Goal: Task Accomplishment & Management: Manage account settings

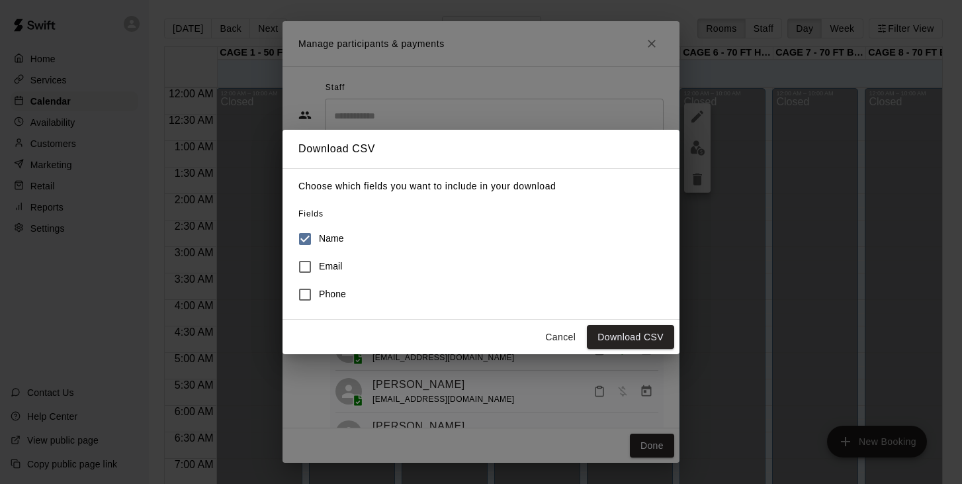
scroll to position [524, 0]
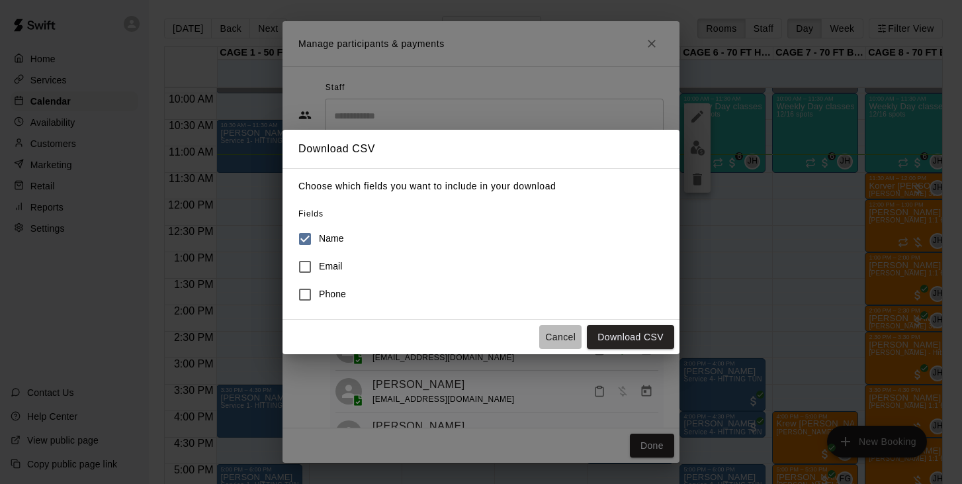
click at [561, 337] on button "Cancel" at bounding box center [560, 337] width 42 height 24
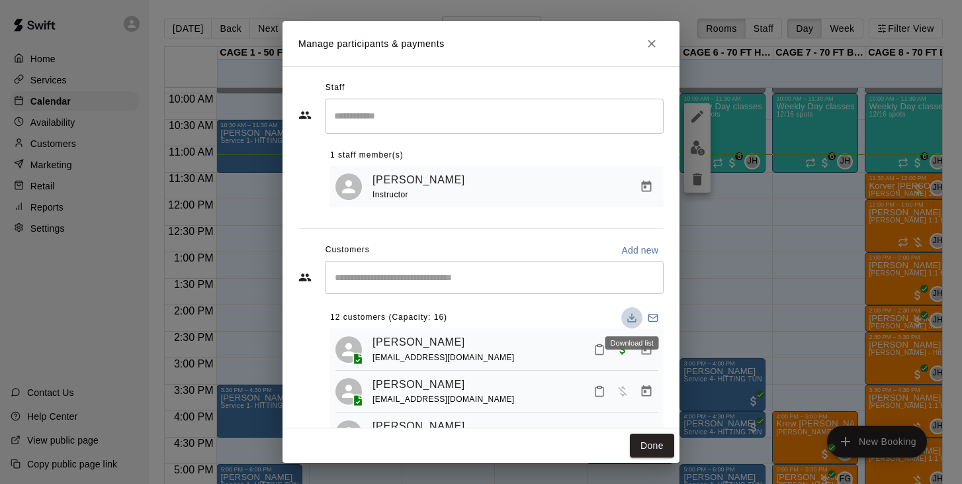
click at [631, 318] on icon "Download list" at bounding box center [632, 317] width 11 height 11
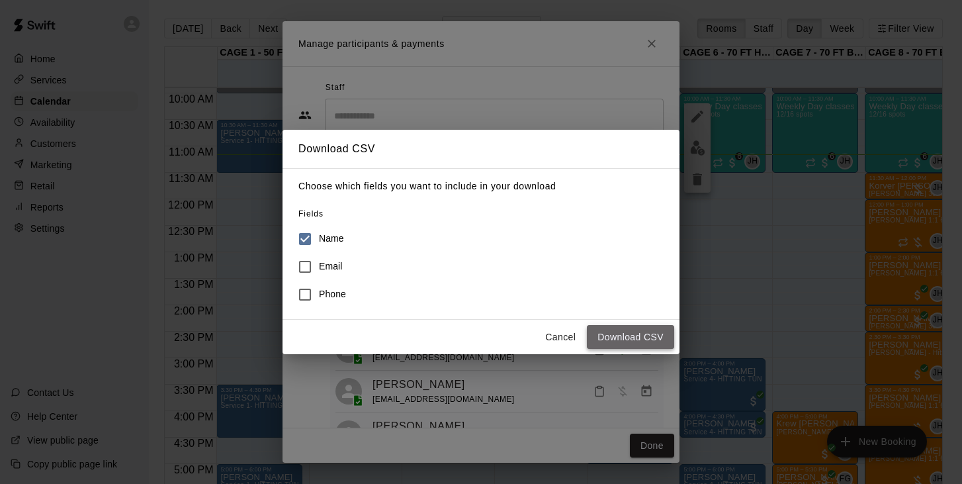
click at [617, 340] on button "Download CSV" at bounding box center [630, 337] width 87 height 24
drag, startPoint x: 835, startPoint y: 38, endPoint x: 842, endPoint y: 0, distance: 38.4
click at [835, 37] on div "Download CSV Choose which fields you want to include in your download Fields Na…" at bounding box center [481, 242] width 962 height 484
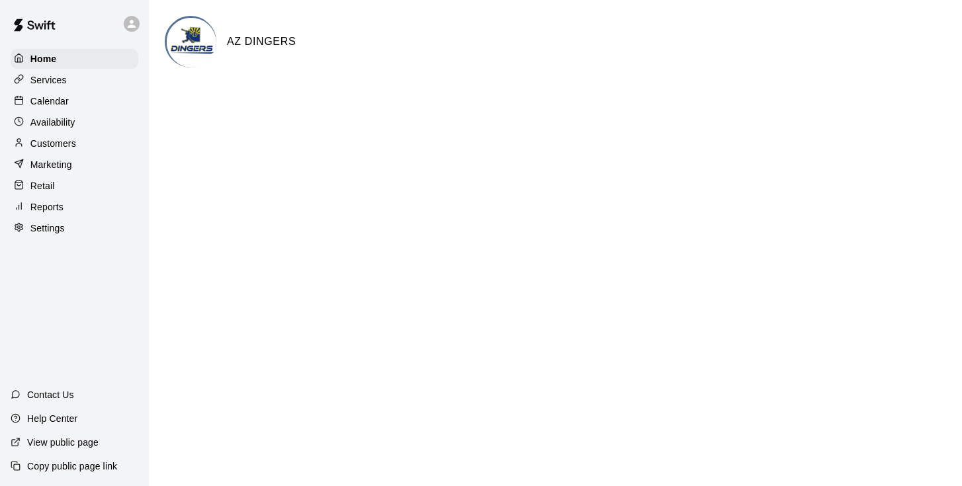
click at [66, 97] on p "Calendar" at bounding box center [49, 101] width 38 height 13
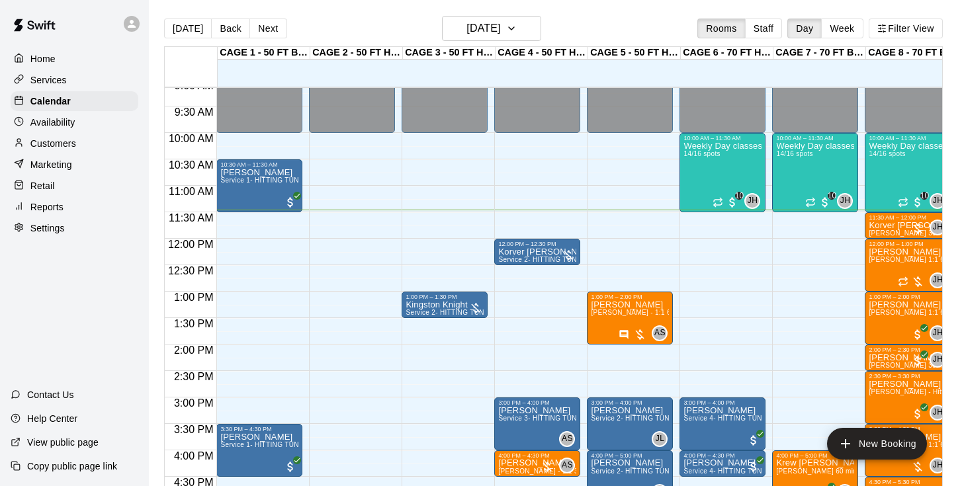
scroll to position [476, 0]
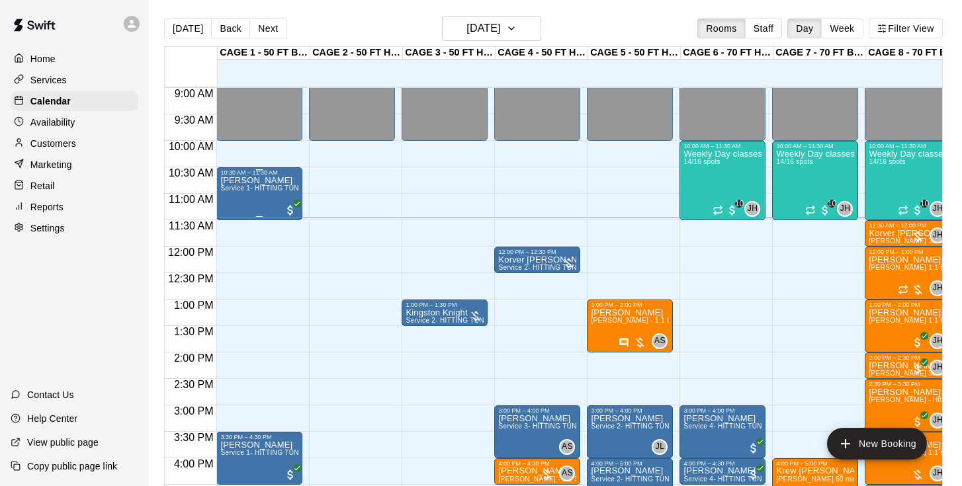
click at [268, 204] on div "Theodore Dorner Service 1- HITTING TUNNEL RENTAL - 50ft Baseball w/ Auto/Manual…" at bounding box center [259, 419] width 78 height 486
click at [237, 218] on img "edit" at bounding box center [234, 221] width 15 height 15
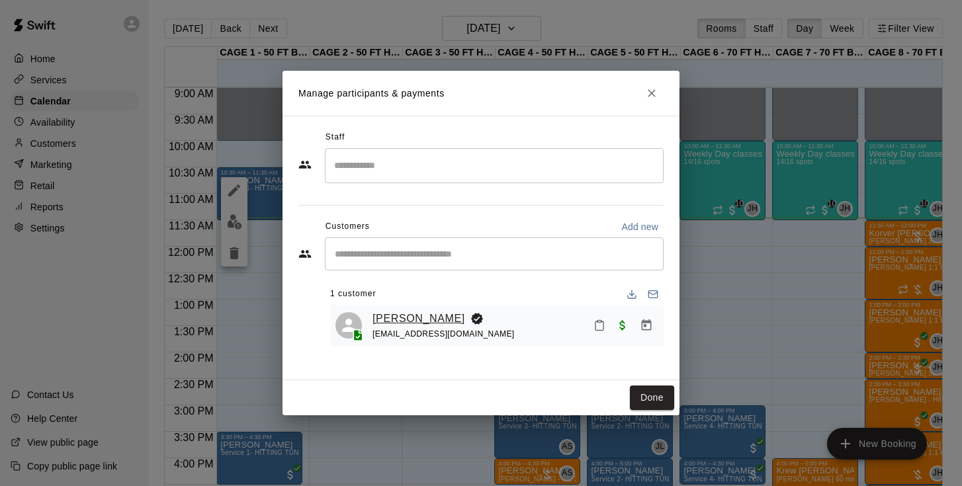
click at [388, 326] on link "Jaxsen Dorner" at bounding box center [419, 318] width 93 height 17
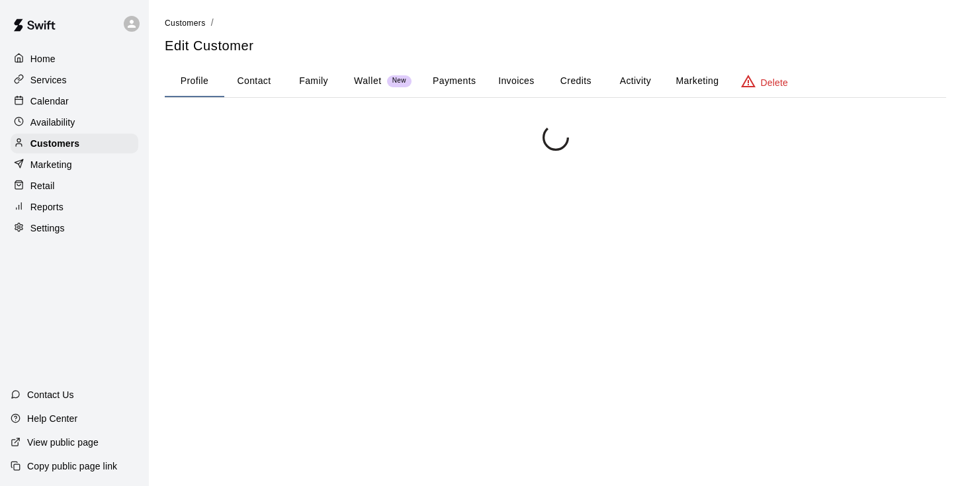
click at [388, 326] on div at bounding box center [555, 367] width 781 height 486
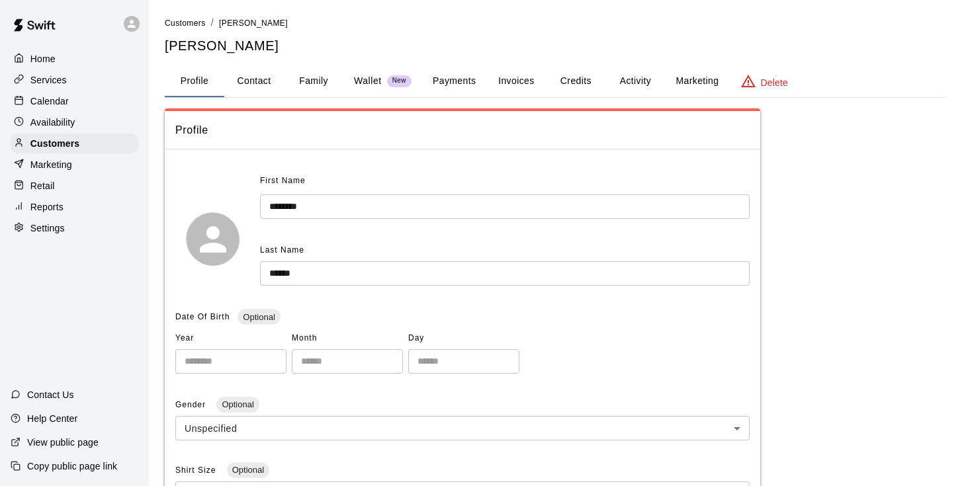
click at [524, 79] on button "Invoices" at bounding box center [516, 82] width 60 height 32
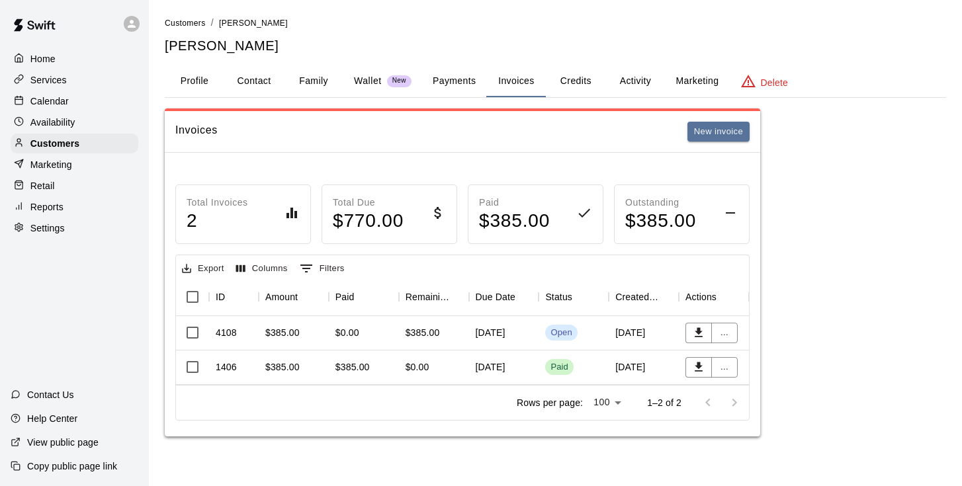
click at [497, 333] on div "September 19, 2025" at bounding box center [504, 333] width 70 height 34
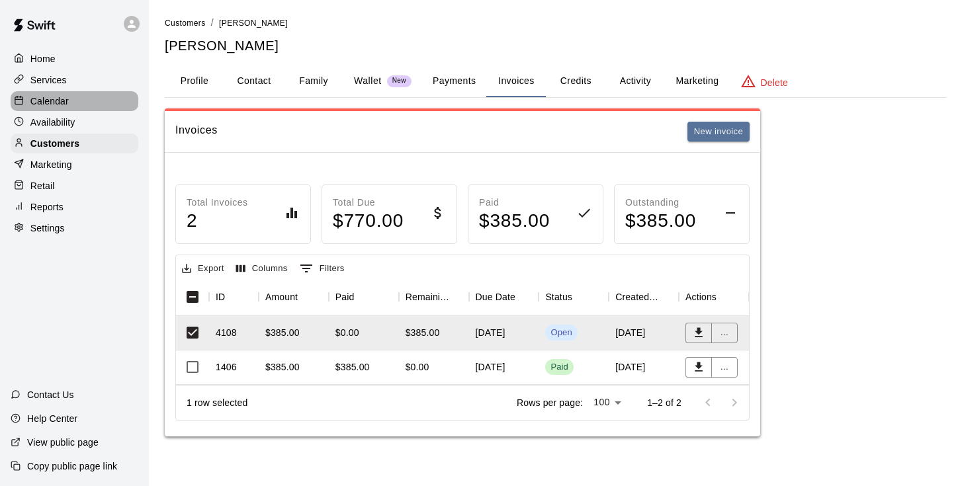
click at [60, 103] on p "Calendar" at bounding box center [49, 101] width 38 height 13
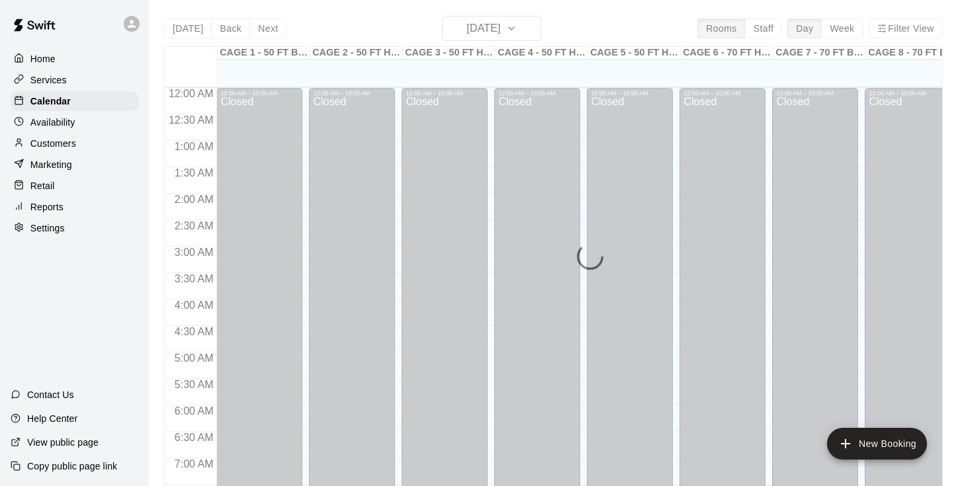
scroll to position [607, 0]
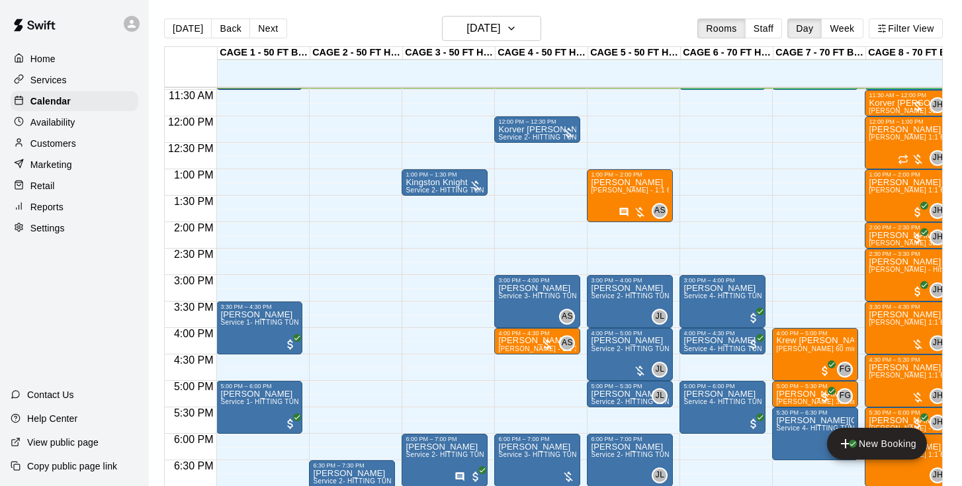
click at [71, 143] on p "Customers" at bounding box center [53, 143] width 46 height 13
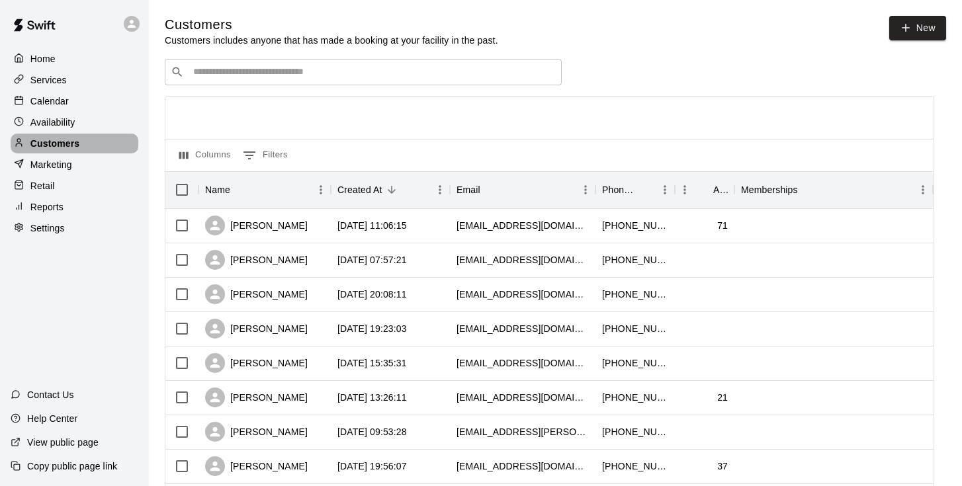
click at [71, 143] on p "Customers" at bounding box center [54, 143] width 49 height 13
click at [231, 68] on input "Search customers by name or email" at bounding box center [372, 72] width 367 height 13
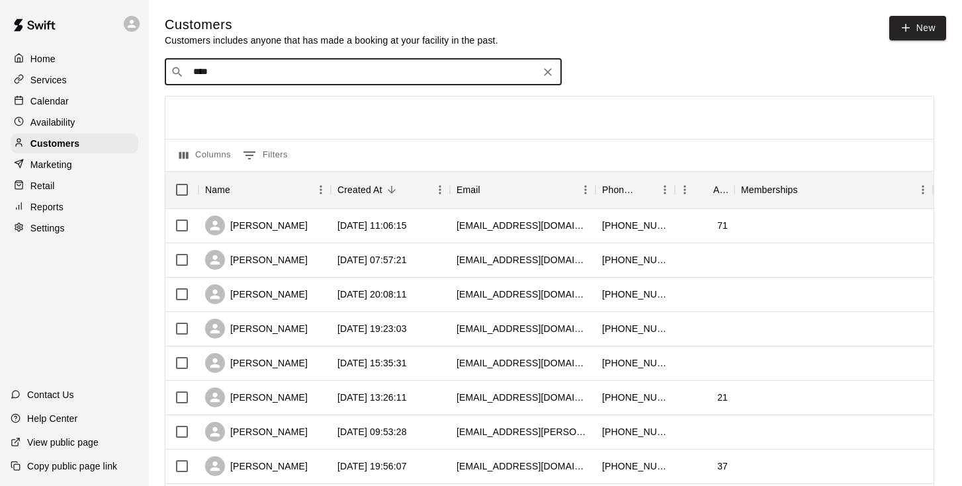
type input "*****"
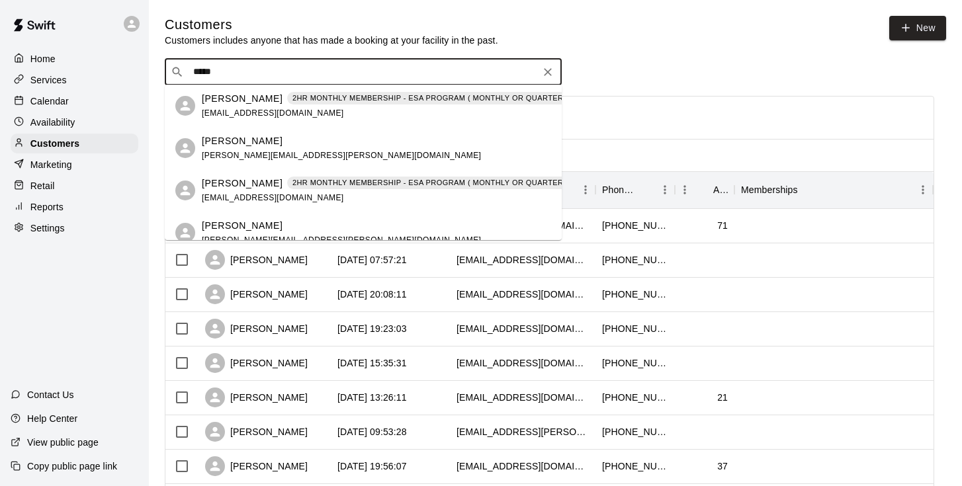
click at [232, 101] on p "[PERSON_NAME]" at bounding box center [242, 99] width 81 height 14
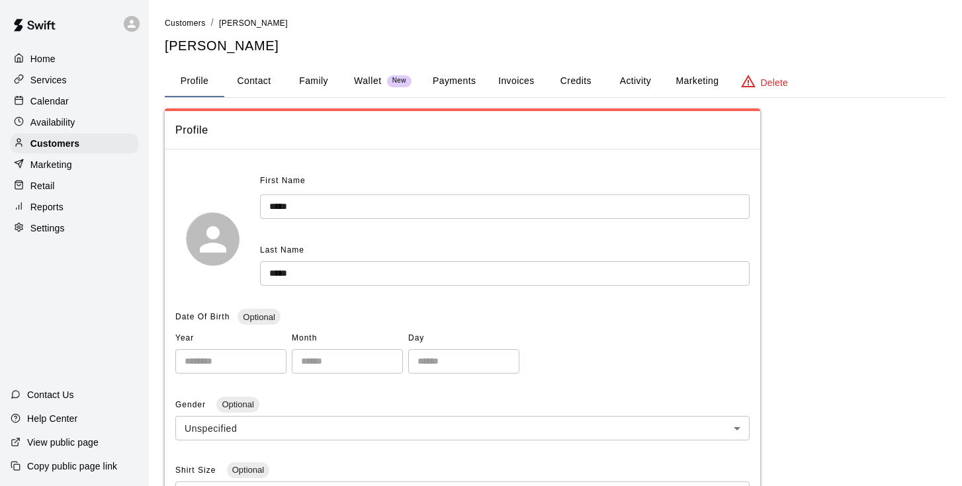
click at [527, 77] on button "Invoices" at bounding box center [516, 82] width 60 height 32
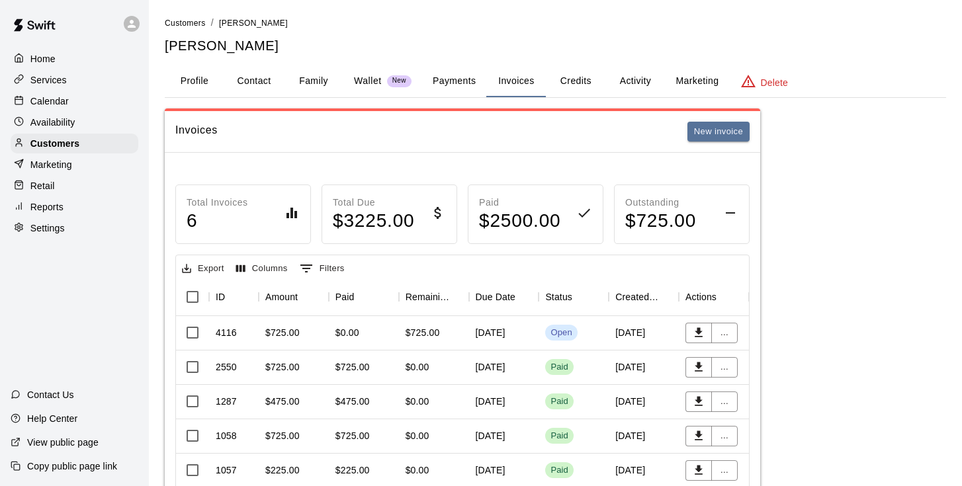
click at [467, 332] on div "$725.00" at bounding box center [434, 333] width 70 height 34
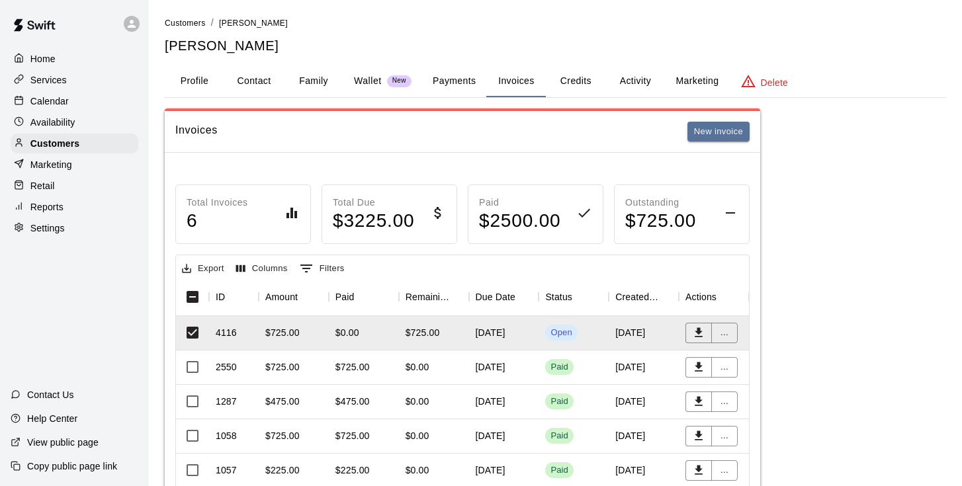
click at [630, 83] on button "Activity" at bounding box center [635, 82] width 60 height 32
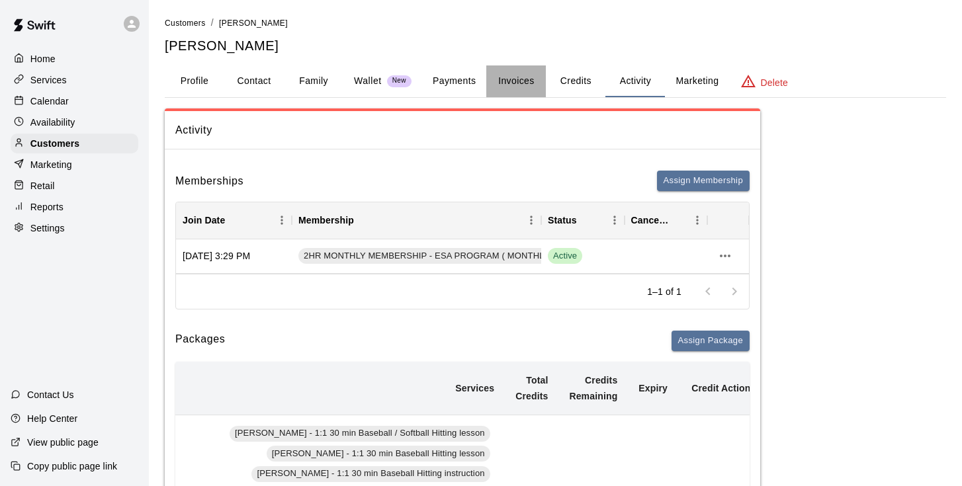
click at [533, 81] on button "Invoices" at bounding box center [516, 82] width 60 height 32
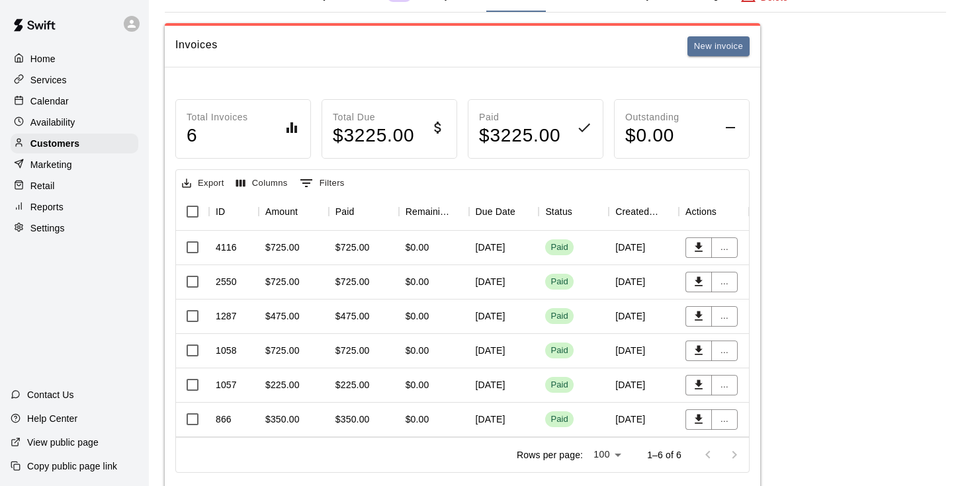
scroll to position [87, 0]
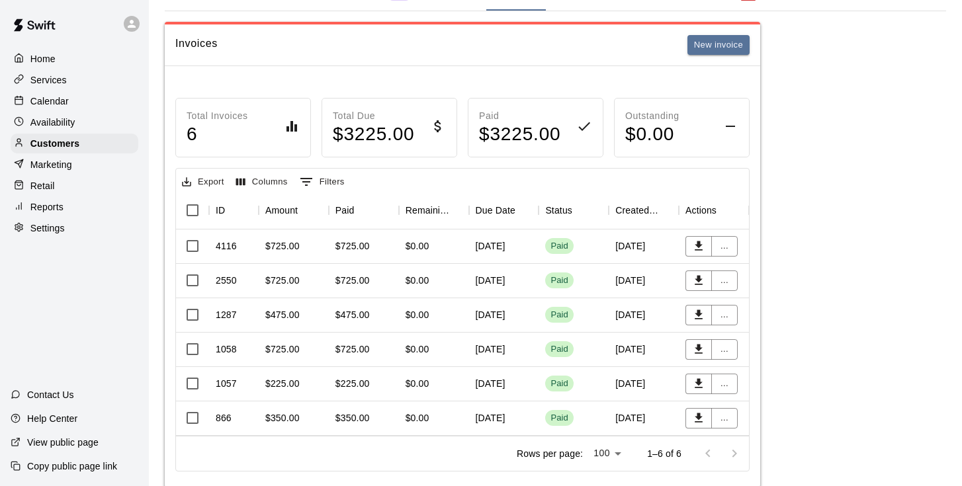
click at [506, 281] on div "August 20, 2025" at bounding box center [504, 281] width 70 height 34
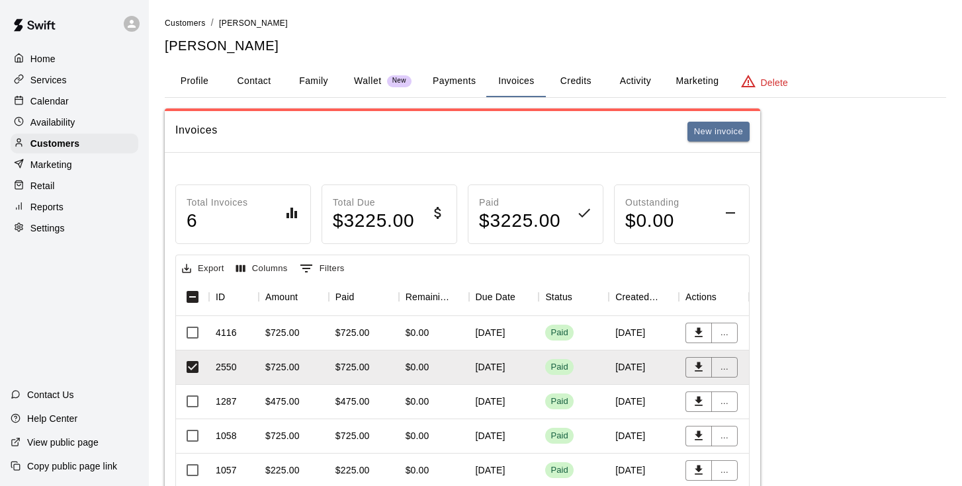
scroll to position [0, 0]
click at [646, 77] on button "Activity" at bounding box center [635, 82] width 60 height 32
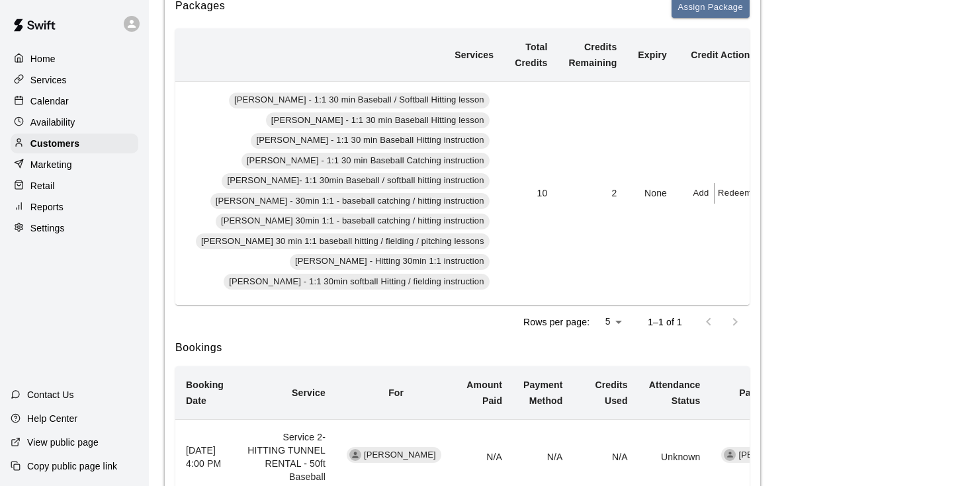
scroll to position [0, 374]
click at [689, 194] on button "Add" at bounding box center [702, 193] width 26 height 21
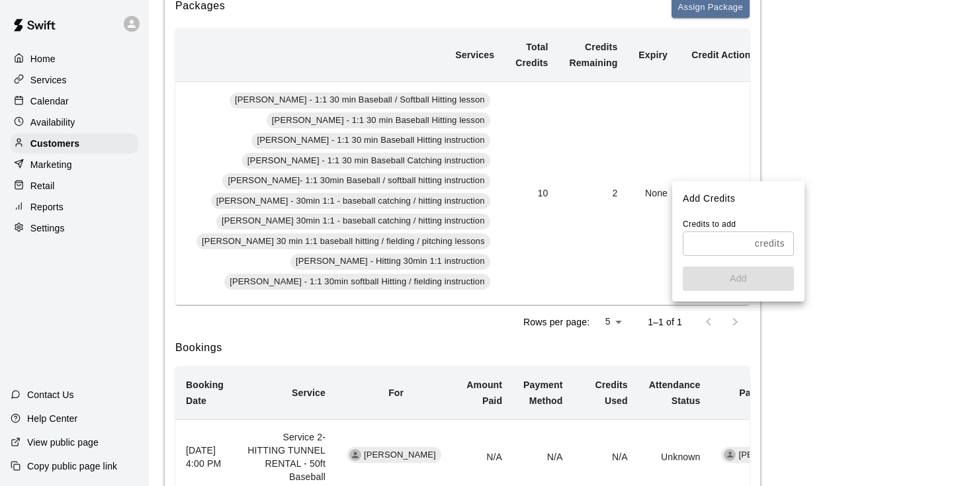
click at [699, 242] on input "text" at bounding box center [716, 244] width 67 height 24
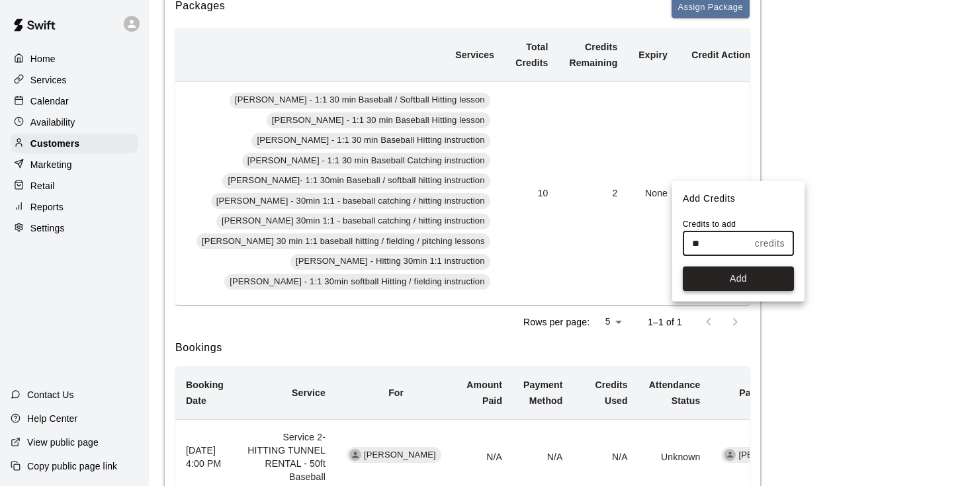
type input "**"
click at [737, 281] on button "Add" at bounding box center [738, 279] width 111 height 24
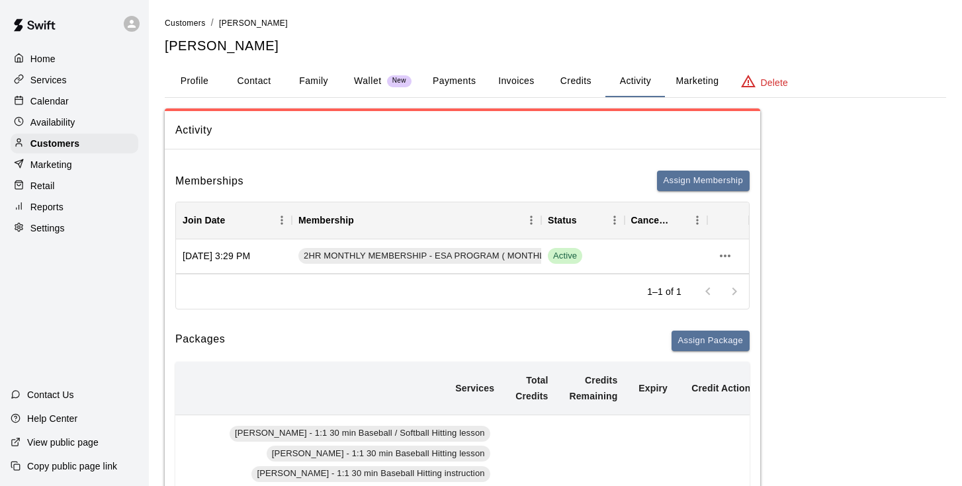
scroll to position [0, 0]
click at [55, 101] on p "Calendar" at bounding box center [49, 101] width 38 height 13
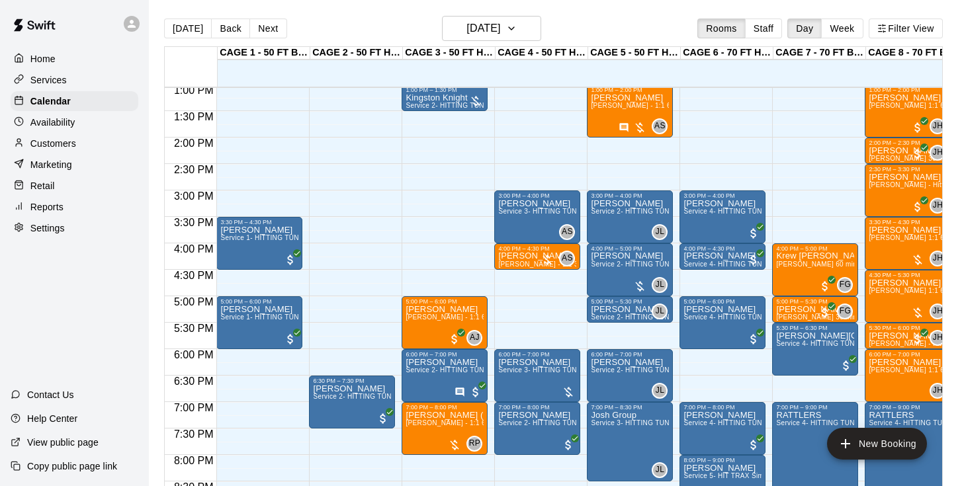
scroll to position [678, 0]
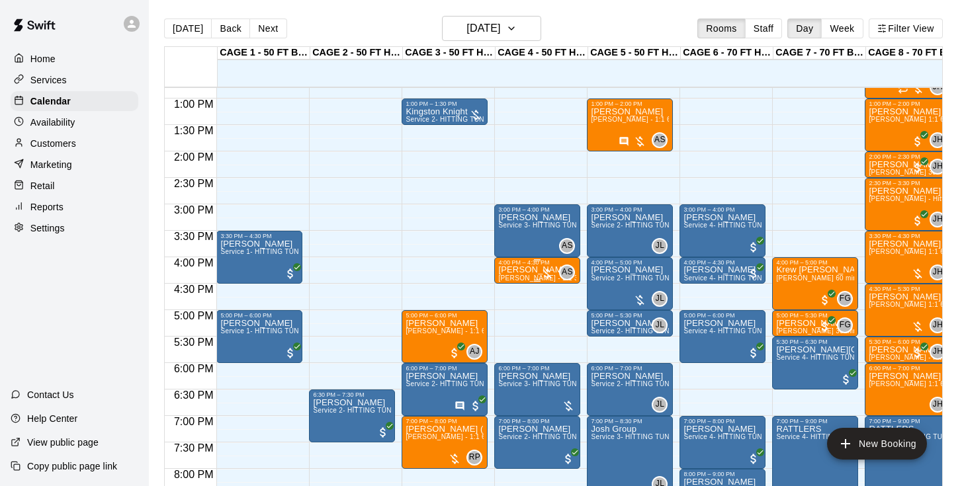
click at [529, 277] on span "[PERSON_NAME] - 1:1 30min softball Hitting / fielding instruction" at bounding box center [601, 278] width 206 height 7
click at [511, 318] on img "edit" at bounding box center [512, 320] width 15 height 15
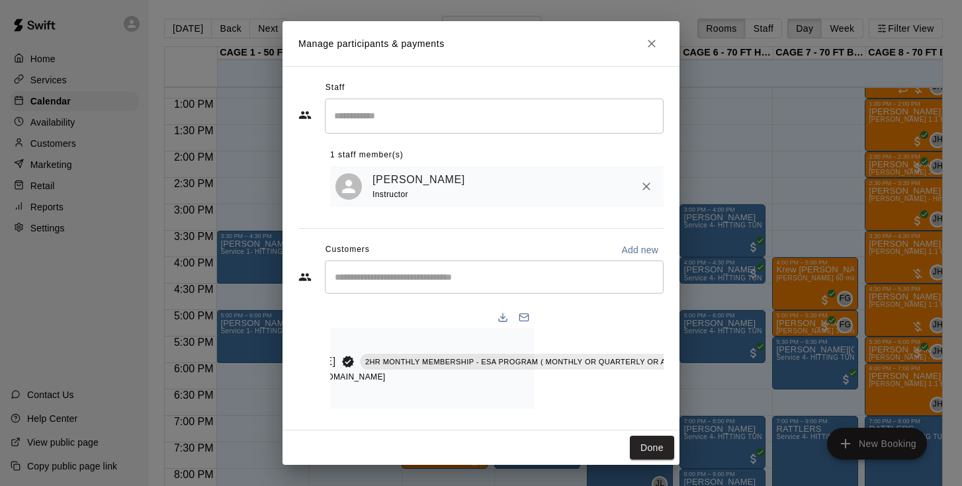
scroll to position [0, 128]
click at [707, 388] on icon "Manage bookings & payment" at bounding box center [712, 391] width 10 height 11
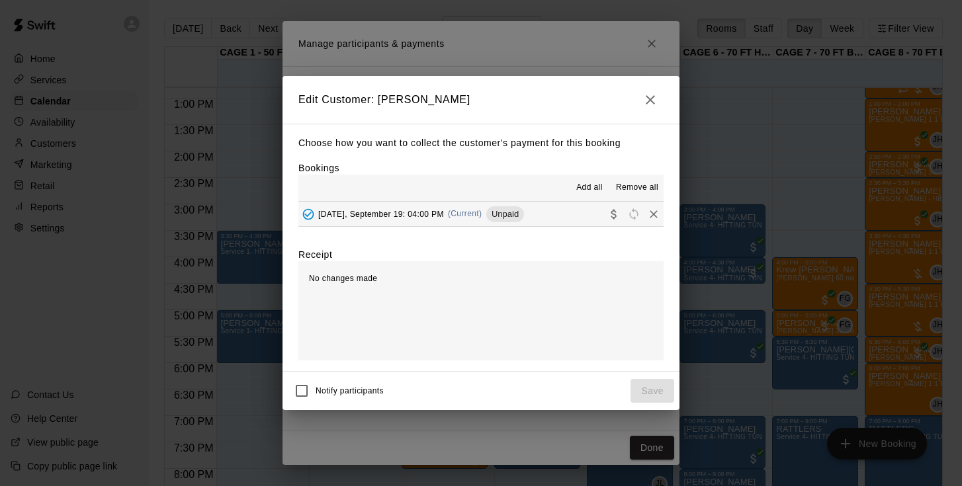
click at [401, 213] on span "Friday, September 19: 04:00 PM" at bounding box center [381, 213] width 126 height 9
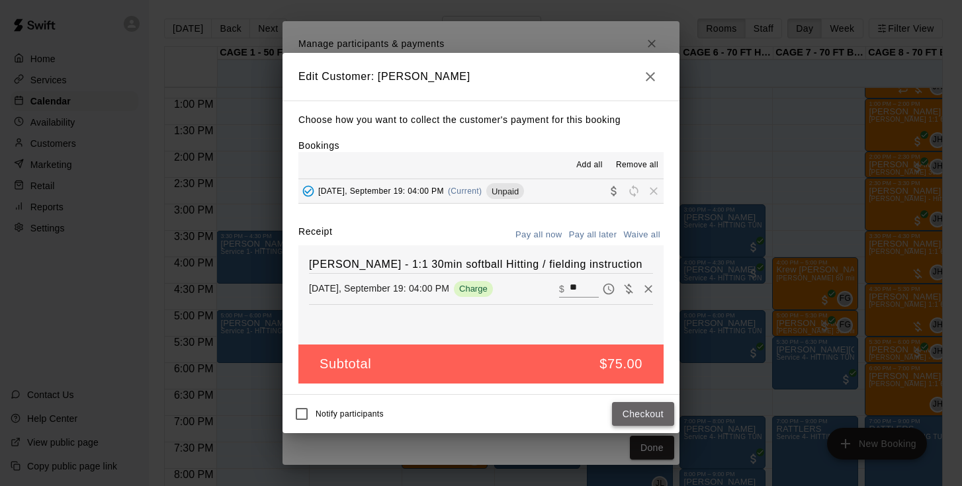
click at [639, 409] on button "Checkout" at bounding box center [643, 414] width 62 height 24
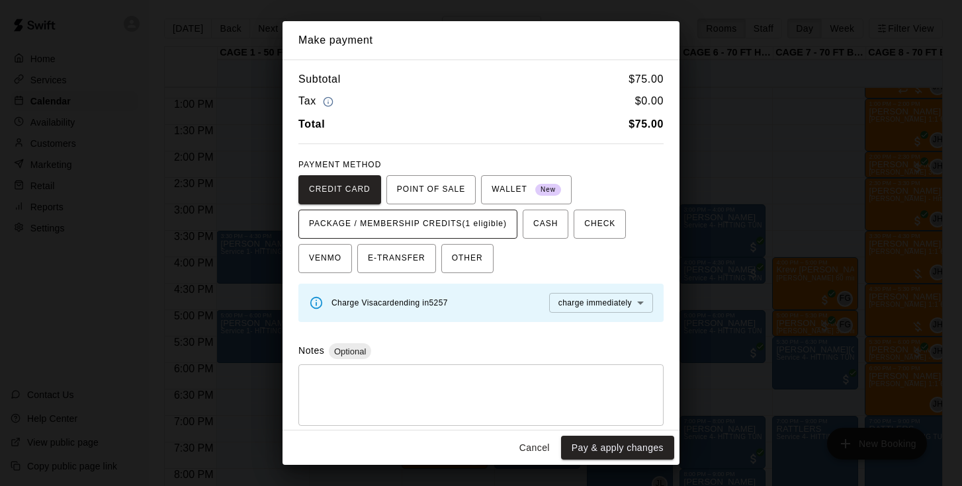
click at [485, 227] on span "PACKAGE / MEMBERSHIP CREDITS (1 eligible)" at bounding box center [408, 224] width 198 height 21
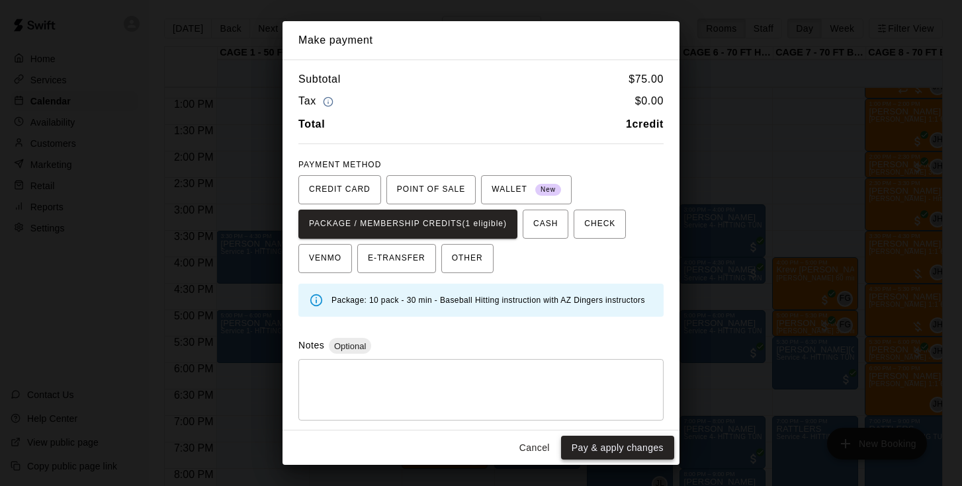
click at [608, 451] on button "Pay & apply changes" at bounding box center [617, 448] width 113 height 24
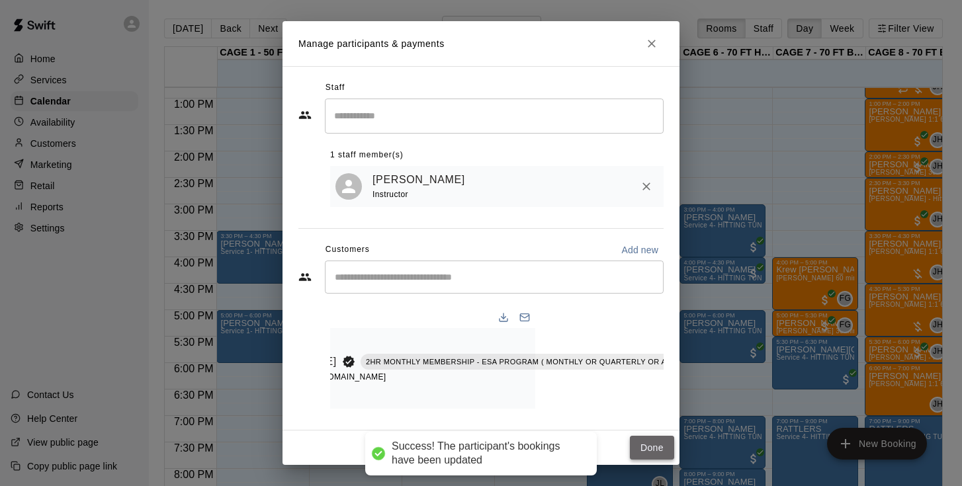
click at [644, 441] on button "Done" at bounding box center [652, 448] width 44 height 24
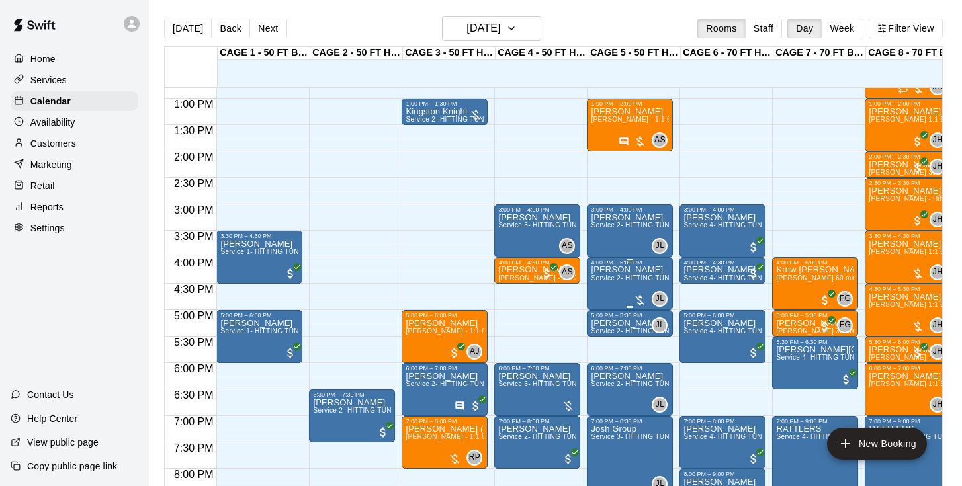
click at [598, 315] on img "edit" at bounding box center [605, 311] width 15 height 15
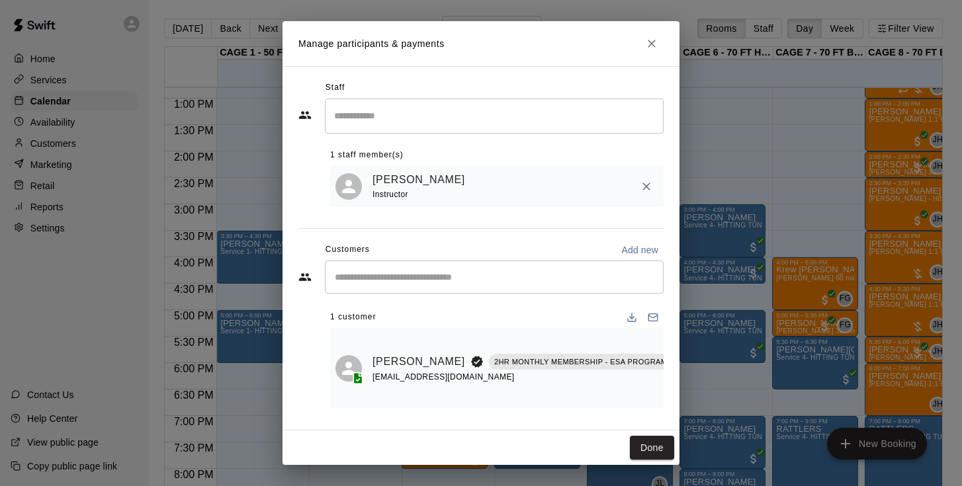
scroll to position [0, 0]
click at [651, 48] on icon "Close" at bounding box center [651, 43] width 13 height 13
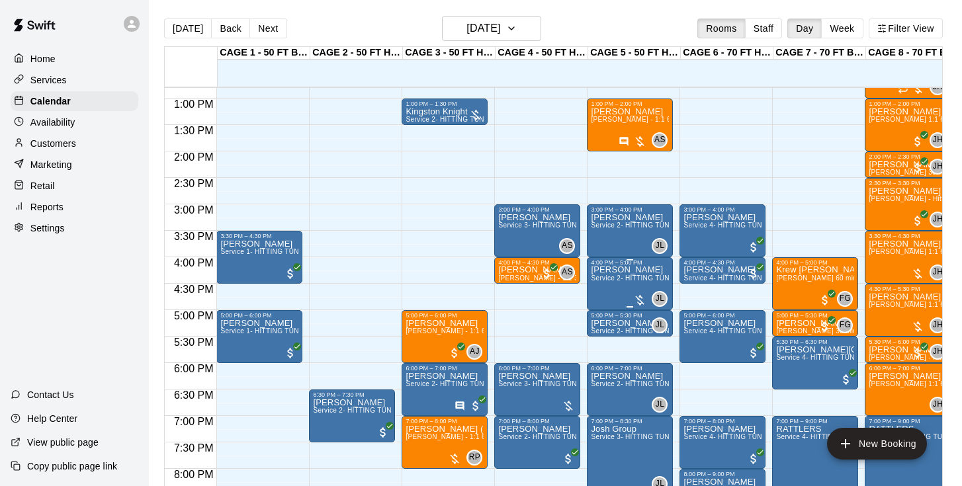
click at [601, 312] on img "edit" at bounding box center [605, 311] width 15 height 15
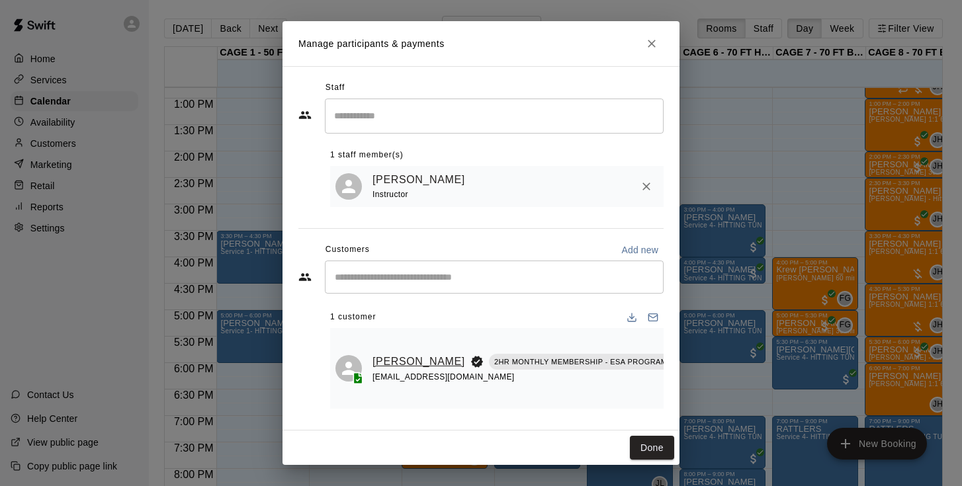
click at [390, 357] on link "[PERSON_NAME]" at bounding box center [419, 361] width 93 height 17
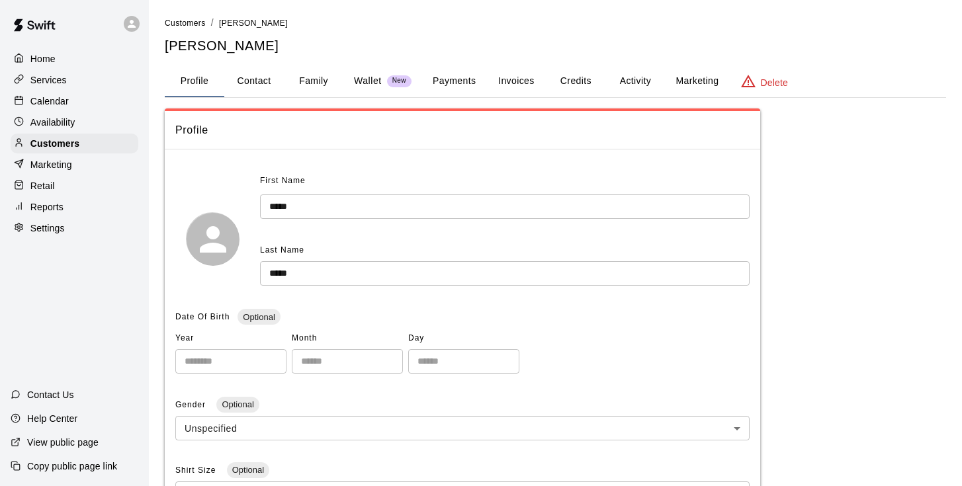
click at [635, 83] on button "Activity" at bounding box center [635, 82] width 60 height 32
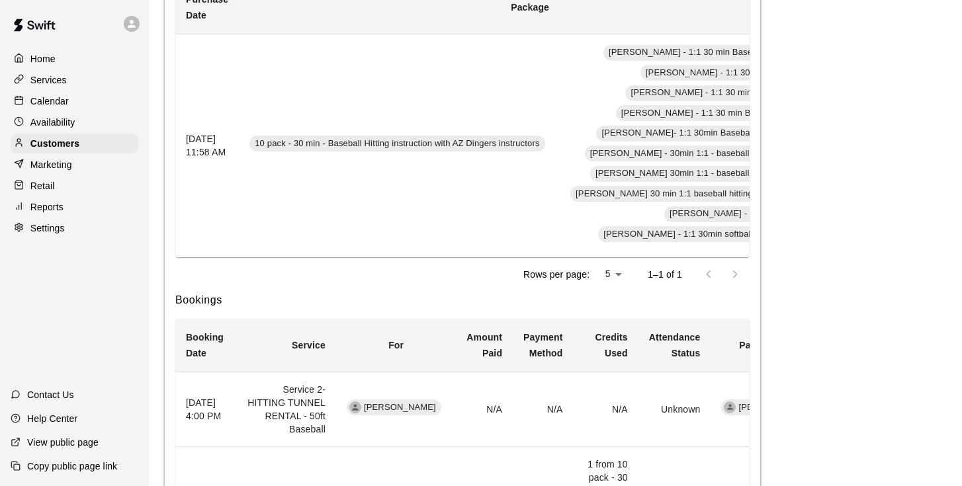
click at [53, 105] on p "Calendar" at bounding box center [49, 101] width 38 height 13
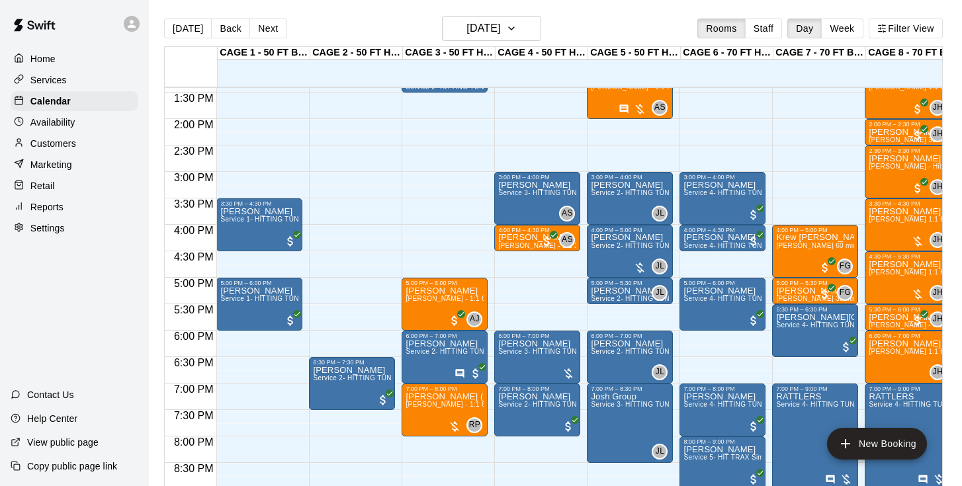
scroll to position [761, 0]
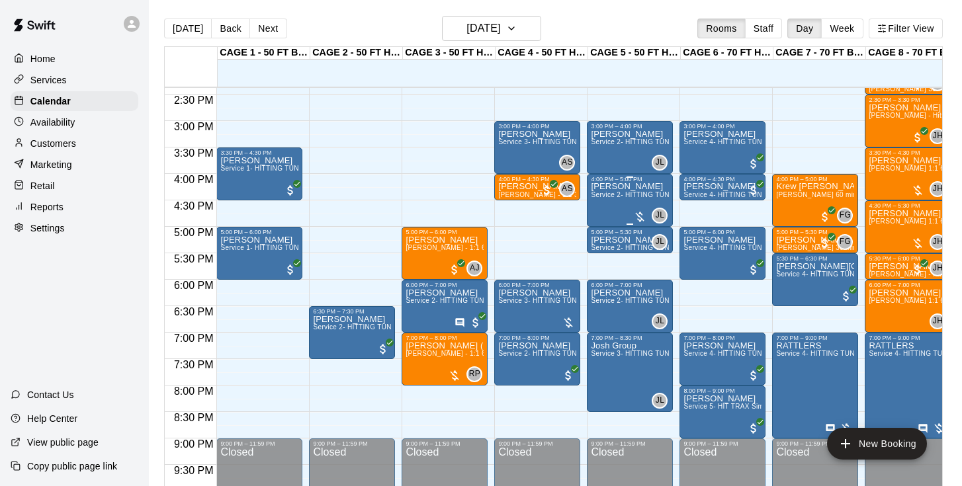
click at [625, 205] on div "Micah Leben Service 2- HITTING TUNNEL RENTAL - 50ft Baseball" at bounding box center [630, 426] width 78 height 486
click at [603, 260] on icon "delete" at bounding box center [604, 260] width 9 height 12
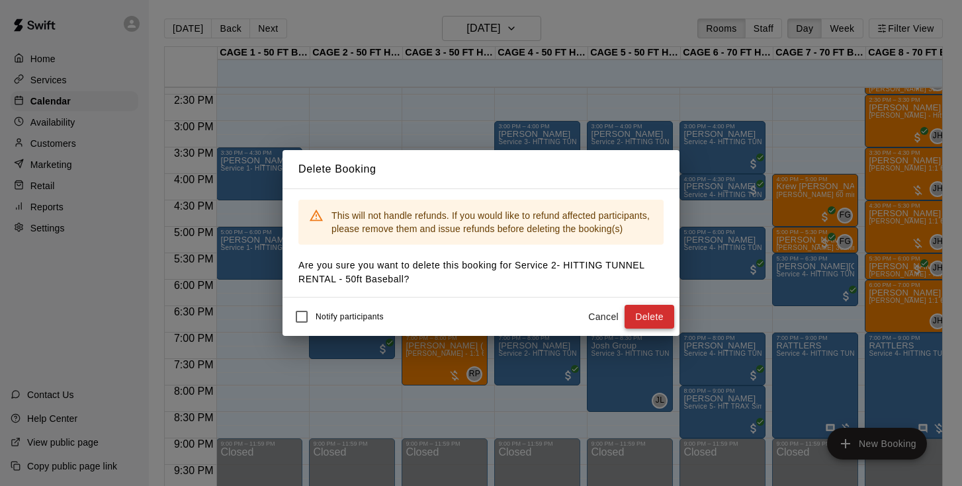
click at [654, 313] on button "Delete" at bounding box center [650, 317] width 50 height 24
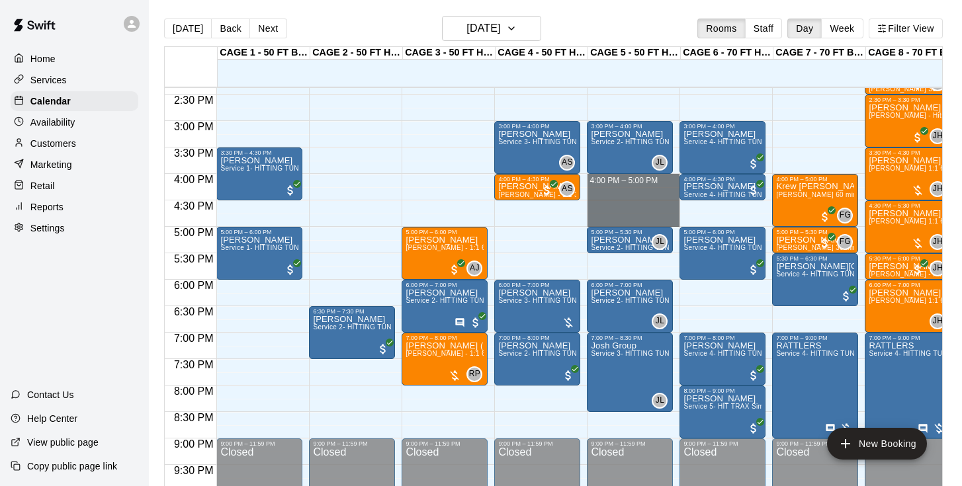
drag, startPoint x: 632, startPoint y: 181, endPoint x: 633, endPoint y: 215, distance: 34.4
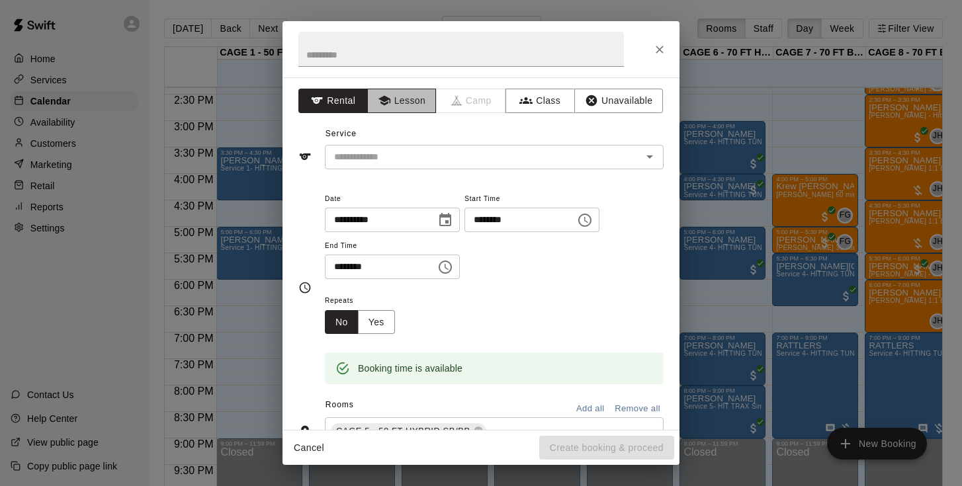
click at [414, 103] on button "Lesson" at bounding box center [401, 101] width 69 height 24
click at [416, 157] on input "text" at bounding box center [475, 157] width 292 height 17
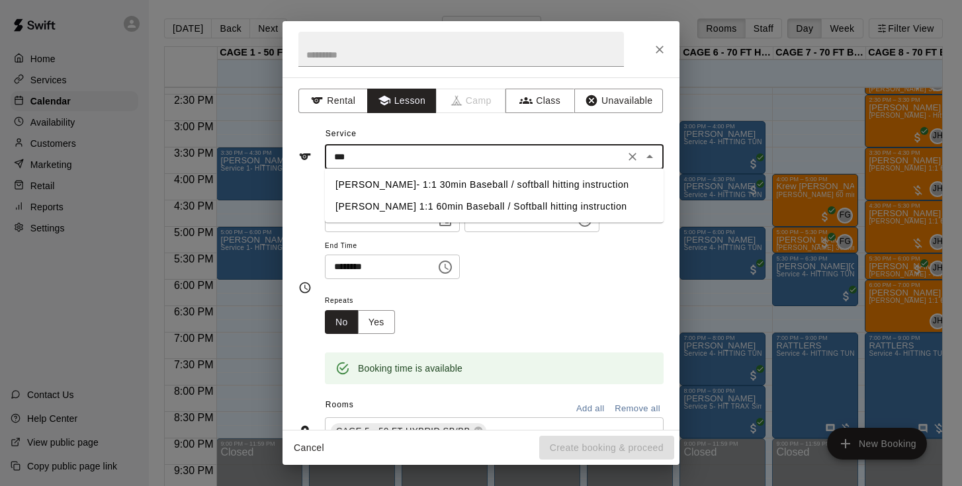
click at [444, 204] on li "Josh Lusby 1:1 60min Baseball / Softball hitting instruction" at bounding box center [494, 207] width 339 height 22
type input "**********"
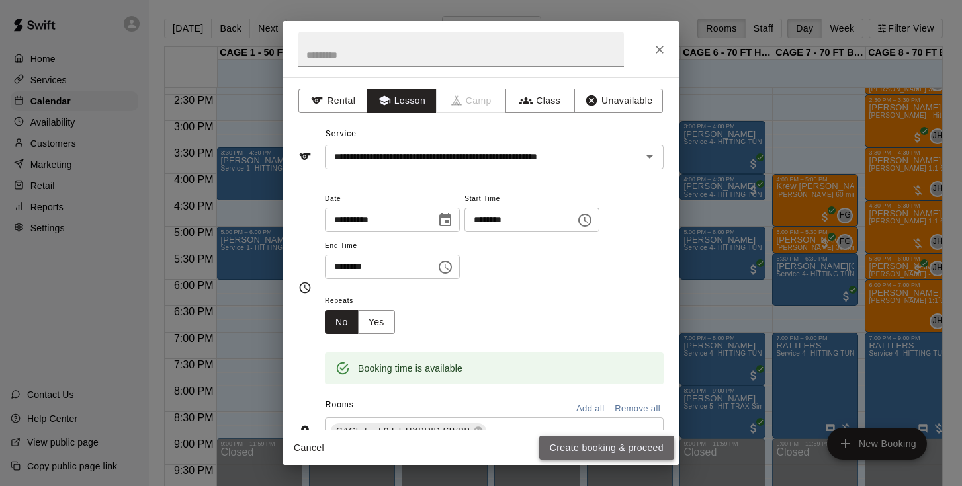
click at [564, 446] on button "Create booking & proceed" at bounding box center [606, 448] width 135 height 24
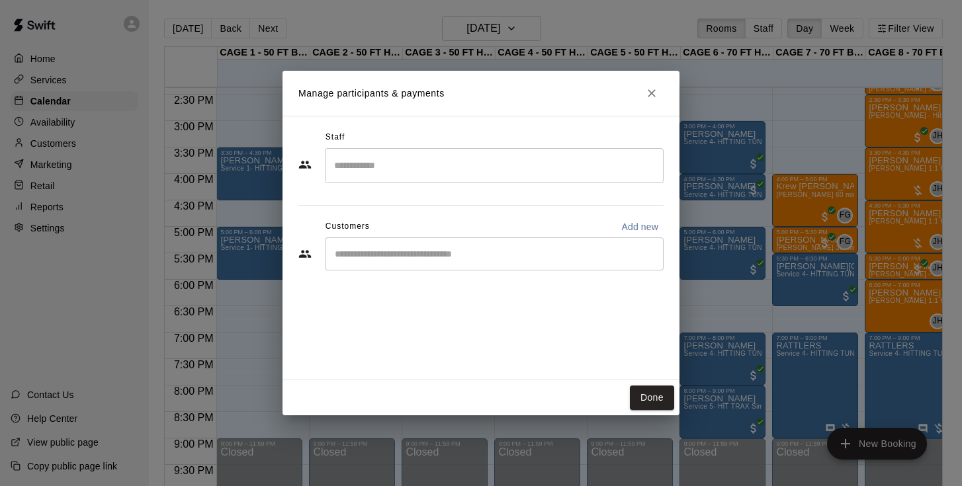
click at [434, 261] on div "​" at bounding box center [494, 254] width 339 height 33
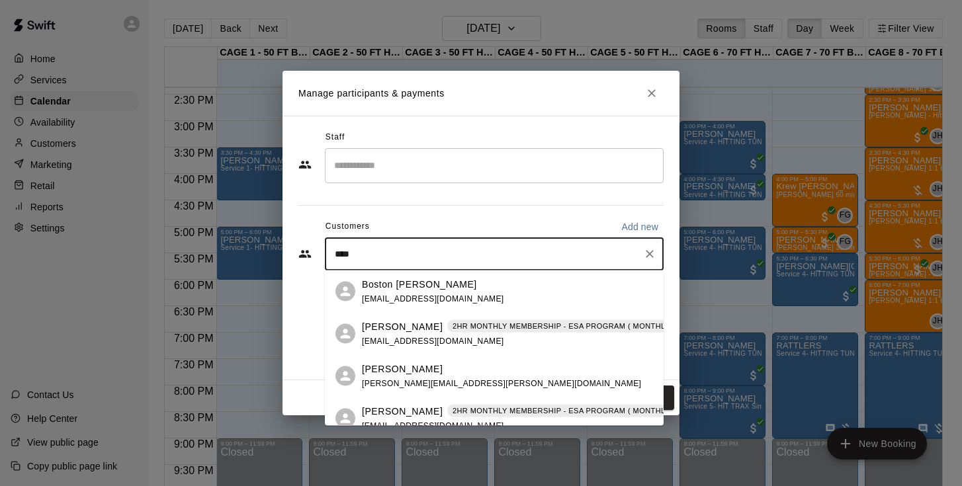
type input "*****"
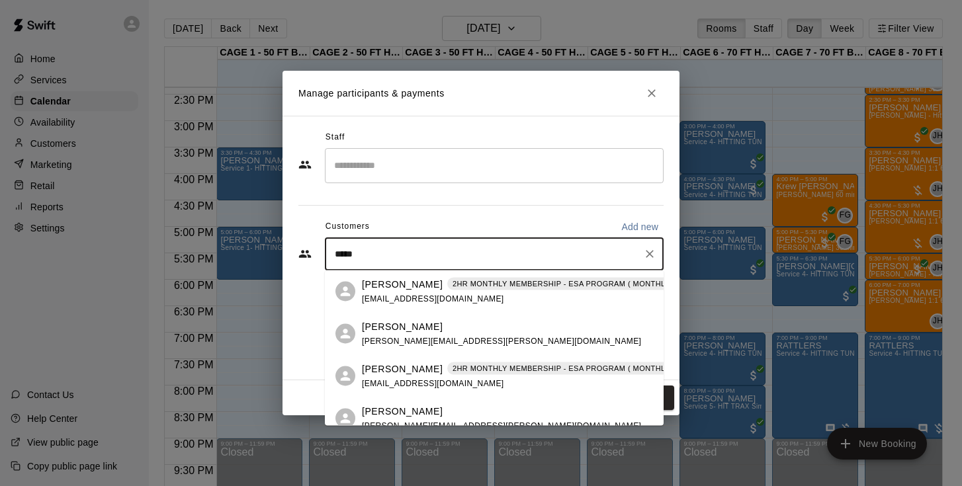
click at [404, 375] on p "Micah Leben" at bounding box center [402, 369] width 81 height 14
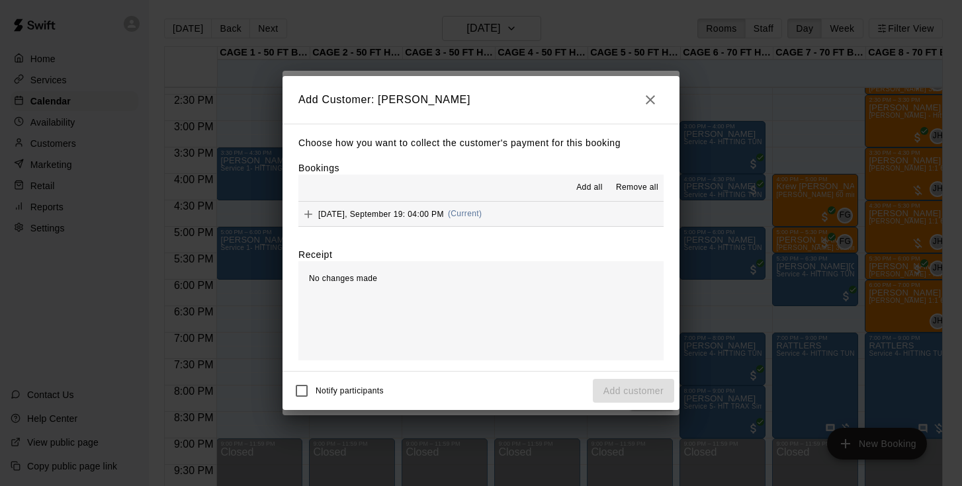
click at [397, 216] on span "Friday, September 19: 04:00 PM" at bounding box center [381, 213] width 126 height 9
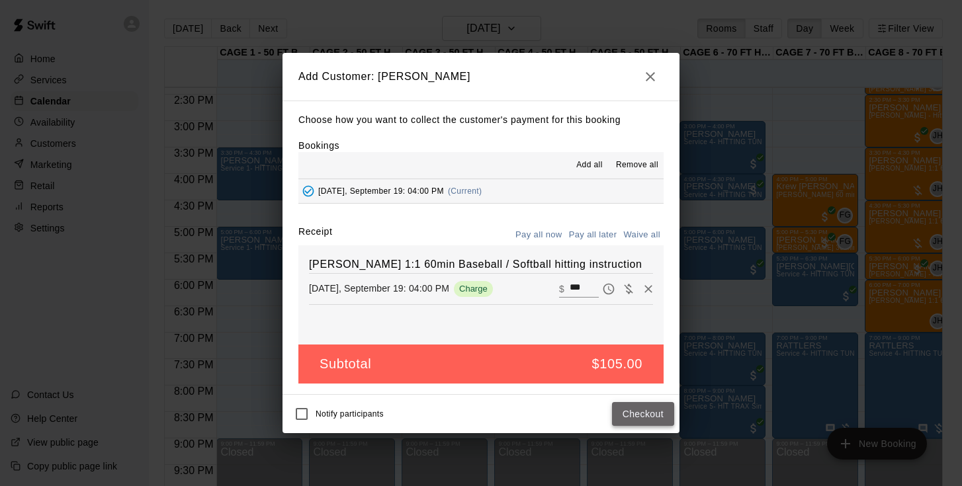
click at [635, 412] on button "Checkout" at bounding box center [643, 414] width 62 height 24
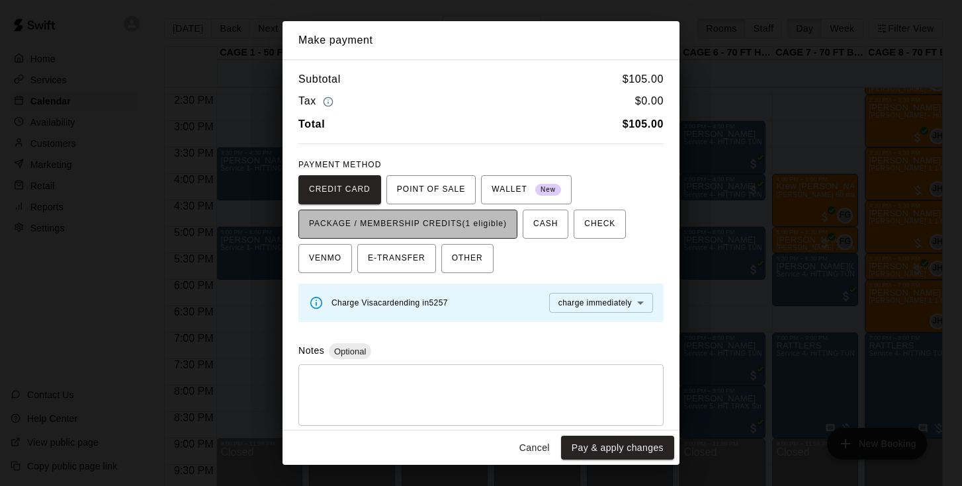
click at [460, 222] on span "PACKAGE / MEMBERSHIP CREDITS (1 eligible)" at bounding box center [408, 224] width 198 height 21
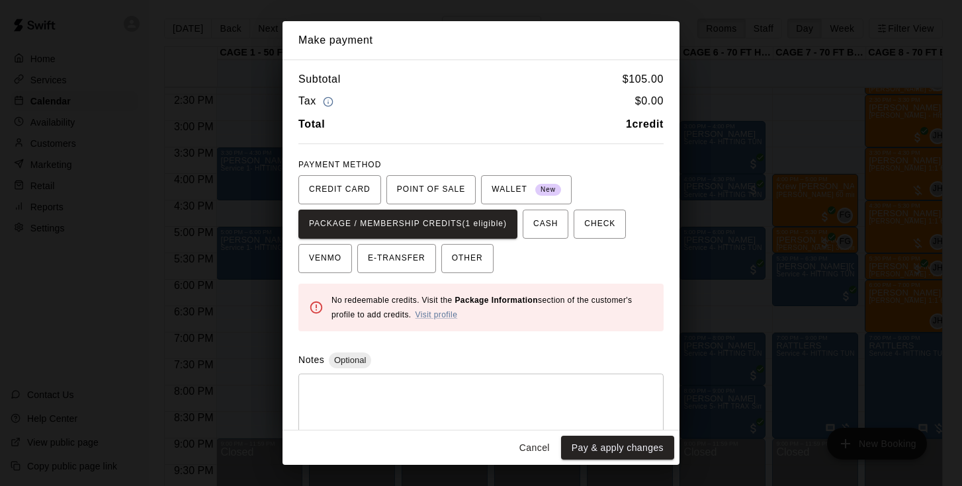
click at [543, 453] on button "Cancel" at bounding box center [534, 448] width 42 height 24
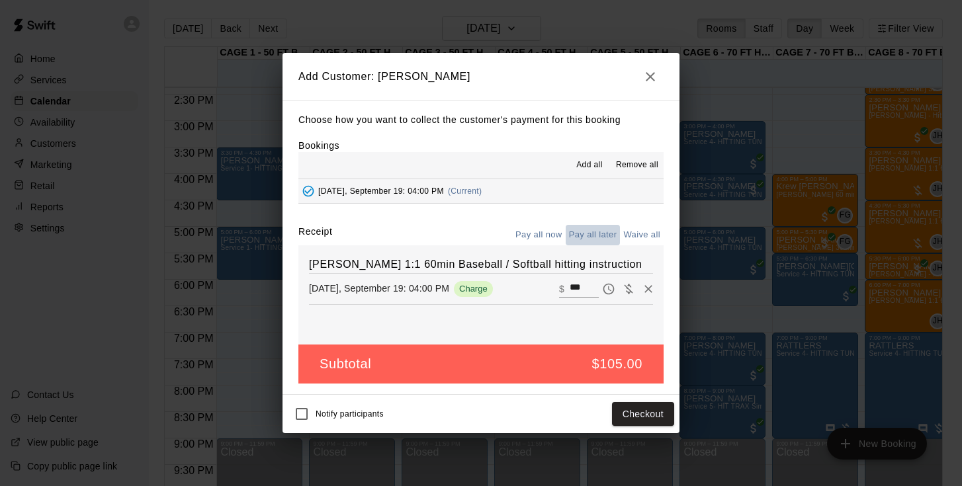
click at [606, 236] on button "Pay all later" at bounding box center [593, 235] width 55 height 21
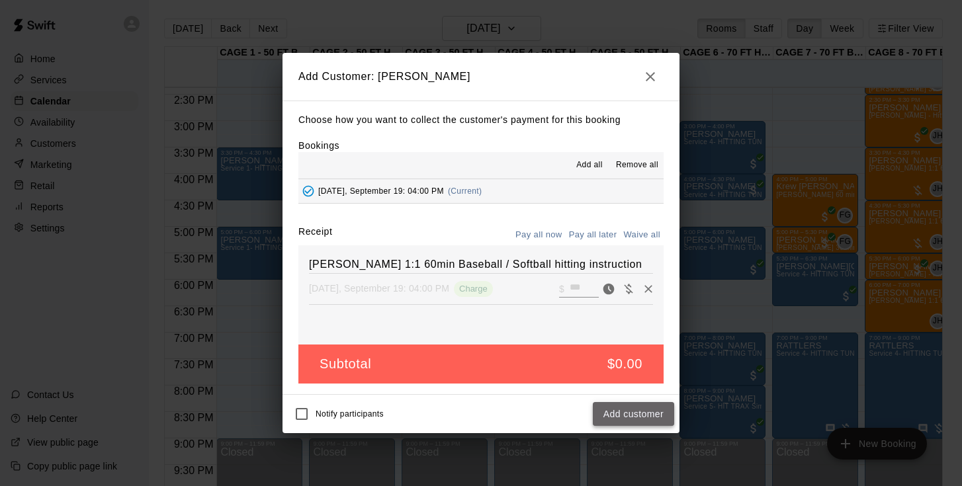
click at [630, 418] on button "Add customer" at bounding box center [633, 414] width 81 height 24
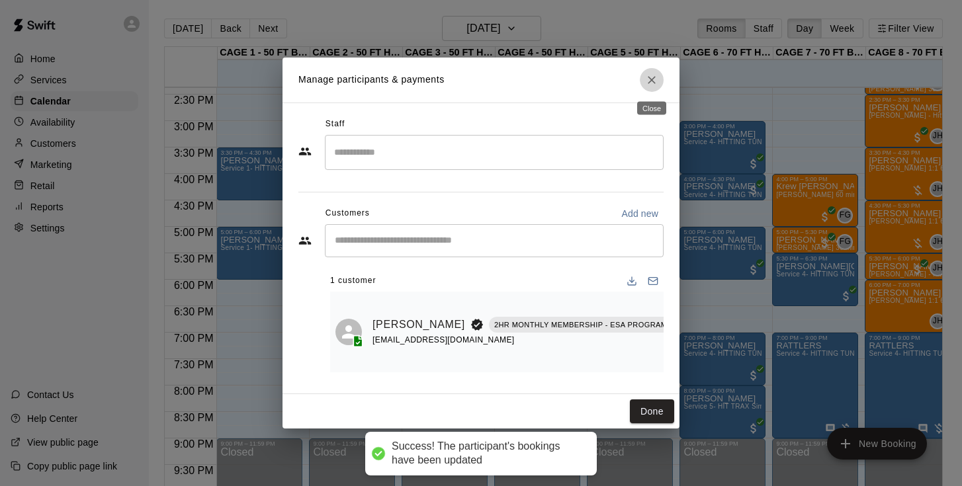
click at [648, 82] on icon "Close" at bounding box center [651, 79] width 13 height 13
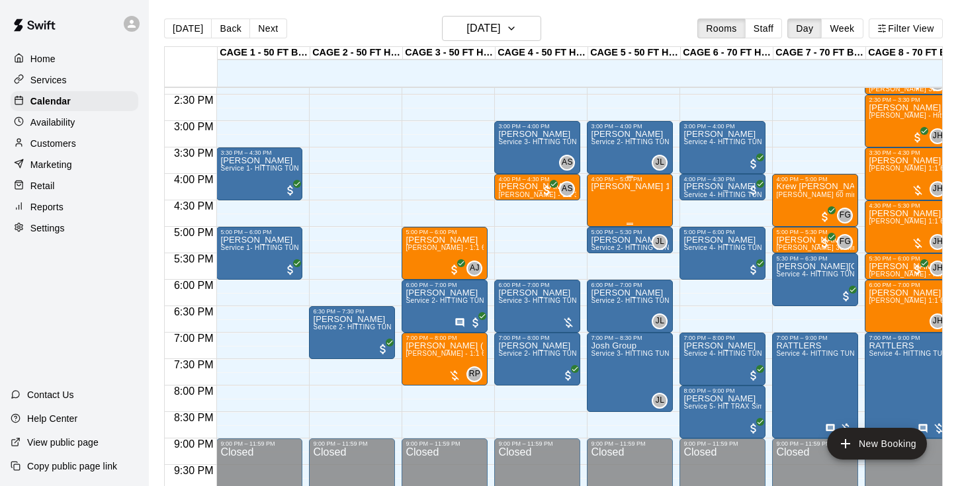
click at [633, 201] on div "Josh Lusby 1:1 60min Baseball / Softball hitting instruction" at bounding box center [630, 426] width 78 height 486
click at [611, 190] on icon "edit" at bounding box center [605, 197] width 16 height 16
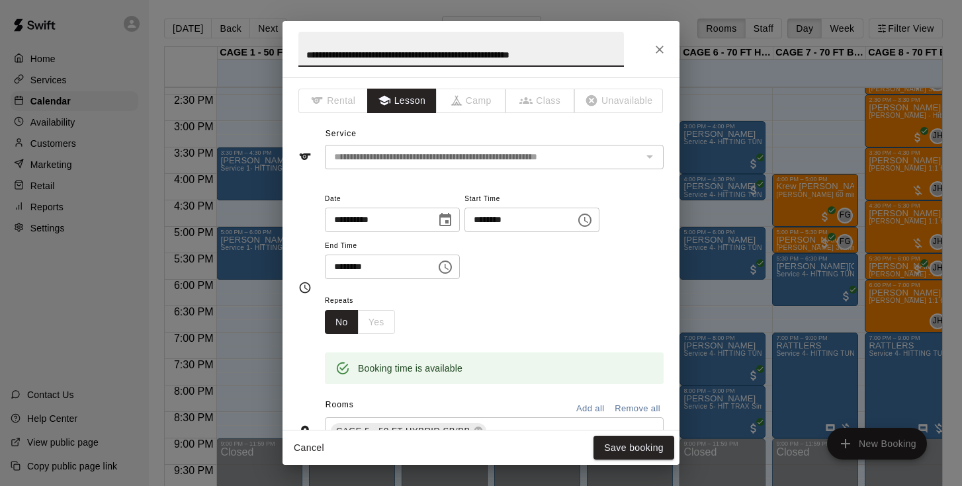
scroll to position [0, 0]
click at [335, 269] on input "********" at bounding box center [376, 267] width 102 height 24
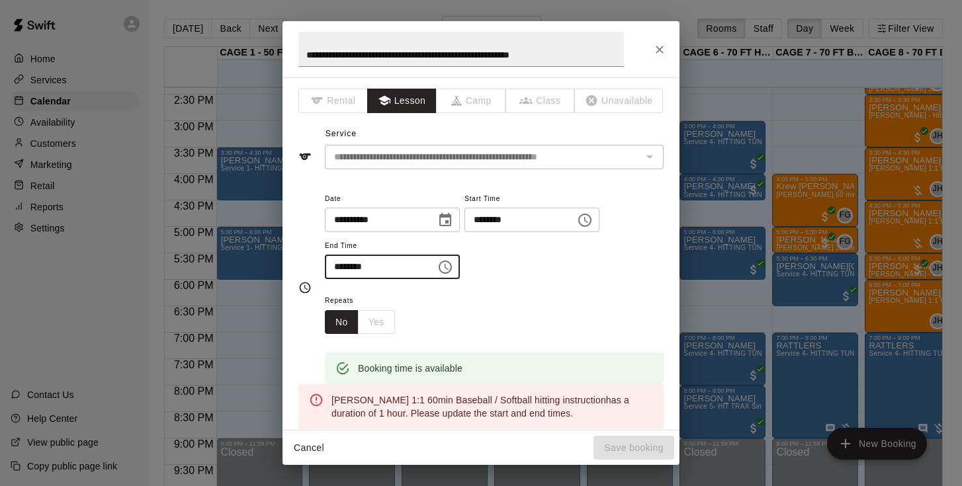
type input "********"
click at [446, 301] on div "Repeats No Yes" at bounding box center [494, 313] width 339 height 42
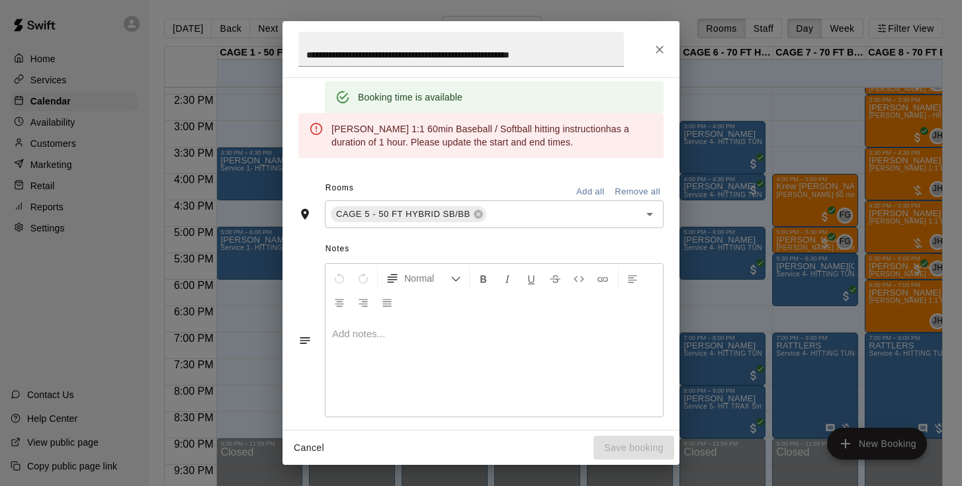
scroll to position [275, 0]
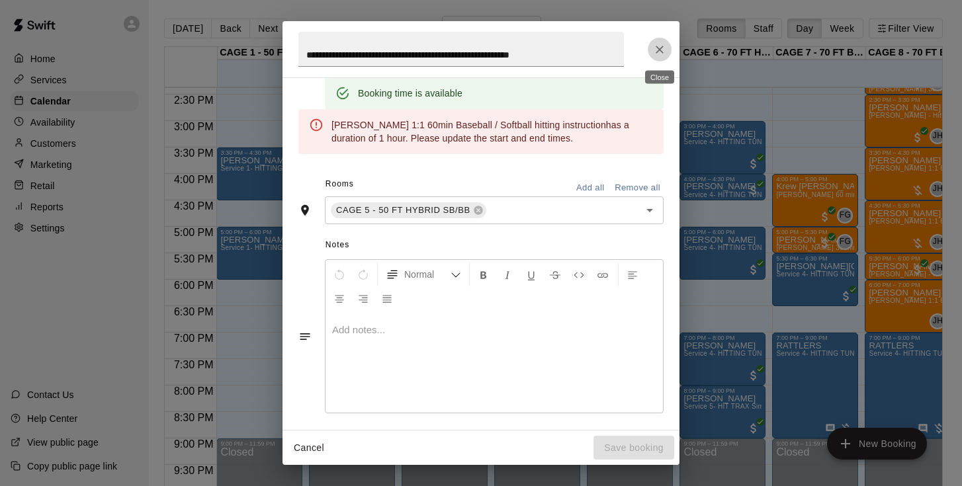
click at [660, 54] on icon "Close" at bounding box center [659, 49] width 13 height 13
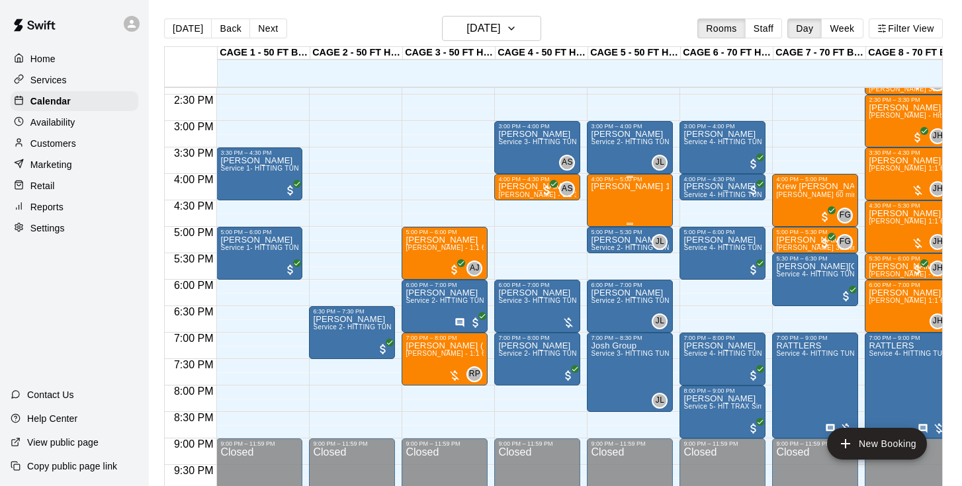
click at [647, 210] on div "Josh Lusby 1:1 60min Baseball / Softball hitting instruction" at bounding box center [630, 426] width 78 height 486
click at [607, 197] on icon "edit" at bounding box center [605, 197] width 12 height 12
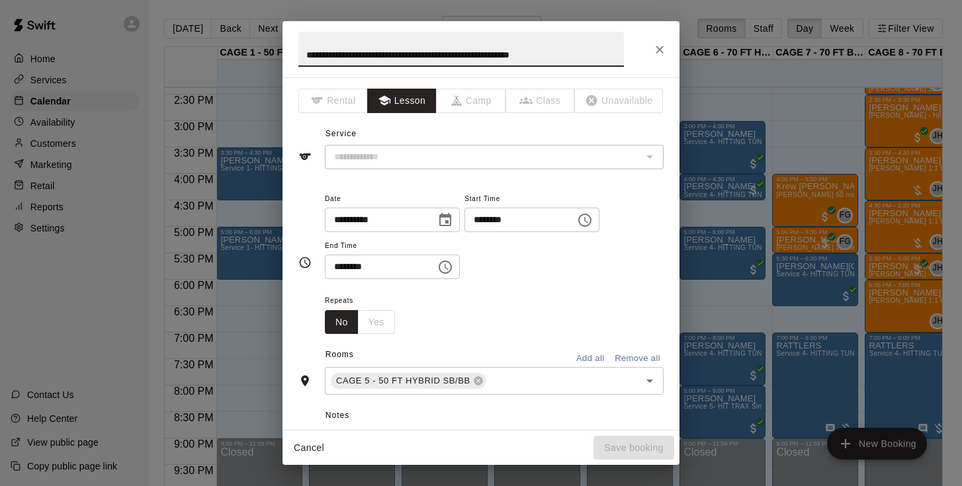
type input "**********"
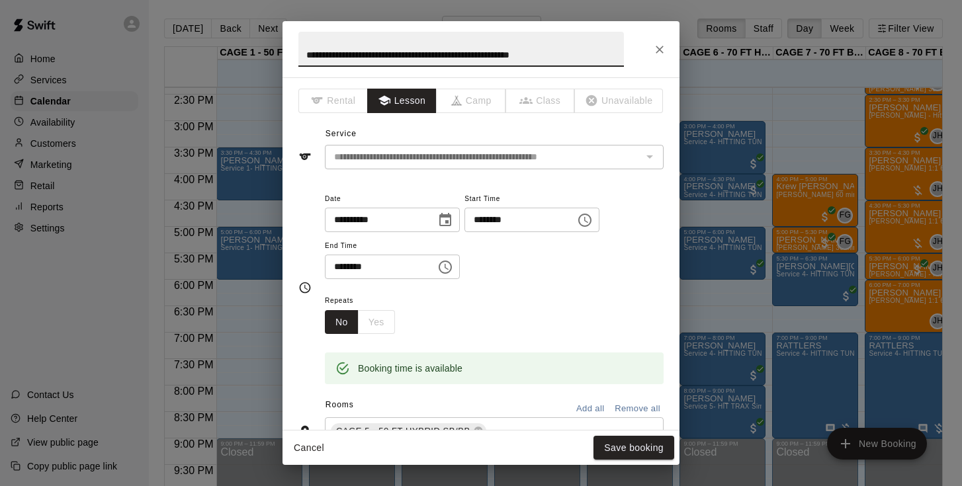
scroll to position [10, 0]
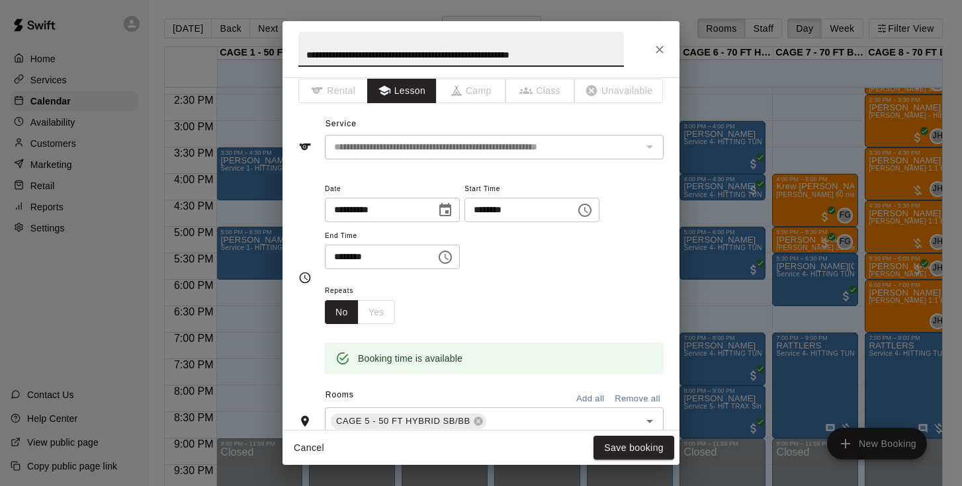
click at [340, 257] on input "********" at bounding box center [376, 257] width 102 height 24
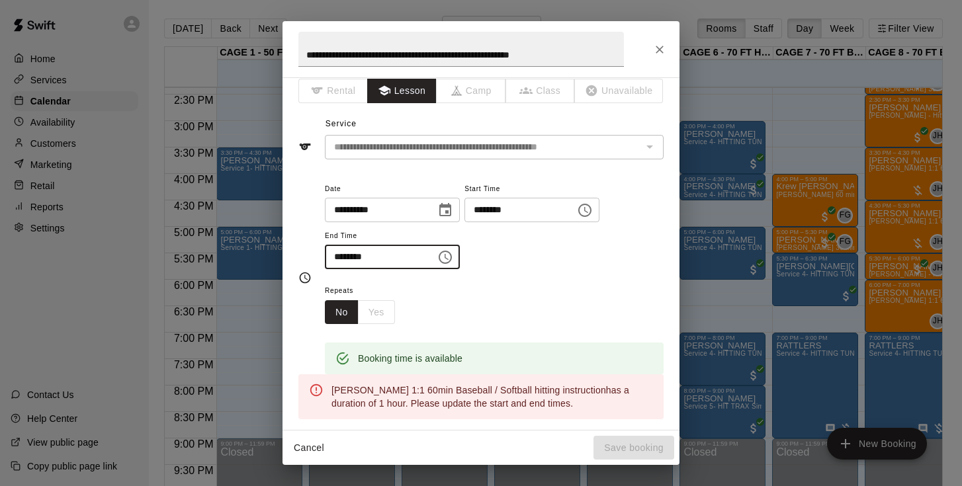
type input "********"
click at [660, 44] on icon "Close" at bounding box center [659, 49] width 13 height 13
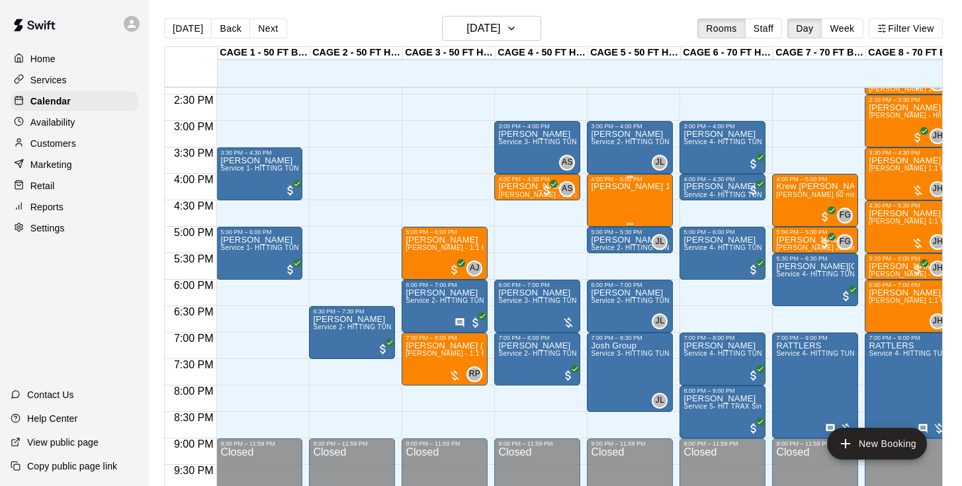
click at [632, 214] on div "Josh Lusby 1:1 60min Baseball / Softball hitting instruction" at bounding box center [630, 426] width 78 height 486
click at [607, 259] on icon "delete" at bounding box center [604, 260] width 9 height 12
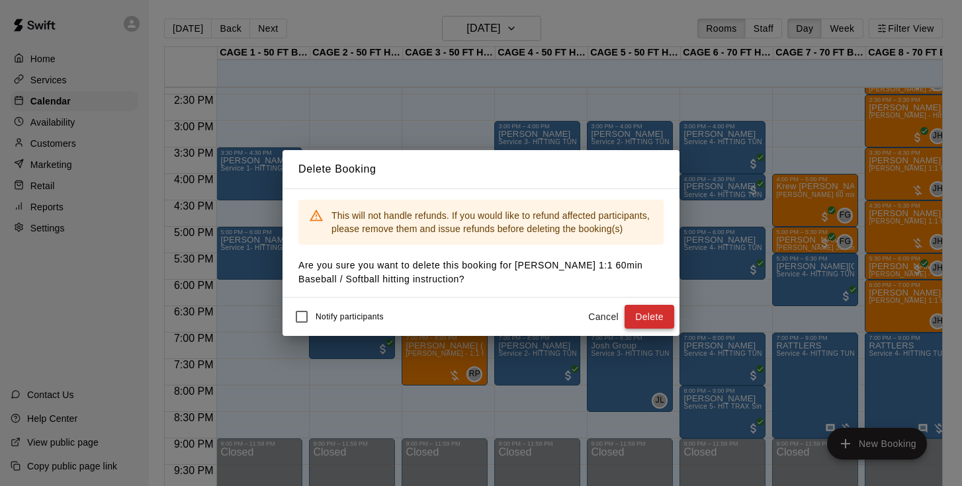
click at [646, 324] on button "Delete" at bounding box center [650, 317] width 50 height 24
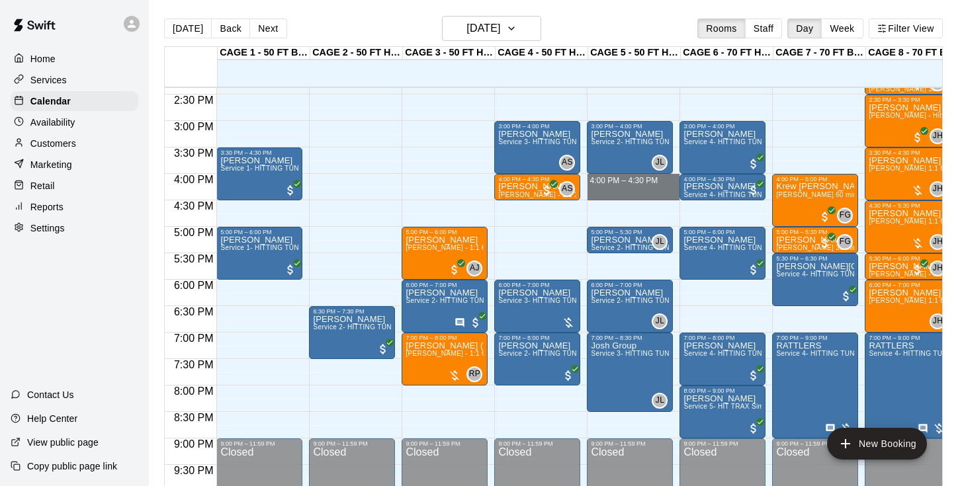
drag, startPoint x: 650, startPoint y: 180, endPoint x: 651, endPoint y: 197, distance: 16.6
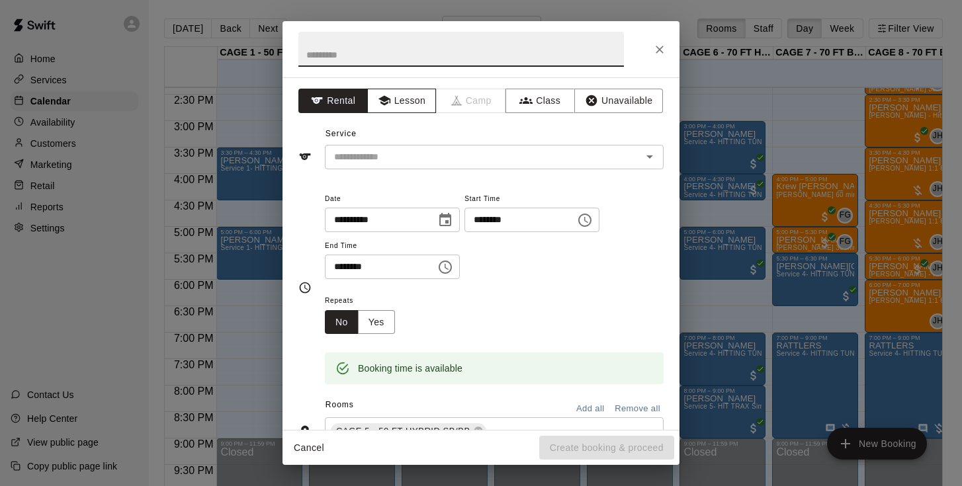
click at [429, 101] on button "Lesson" at bounding box center [401, 101] width 69 height 24
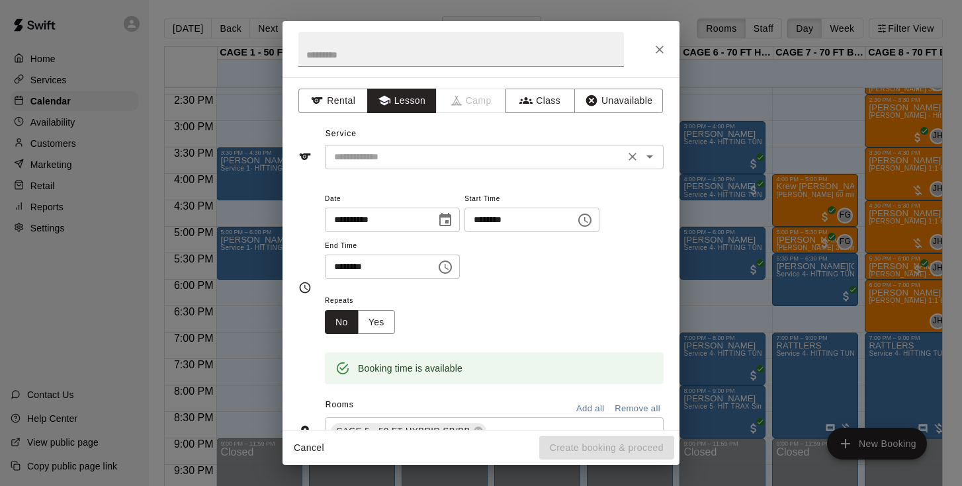
click at [435, 150] on input "text" at bounding box center [475, 157] width 292 height 17
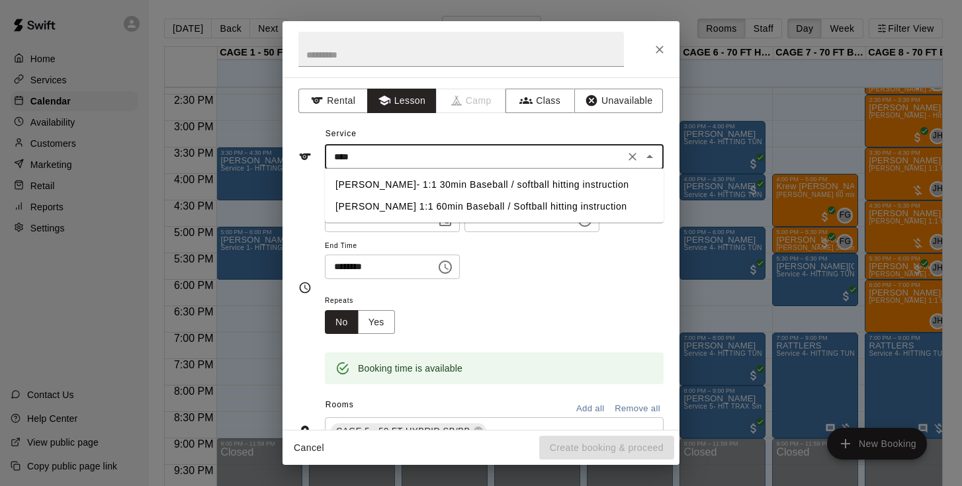
click at [431, 185] on li "Josh Lusby- 1:1 30min Baseball / softball hitting instruction" at bounding box center [494, 185] width 339 height 22
type input "**********"
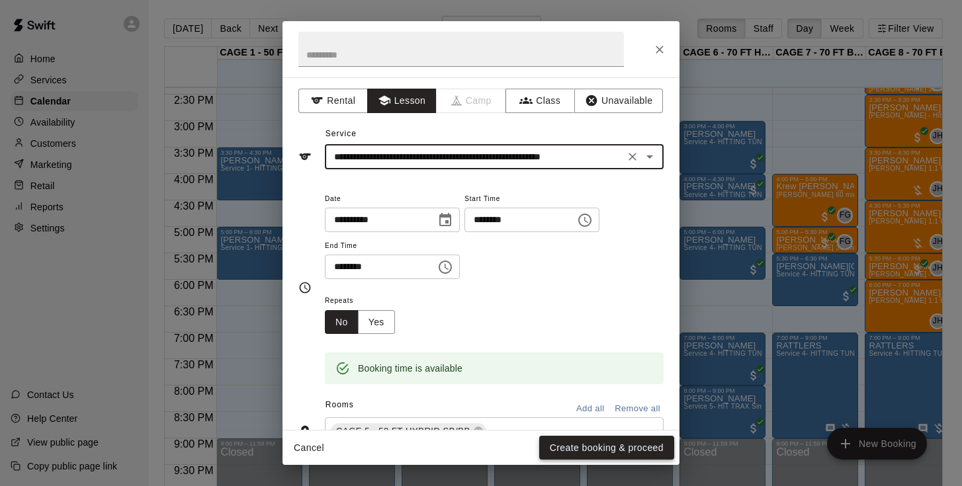
click at [566, 449] on button "Create booking & proceed" at bounding box center [606, 448] width 135 height 24
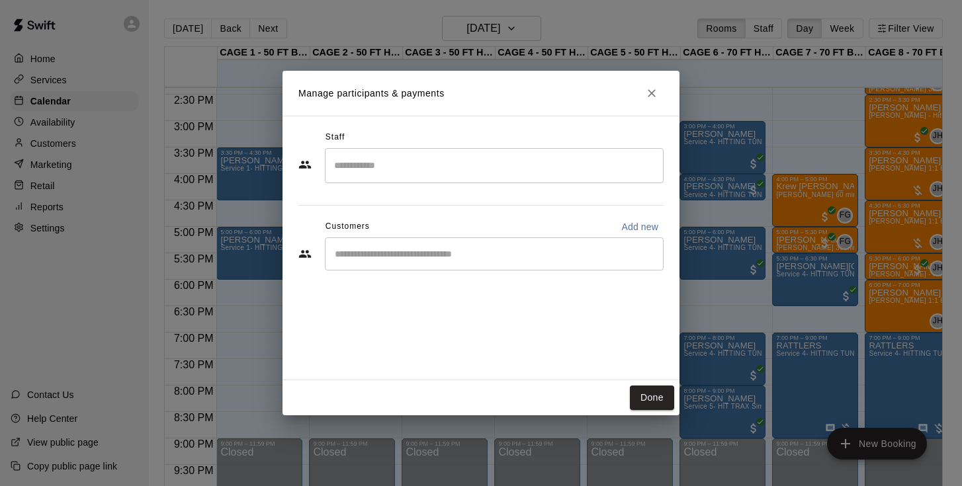
click at [486, 271] on div "​" at bounding box center [480, 256] width 365 height 36
click at [483, 260] on input "Start typing to search customers..." at bounding box center [494, 253] width 327 height 13
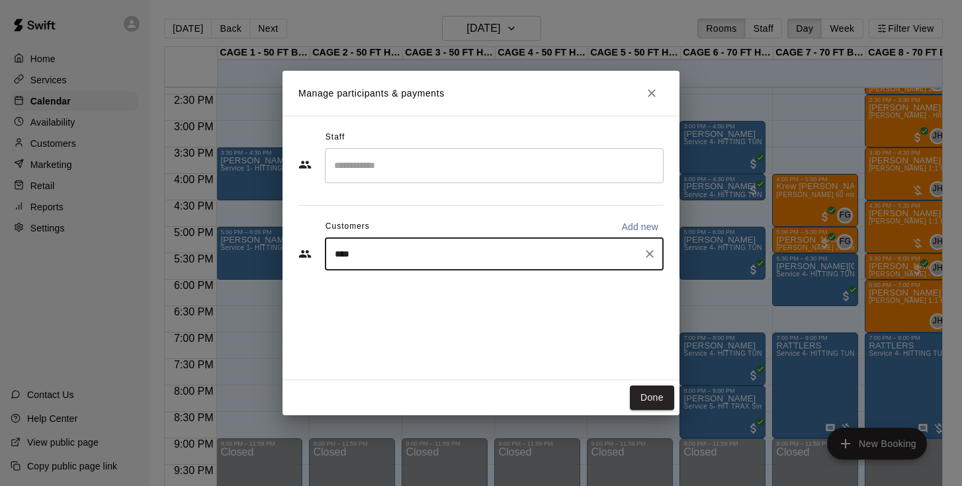
type input "*****"
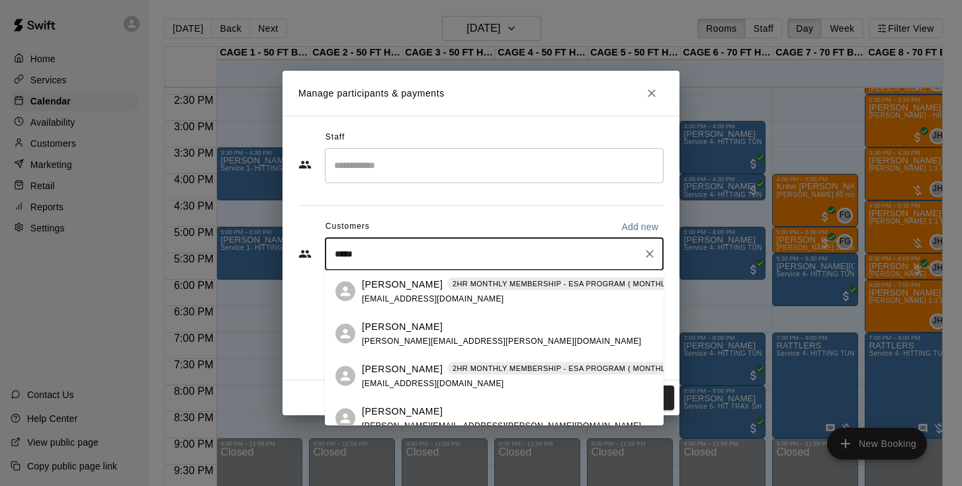
click at [445, 292] on div "Micah Leben 2HR MONTHLY MEMBERSHIP - ESA PROGRAM ( MONTHLY OR QUARTERLY OR ANNU…" at bounding box center [574, 291] width 425 height 28
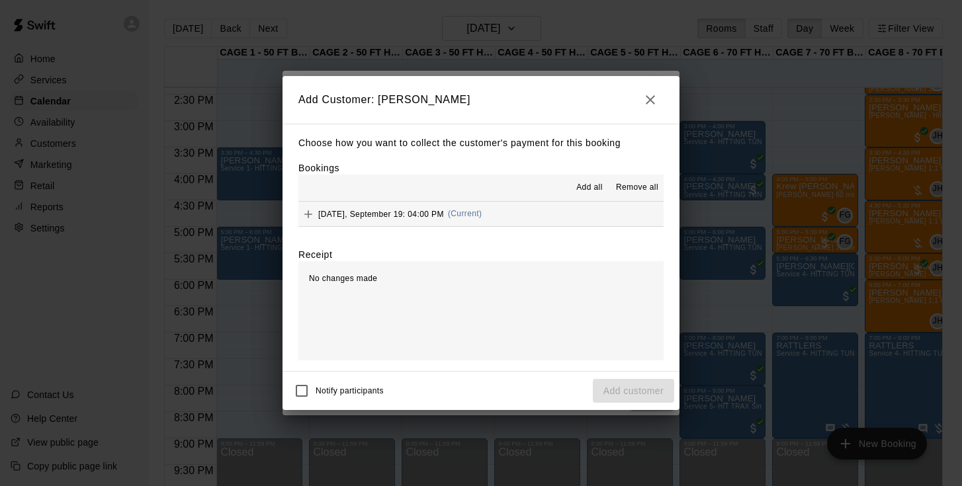
click at [388, 209] on span "Friday, September 19: 04:00 PM" at bounding box center [381, 213] width 126 height 9
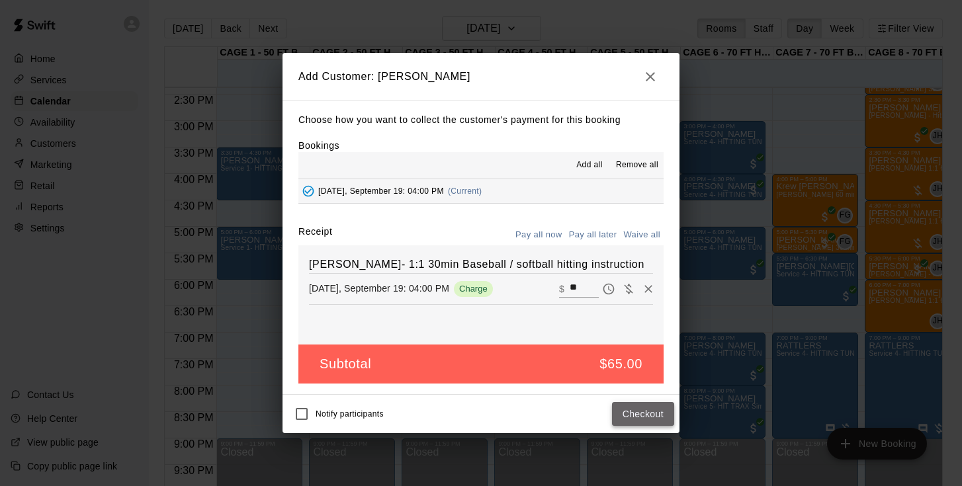
click at [654, 414] on button "Checkout" at bounding box center [643, 414] width 62 height 24
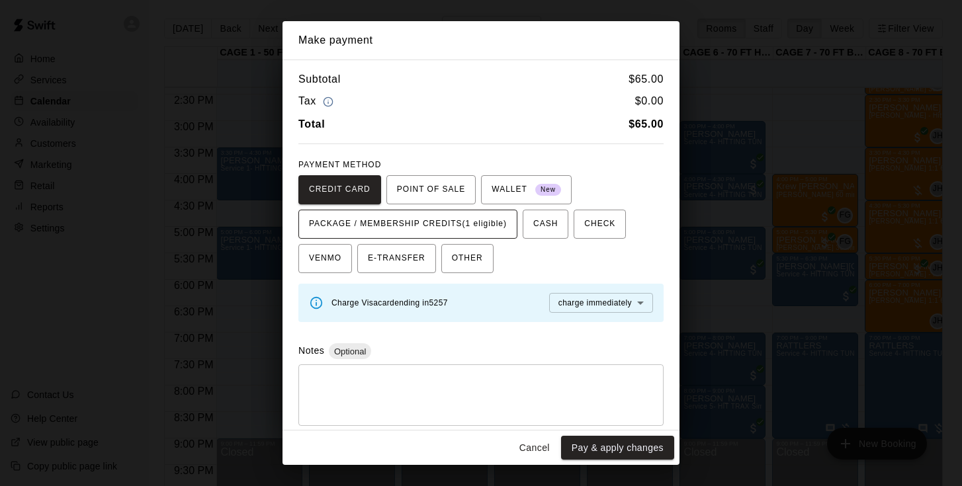
click at [492, 221] on span "PACKAGE / MEMBERSHIP CREDITS (1 eligible)" at bounding box center [408, 224] width 198 height 21
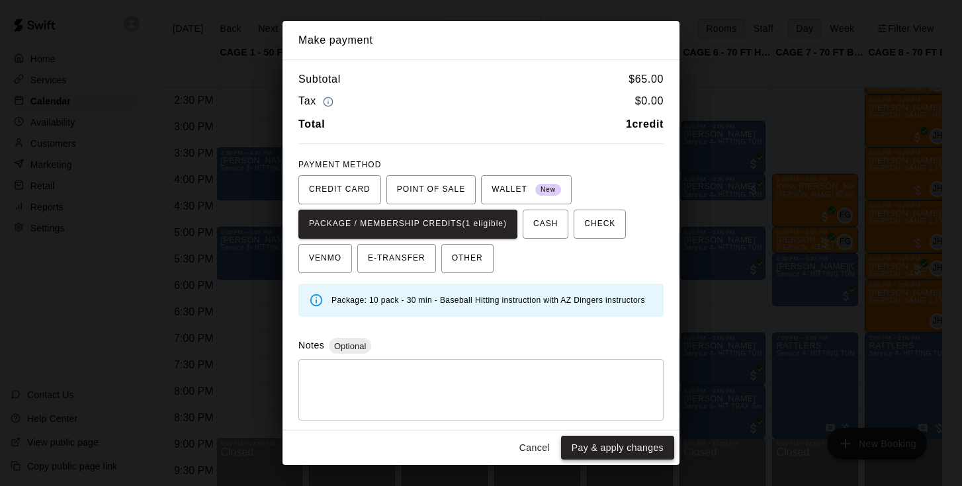
click at [596, 445] on button "Pay & apply changes" at bounding box center [617, 448] width 113 height 24
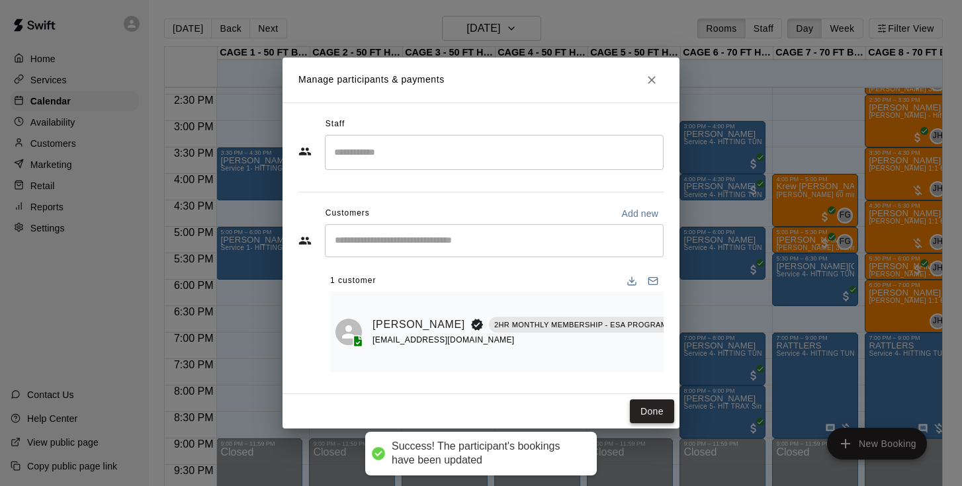
click at [652, 416] on button "Done" at bounding box center [652, 412] width 44 height 24
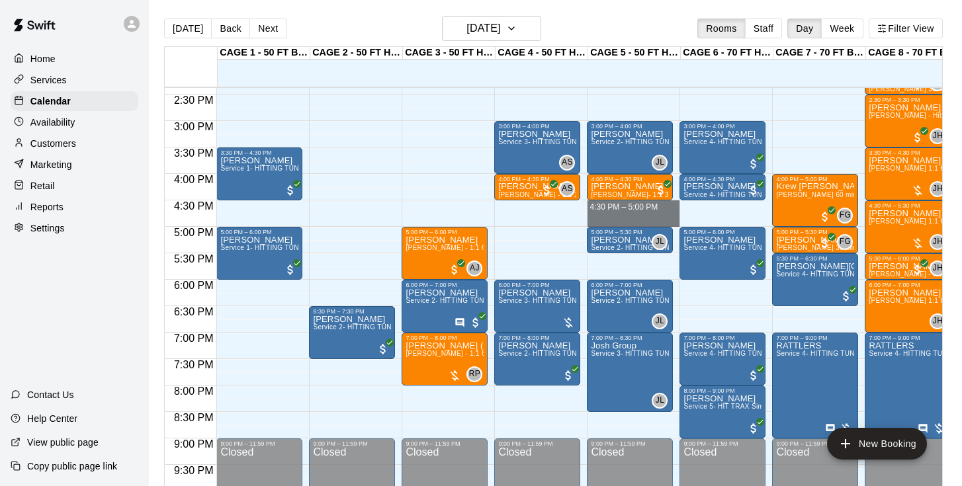
drag, startPoint x: 636, startPoint y: 206, endPoint x: 636, endPoint y: 221, distance: 14.6
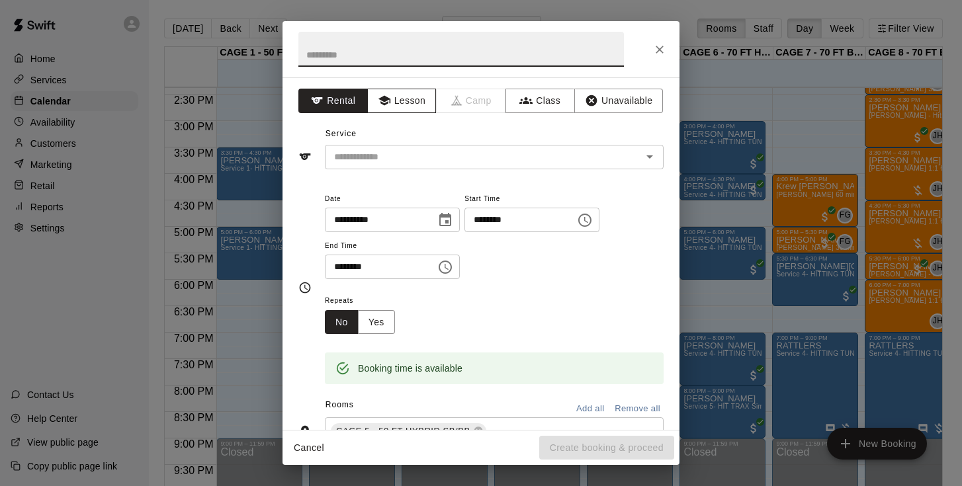
click at [408, 98] on button "Lesson" at bounding box center [401, 101] width 69 height 24
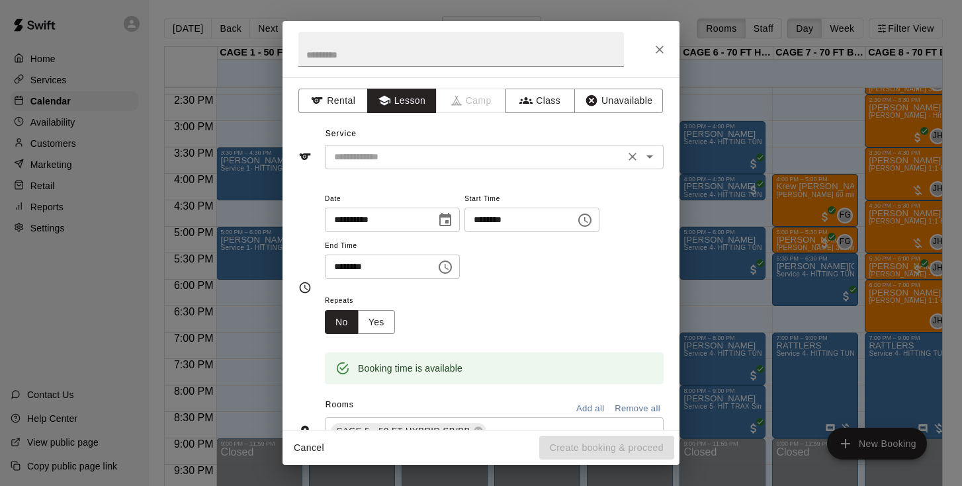
click at [402, 147] on div "​" at bounding box center [494, 157] width 339 height 24
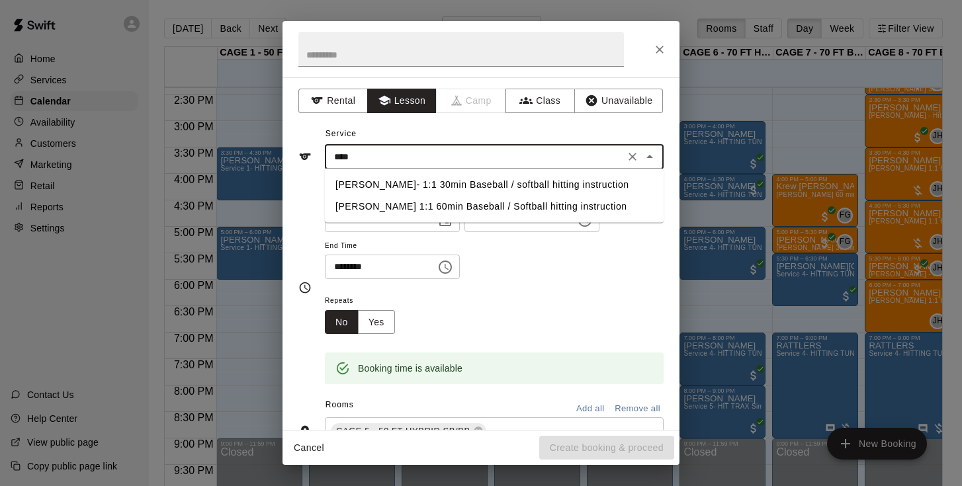
click at [396, 185] on li "Josh Lusby- 1:1 30min Baseball / softball hitting instruction" at bounding box center [494, 185] width 339 height 22
type input "**********"
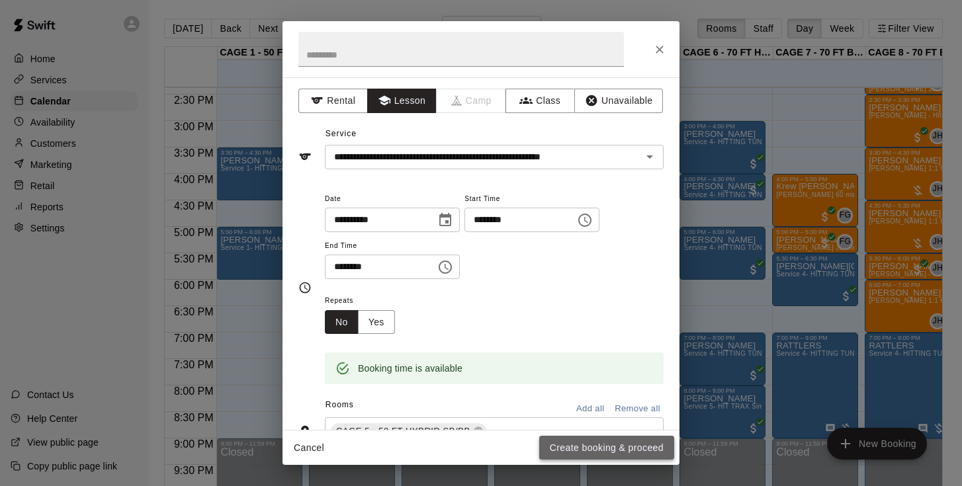
click at [558, 445] on button "Create booking & proceed" at bounding box center [606, 448] width 135 height 24
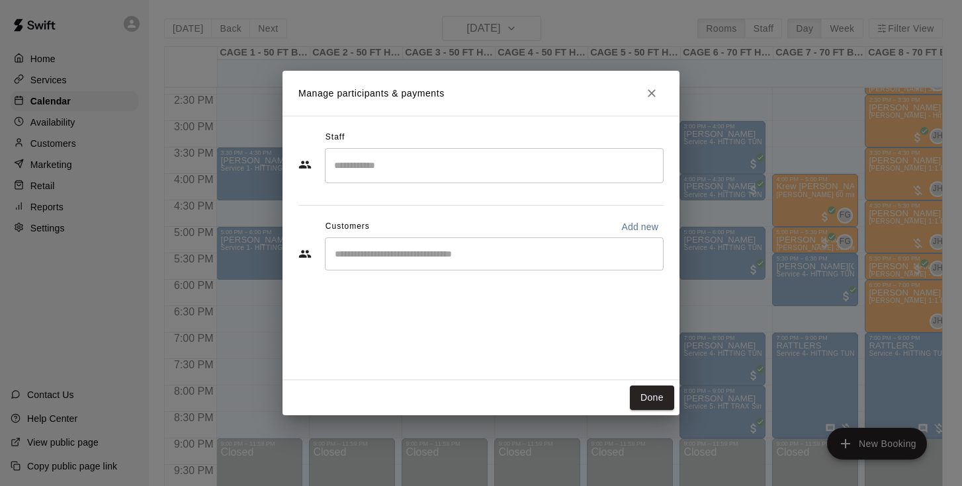
click at [444, 269] on div "​" at bounding box center [494, 254] width 339 height 33
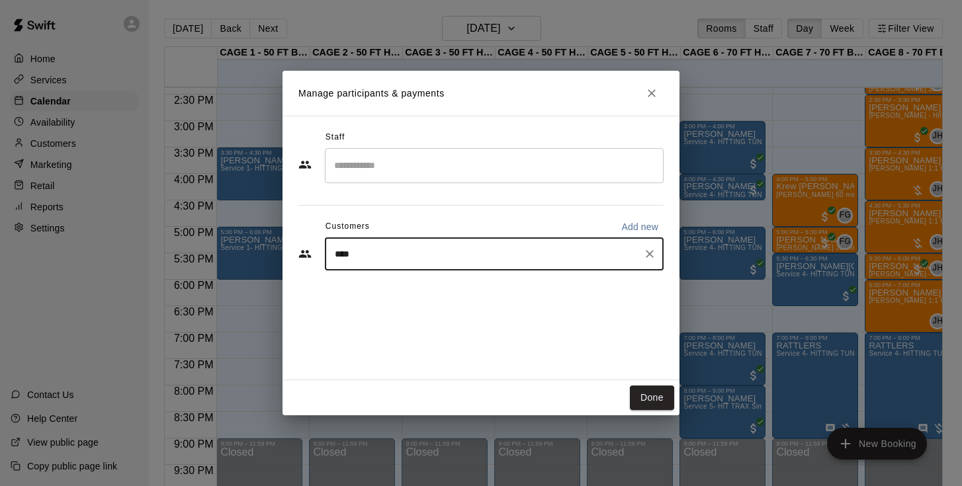
type input "*****"
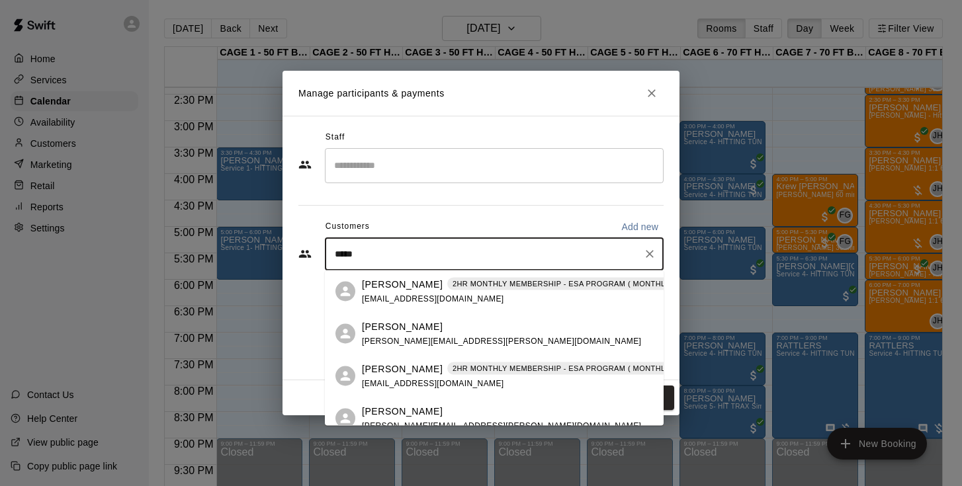
click at [410, 285] on p "[PERSON_NAME]" at bounding box center [402, 284] width 81 height 14
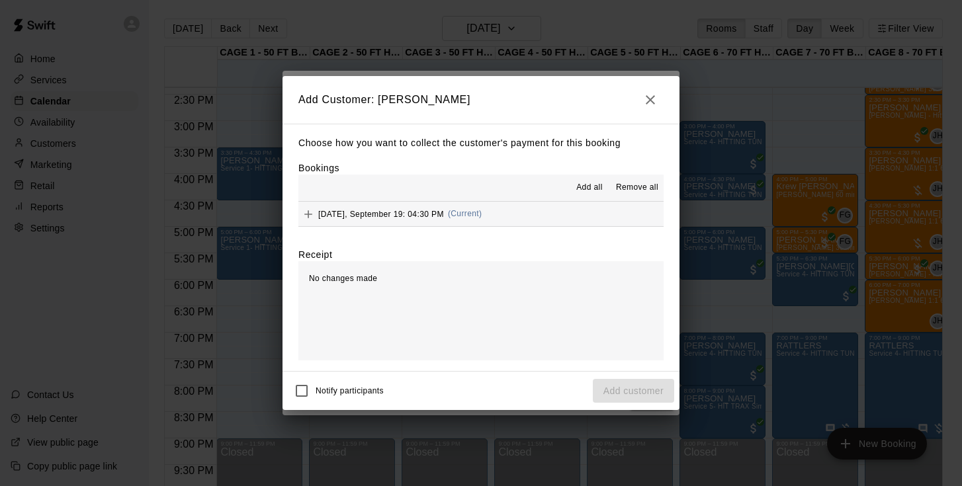
click at [380, 226] on div "Choose how you want to collect the customer's payment for this booking Bookings…" at bounding box center [481, 248] width 397 height 248
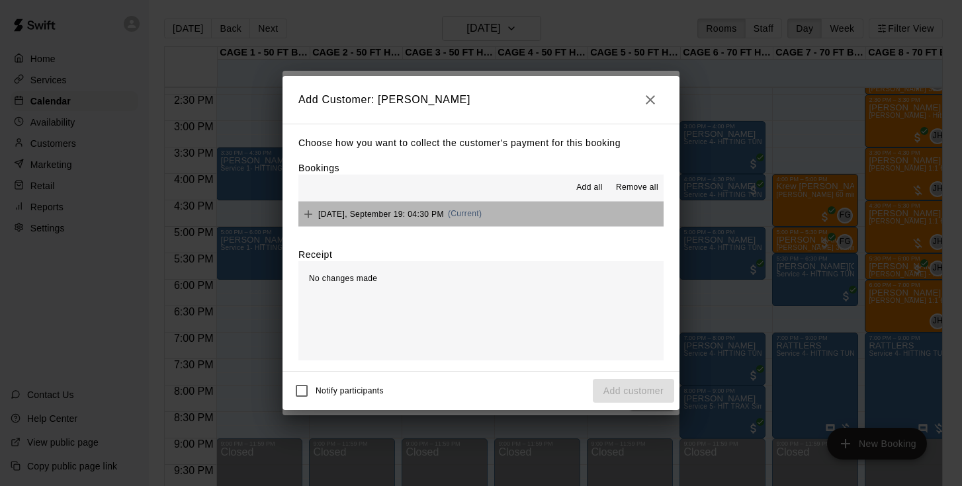
click at [386, 212] on span "Friday, September 19: 04:30 PM" at bounding box center [381, 213] width 126 height 9
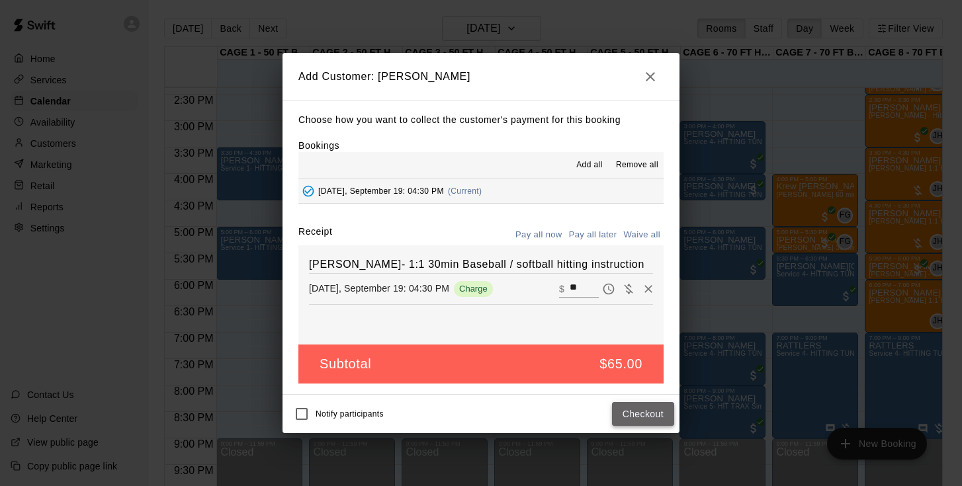
click at [643, 406] on button "Checkout" at bounding box center [643, 414] width 62 height 24
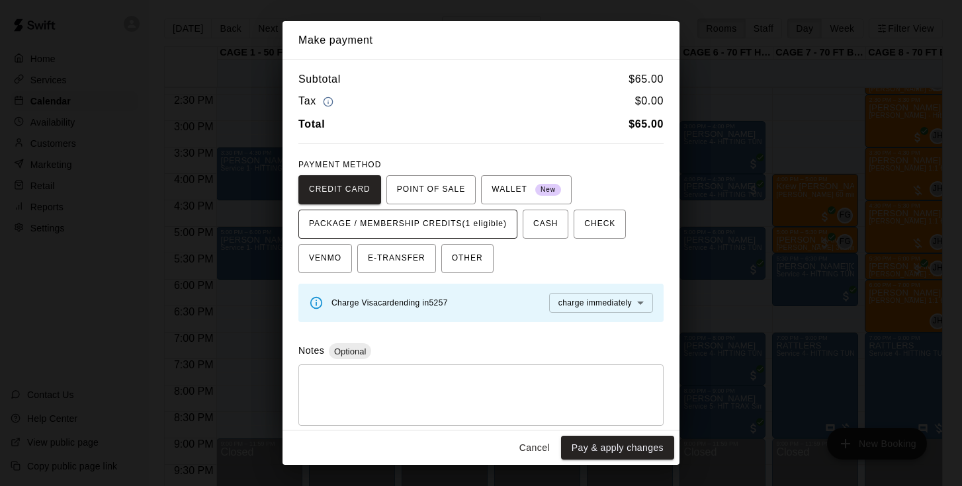
click at [482, 216] on span "PACKAGE / MEMBERSHIP CREDITS (1 eligible)" at bounding box center [408, 224] width 198 height 21
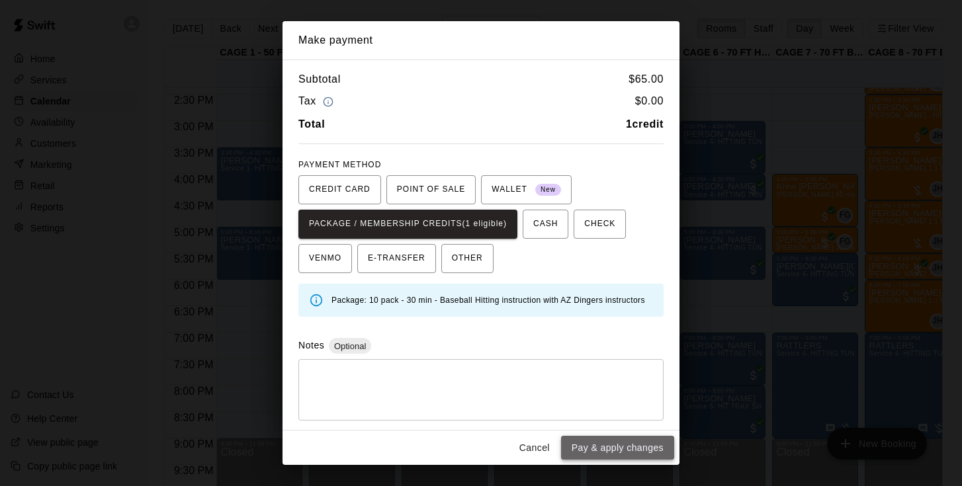
click at [593, 451] on button "Pay & apply changes" at bounding box center [617, 448] width 113 height 24
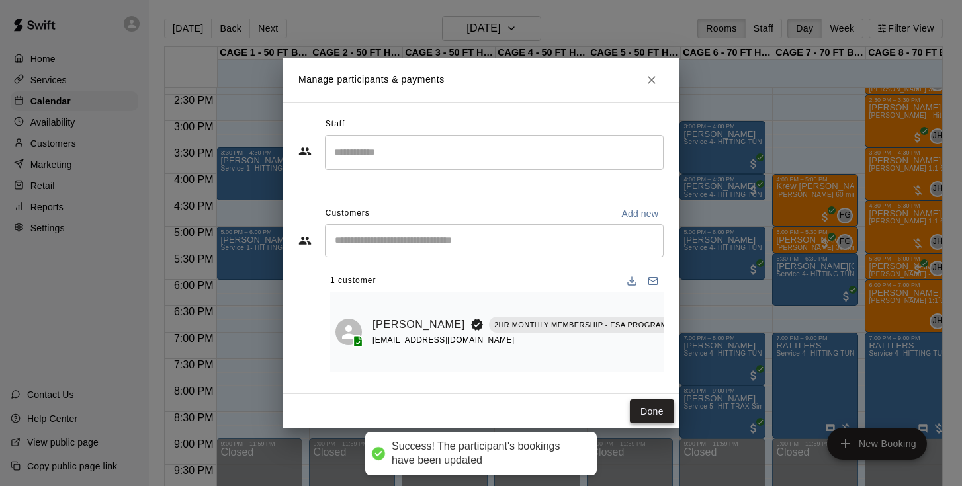
click at [658, 404] on button "Done" at bounding box center [652, 412] width 44 height 24
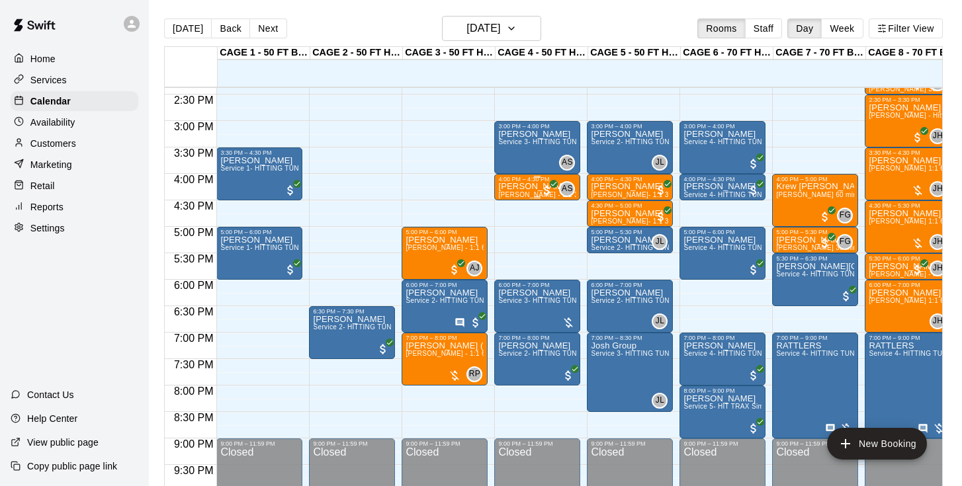
click at [524, 195] on span "[PERSON_NAME] - 1:1 30min softball Hitting / fielding instruction" at bounding box center [601, 194] width 206 height 7
click at [515, 201] on icon "edit" at bounding box center [512, 206] width 12 height 12
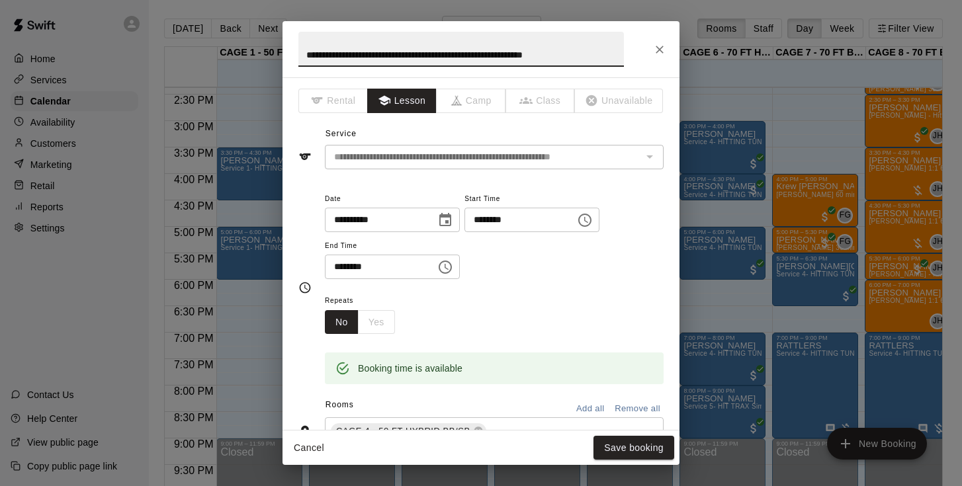
click at [655, 42] on button "Close" at bounding box center [660, 50] width 24 height 24
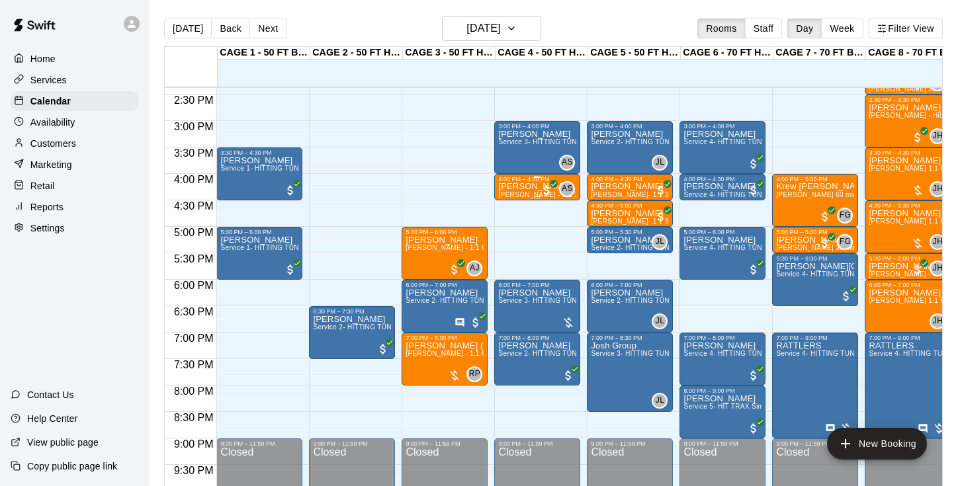
click at [531, 187] on p "[PERSON_NAME]" at bounding box center [537, 187] width 78 height 0
click at [511, 232] on img "edit" at bounding box center [512, 232] width 15 height 15
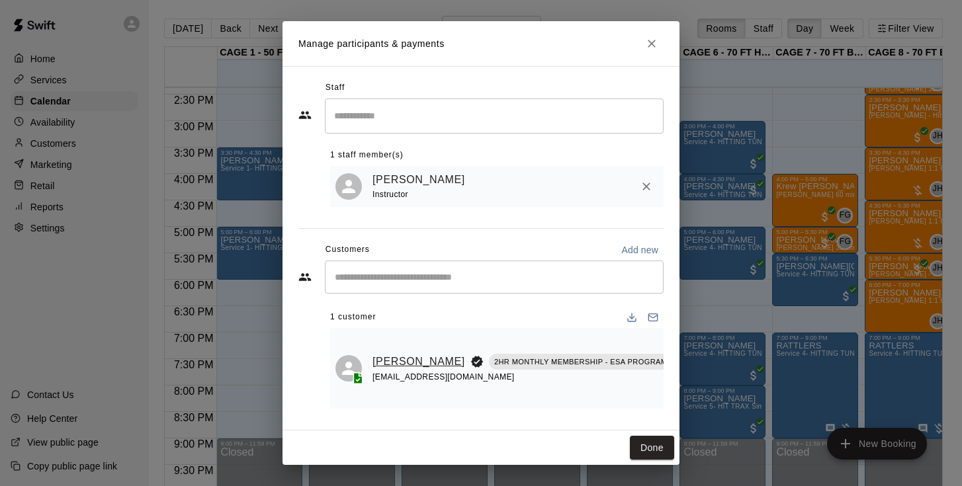
click at [391, 361] on link "[PERSON_NAME]" at bounding box center [419, 361] width 93 height 17
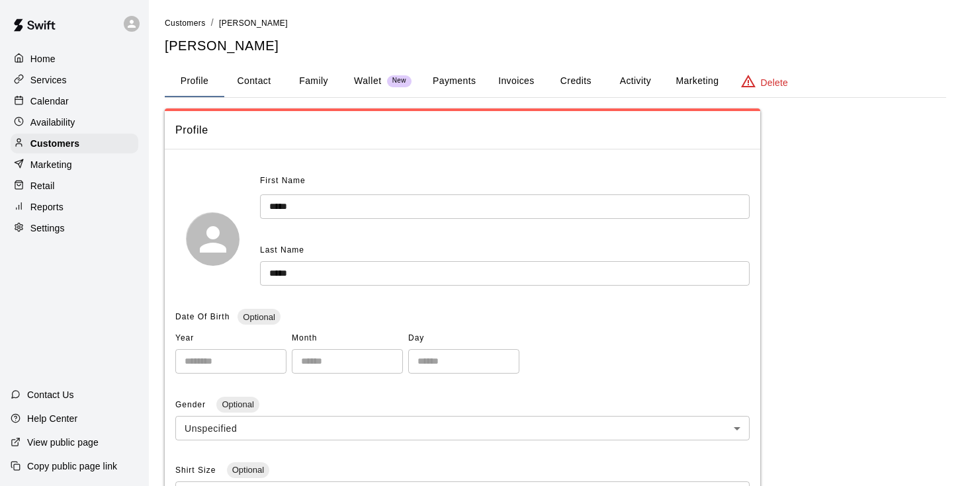
click at [627, 82] on button "Activity" at bounding box center [635, 82] width 60 height 32
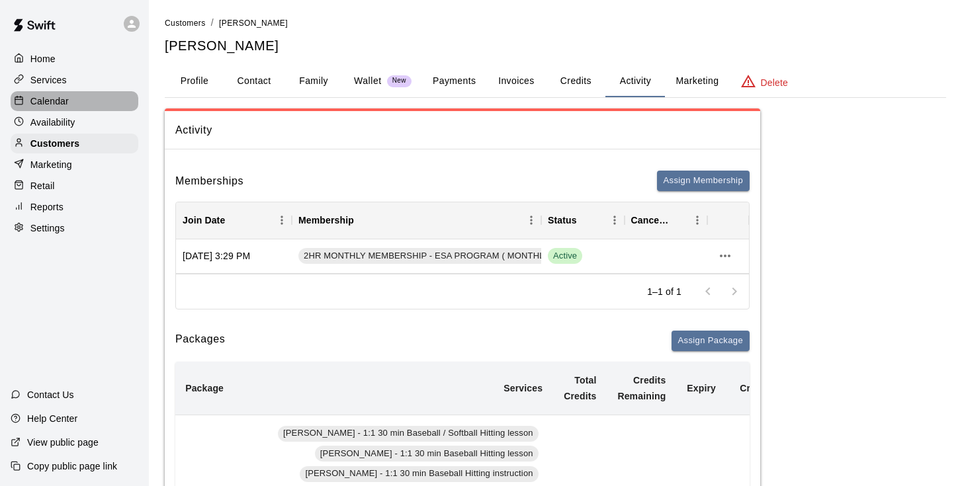
click at [60, 101] on p "Calendar" at bounding box center [49, 101] width 38 height 13
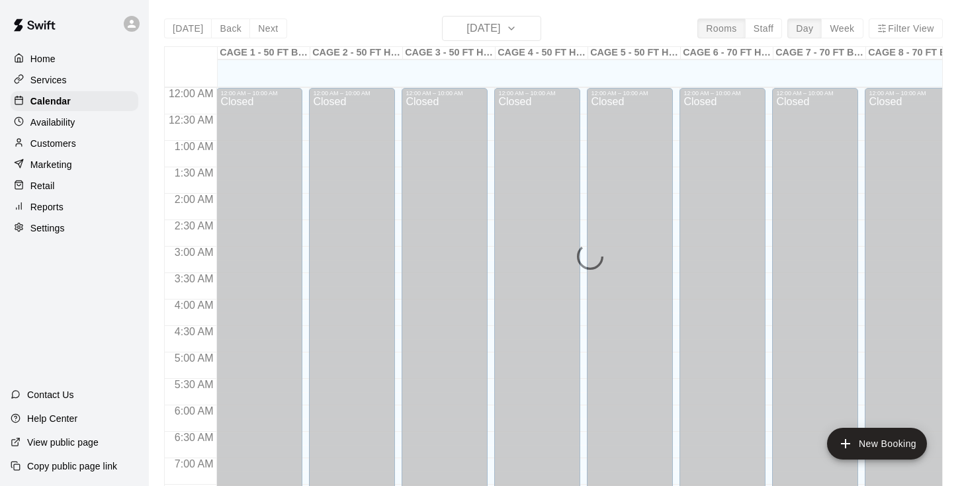
scroll to position [618, 0]
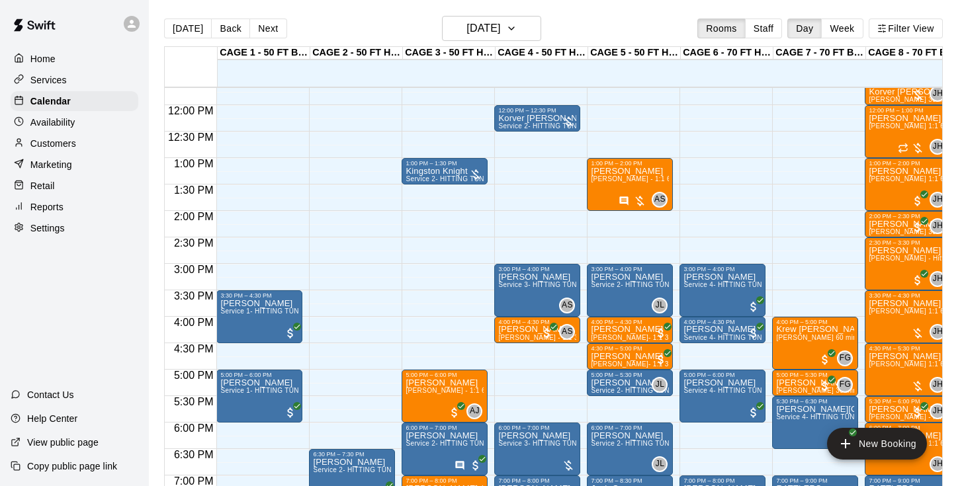
click at [54, 147] on p "Customers" at bounding box center [53, 143] width 46 height 13
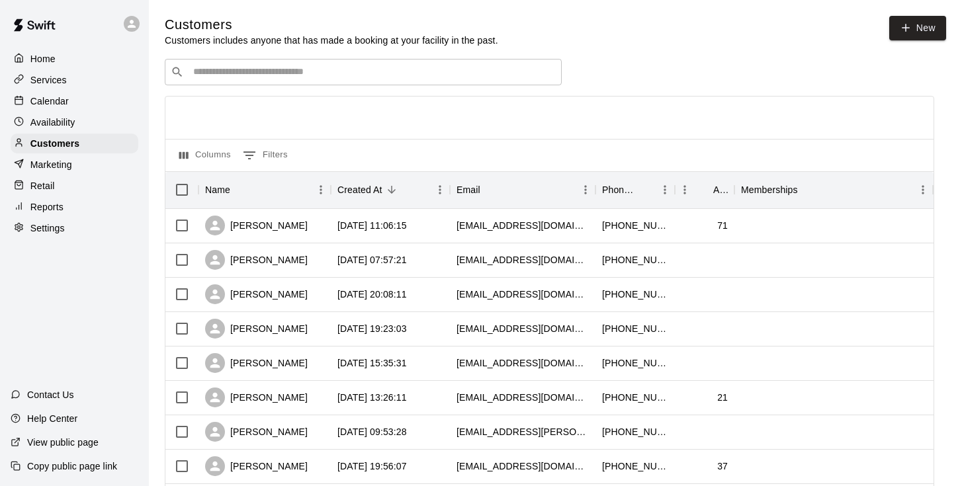
click at [297, 75] on input "Search customers by name or email" at bounding box center [372, 72] width 367 height 13
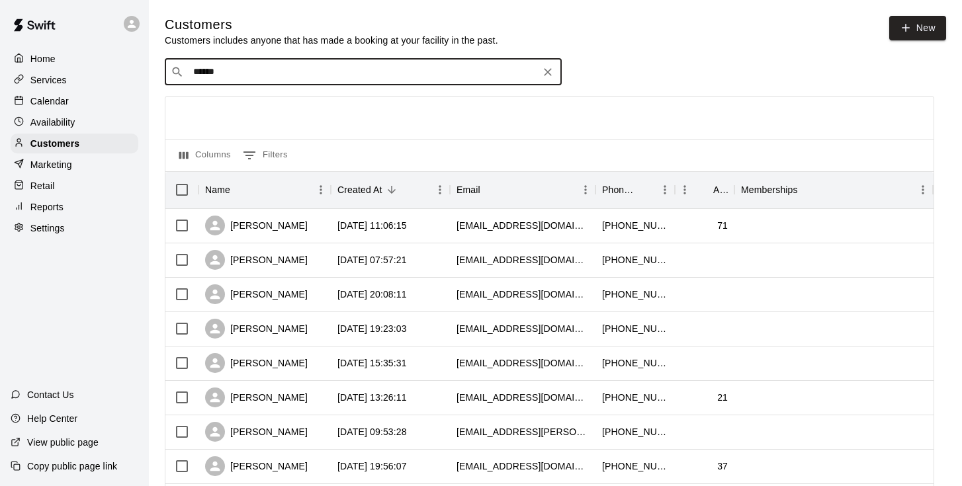
type input "*******"
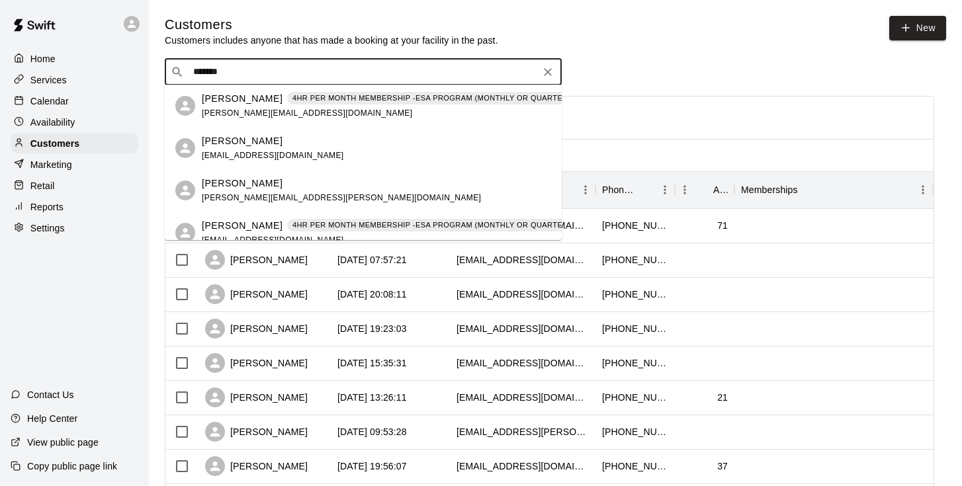
click at [251, 94] on p "Landon McBride" at bounding box center [242, 99] width 81 height 14
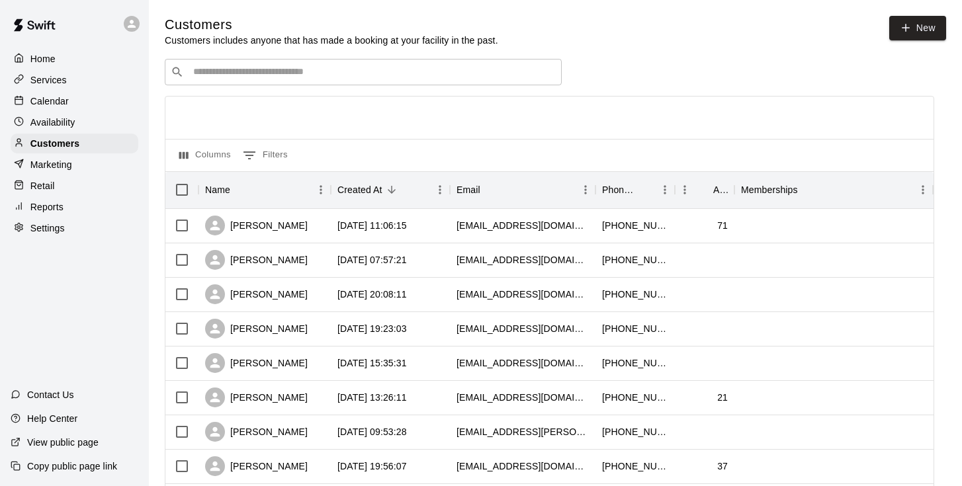
click at [261, 80] on div "​ ​" at bounding box center [363, 72] width 397 height 26
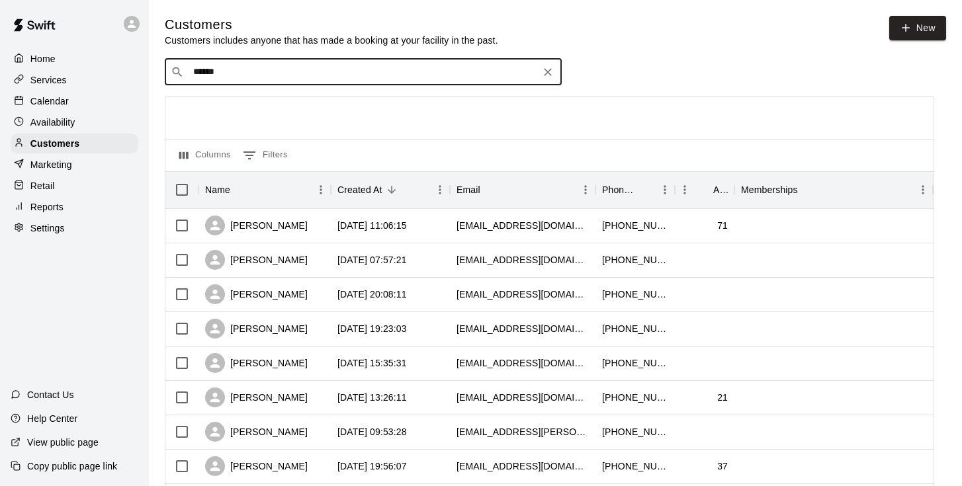
type input "*******"
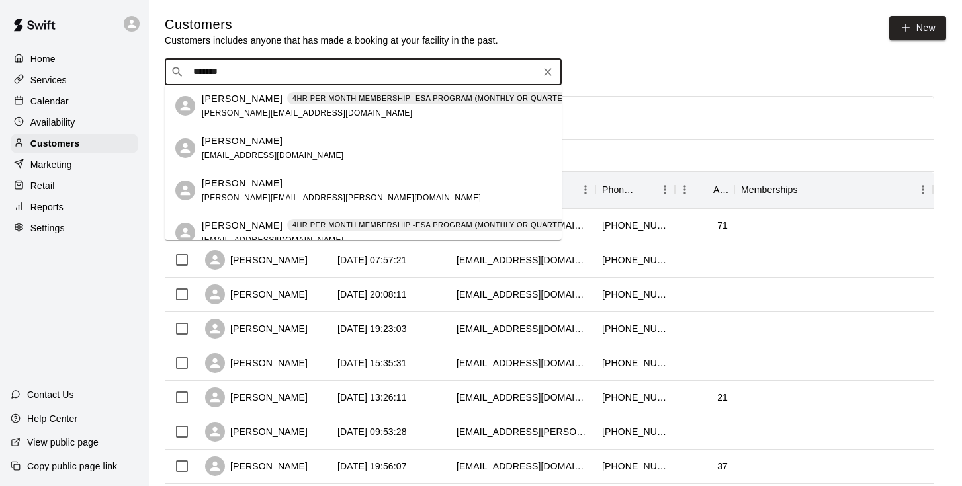
click at [236, 222] on p "Landon MCBRIDE" at bounding box center [242, 226] width 81 height 14
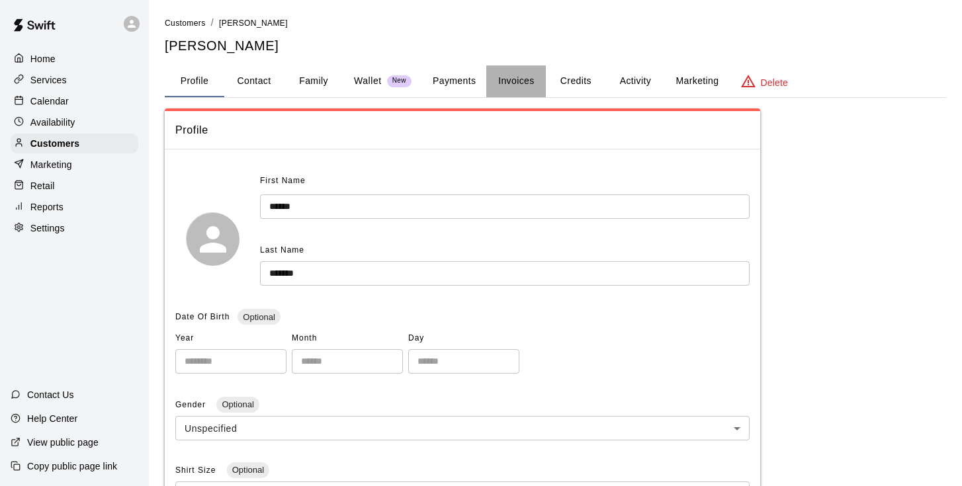
click at [515, 91] on button "Invoices" at bounding box center [516, 82] width 60 height 32
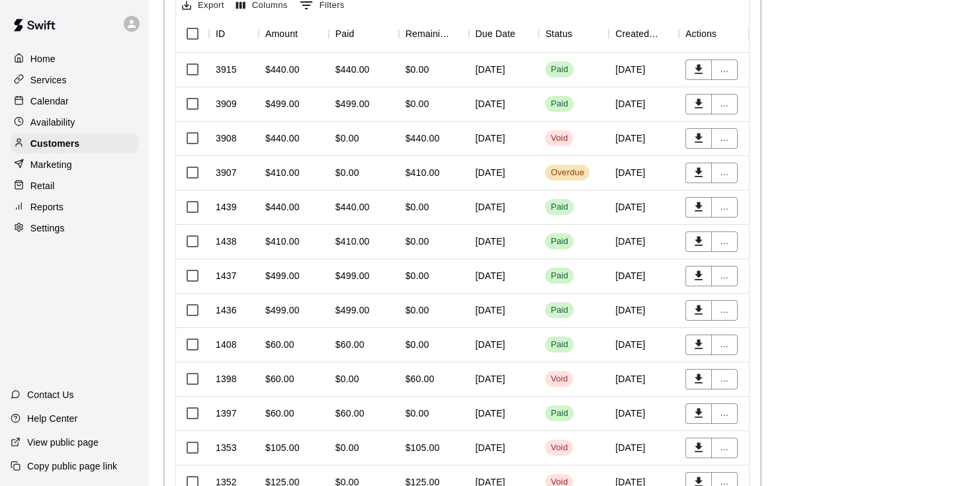
scroll to position [263, 0]
click at [513, 169] on div "September 08, 2025" at bounding box center [504, 174] width 70 height 34
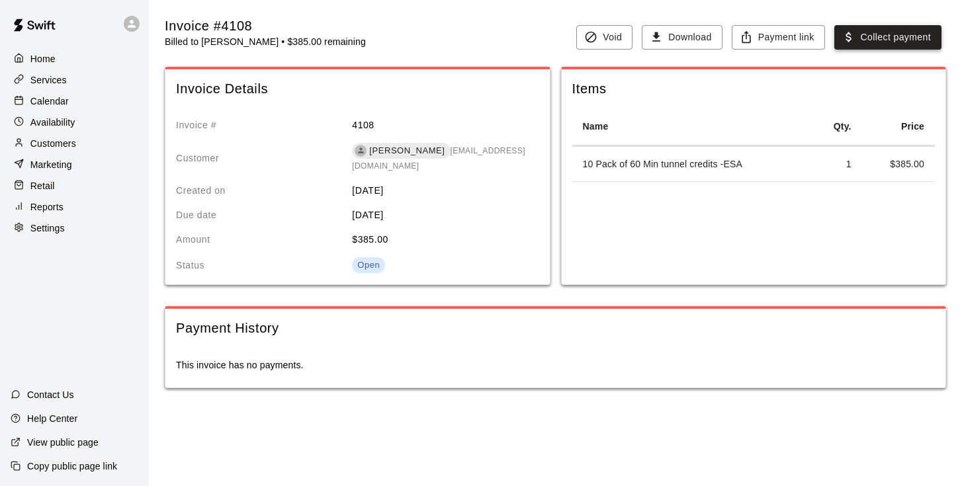
click at [867, 35] on button "Collect payment" at bounding box center [887, 37] width 107 height 24
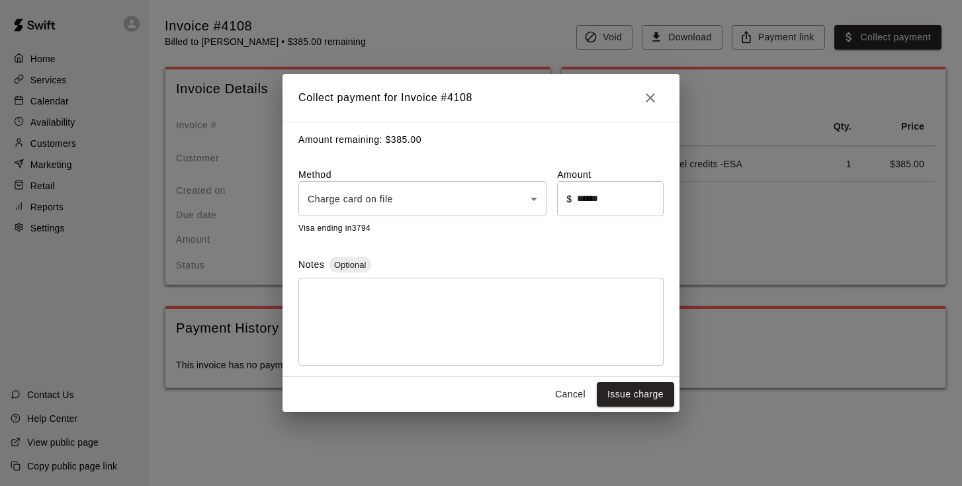
click at [404, 193] on body "Home Services Calendar Availability Customers Marketing Retail Reports Settings…" at bounding box center [481, 207] width 962 height 415
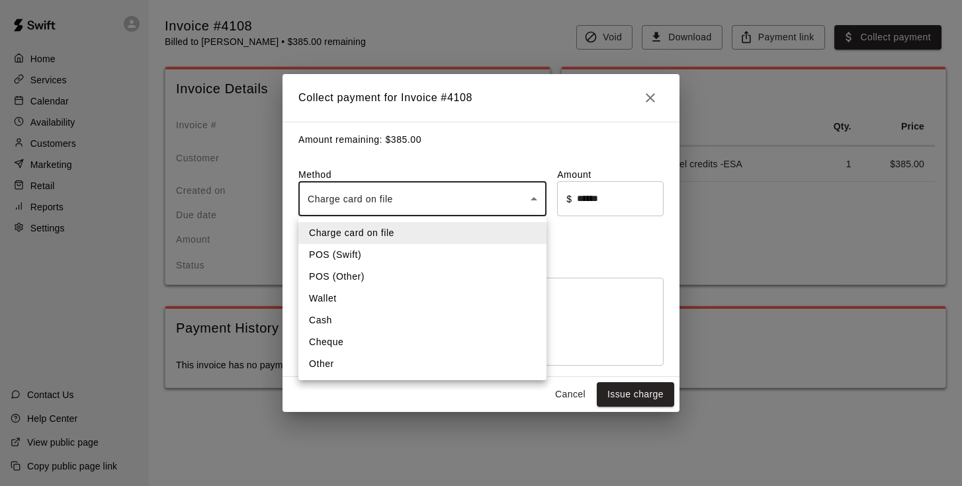
click at [339, 357] on li "Other" at bounding box center [422, 364] width 248 height 22
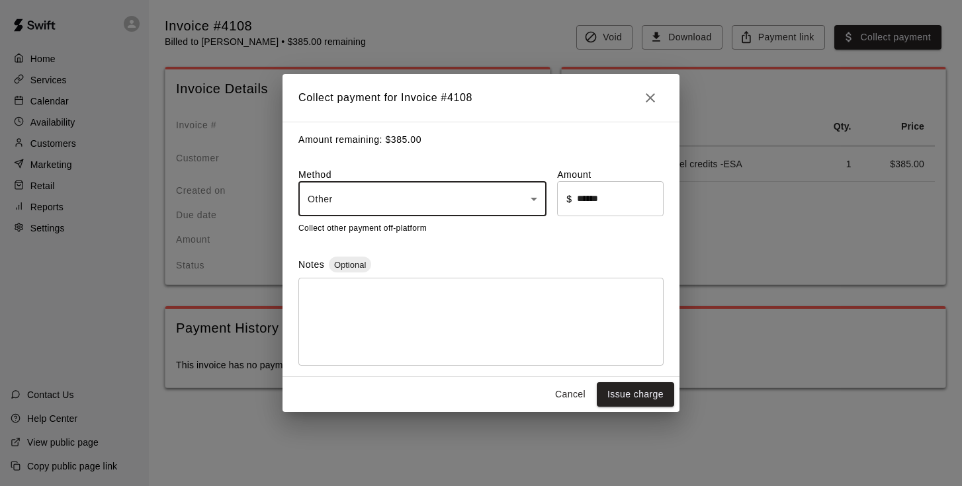
type input "*****"
click at [374, 315] on textarea at bounding box center [481, 322] width 347 height 66
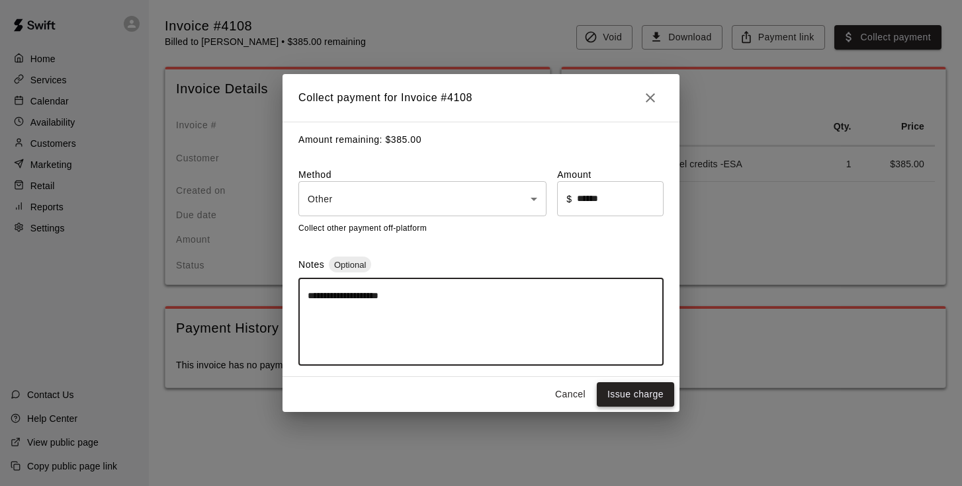
type textarea "**********"
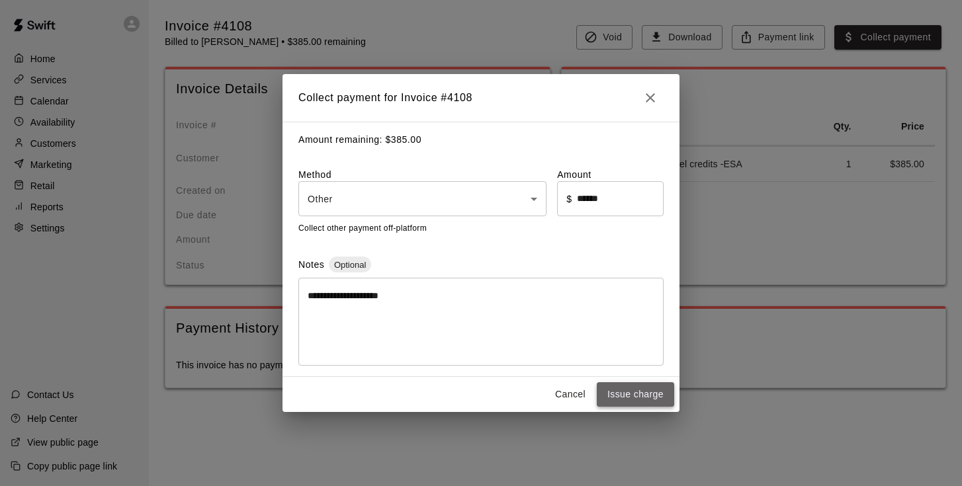
click at [622, 397] on button "Issue charge" at bounding box center [635, 394] width 77 height 24
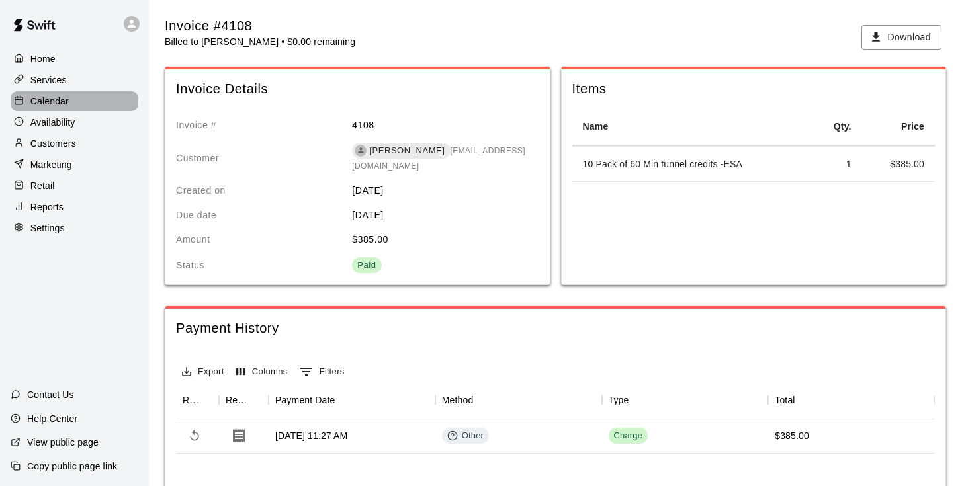
click at [61, 103] on p "Calendar" at bounding box center [49, 101] width 38 height 13
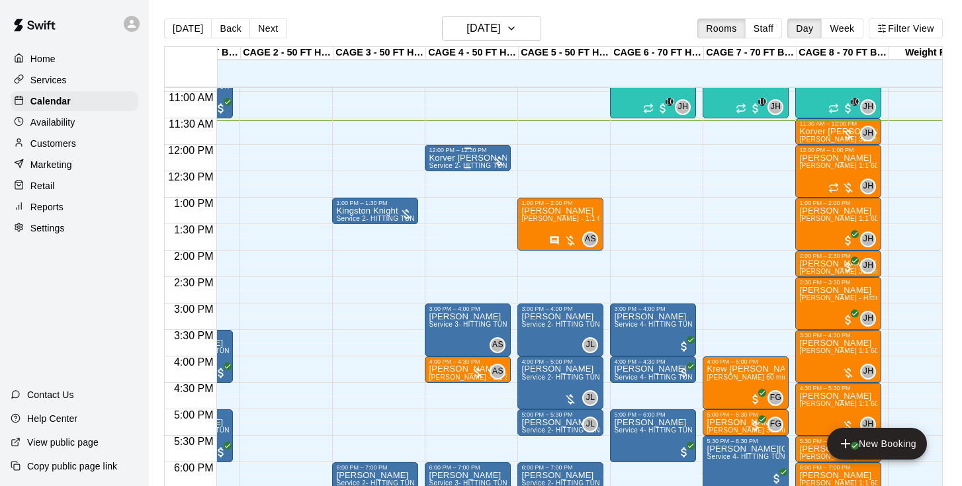
scroll to position [578, 67]
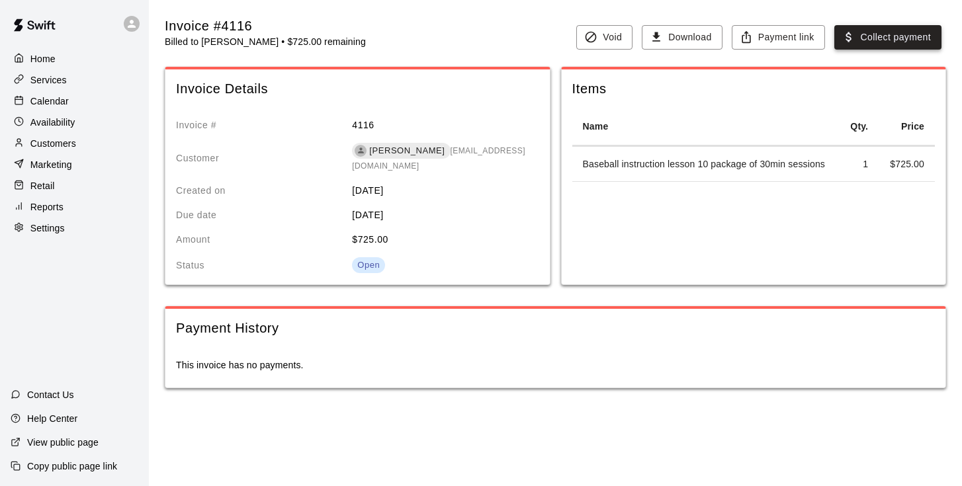
click at [860, 34] on button "Collect payment" at bounding box center [887, 37] width 107 height 24
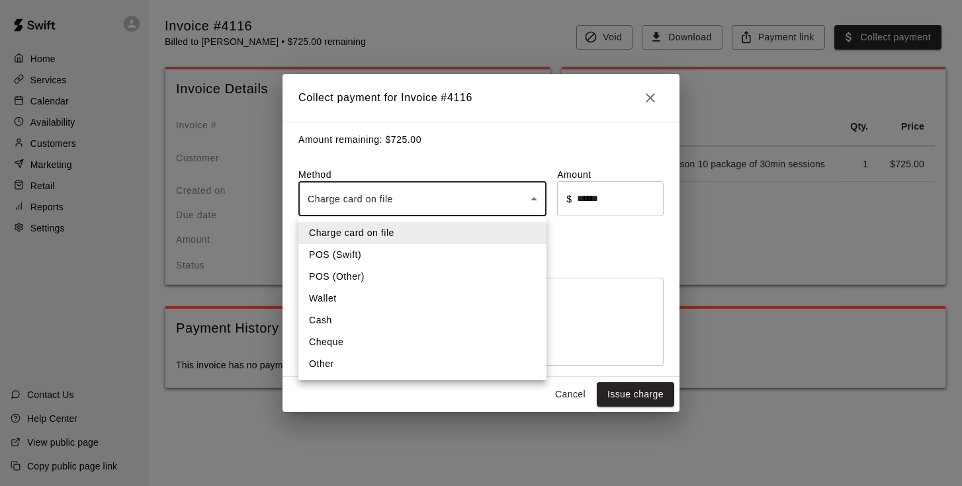
click at [448, 190] on body "Home Services Calendar Availability Customers Marketing Retail Reports Settings…" at bounding box center [481, 207] width 962 height 415
click at [385, 360] on li "Other" at bounding box center [422, 364] width 248 height 22
type input "*****"
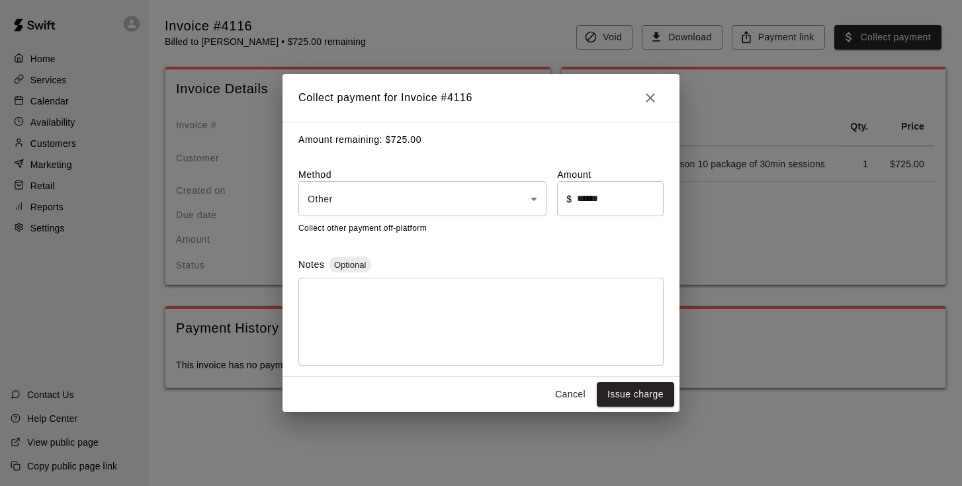
click at [410, 285] on div "* ​" at bounding box center [480, 322] width 365 height 88
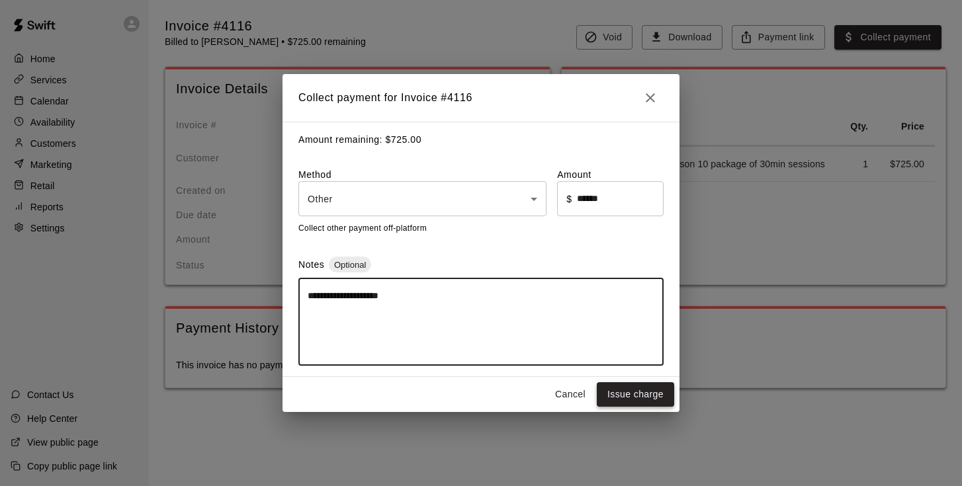
type textarea "**********"
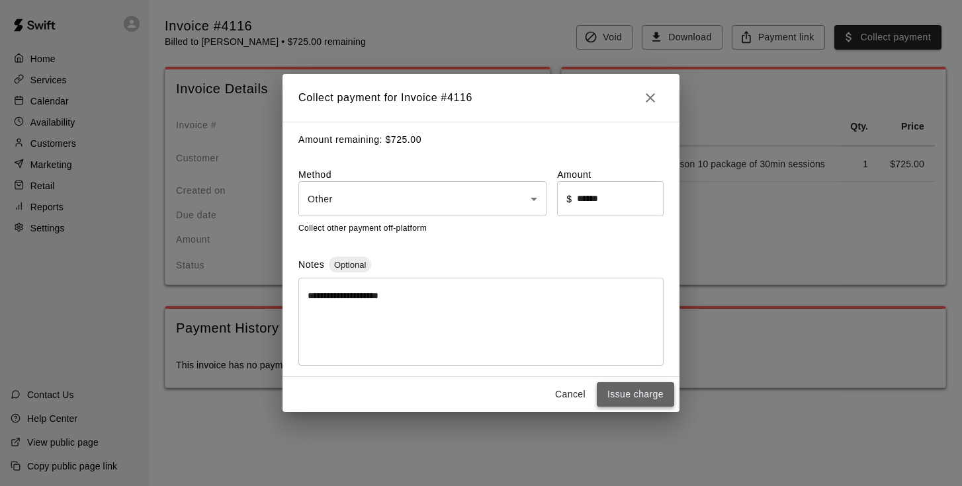
click at [623, 395] on button "Issue charge" at bounding box center [635, 394] width 77 height 24
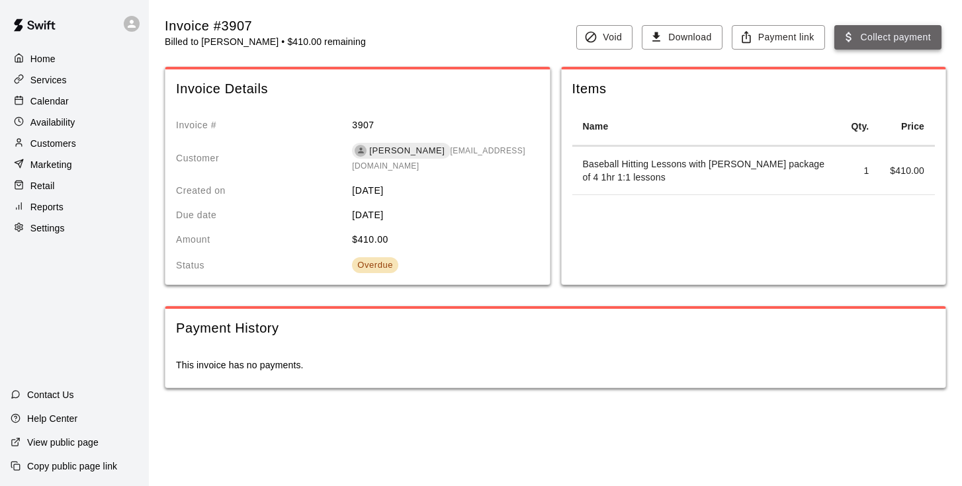
click at [861, 36] on button "Collect payment" at bounding box center [887, 37] width 107 height 24
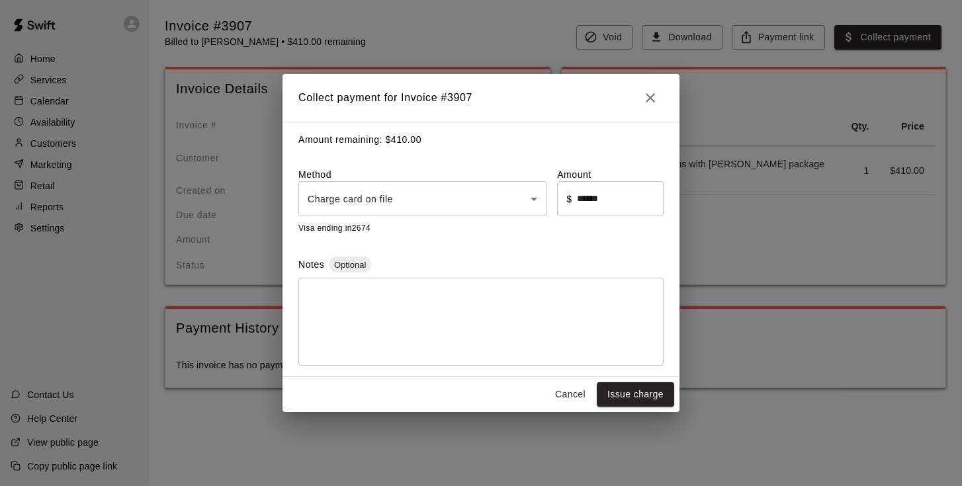
click at [396, 189] on body "Home Services Calendar Availability Customers Marketing Retail Reports Settings…" at bounding box center [481, 207] width 962 height 415
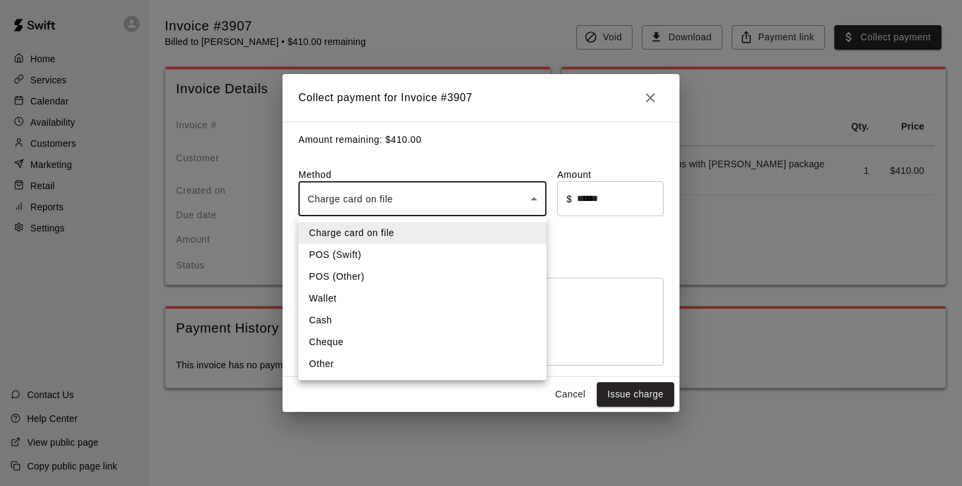
click at [349, 370] on li "Other" at bounding box center [422, 364] width 248 height 22
type input "*****"
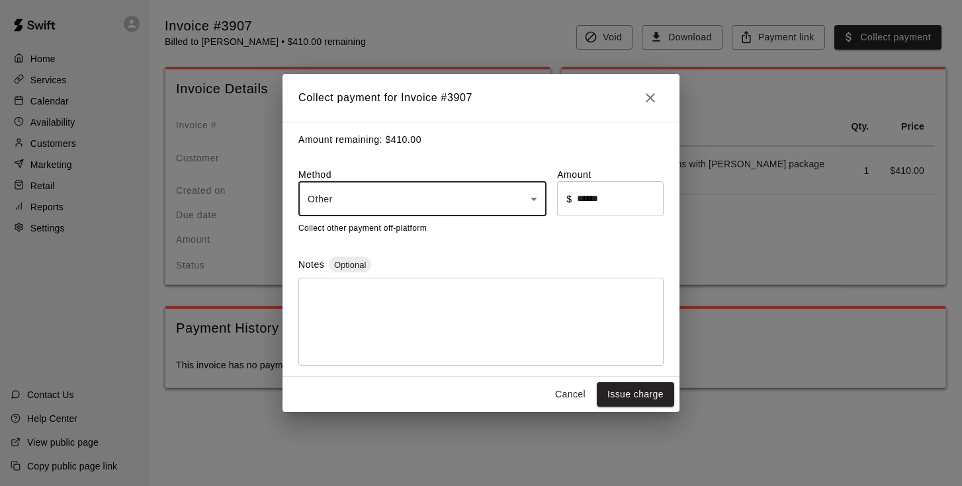
click at [384, 296] on textarea at bounding box center [481, 322] width 347 height 66
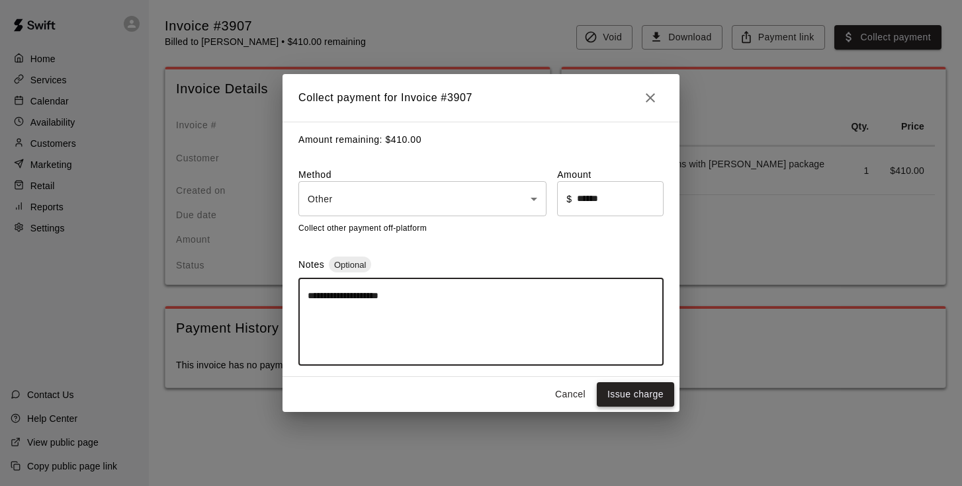
type textarea "**********"
click at [639, 394] on button "Issue charge" at bounding box center [635, 394] width 77 height 24
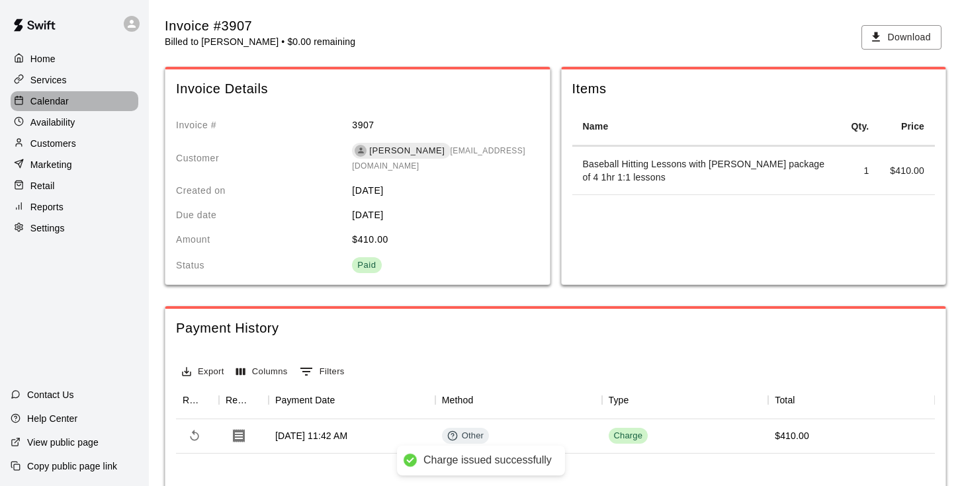
click at [59, 105] on p "Calendar" at bounding box center [49, 101] width 38 height 13
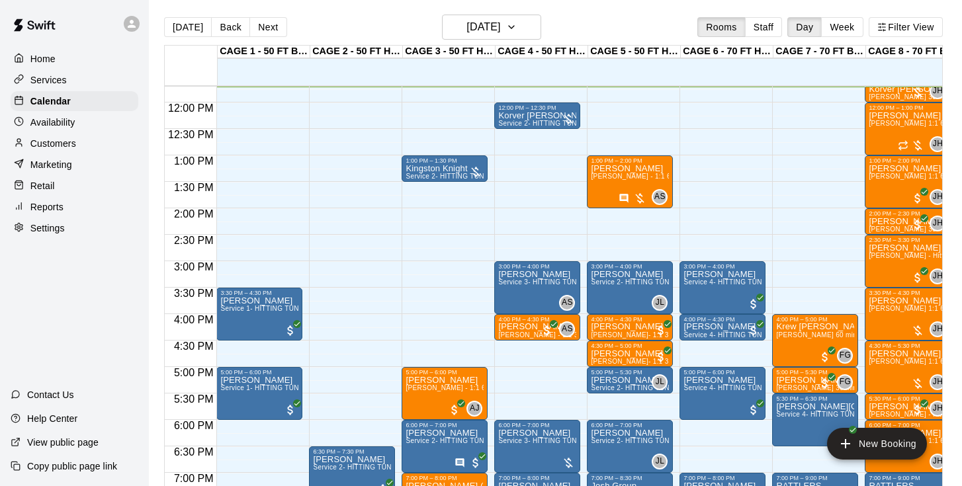
scroll to position [3, 0]
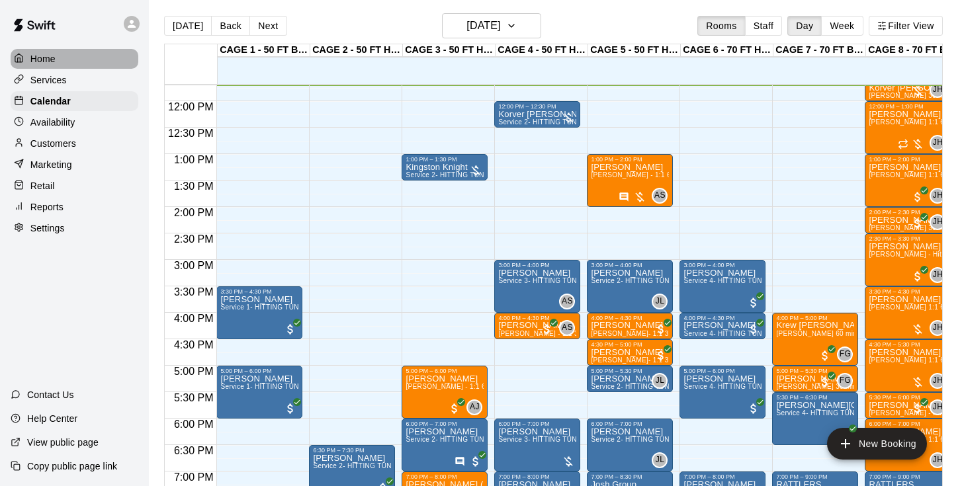
click at [48, 64] on p "Home" at bounding box center [42, 58] width 25 height 13
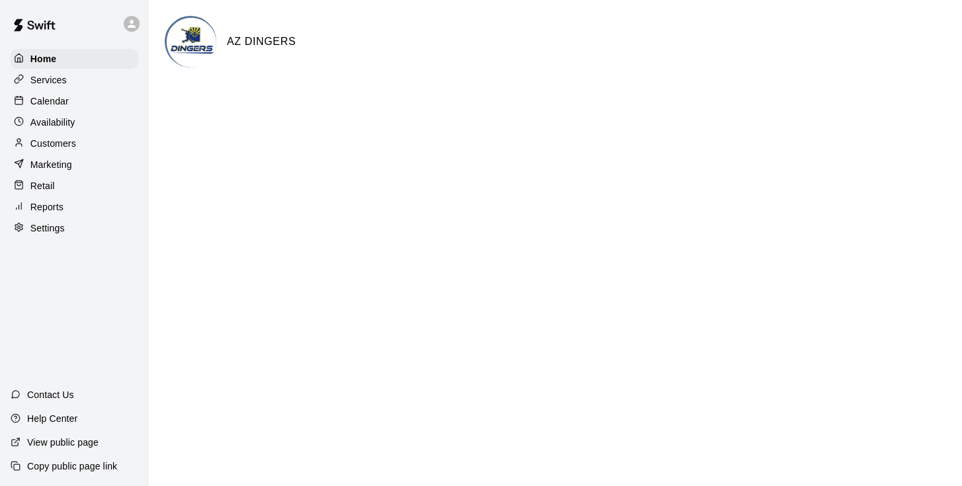
click at [54, 108] on div "Calendar" at bounding box center [75, 101] width 128 height 20
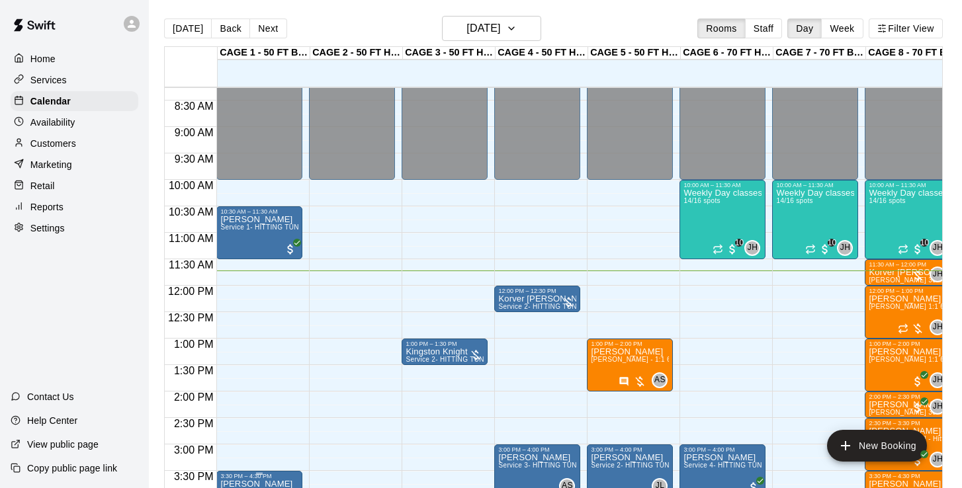
scroll to position [435, 0]
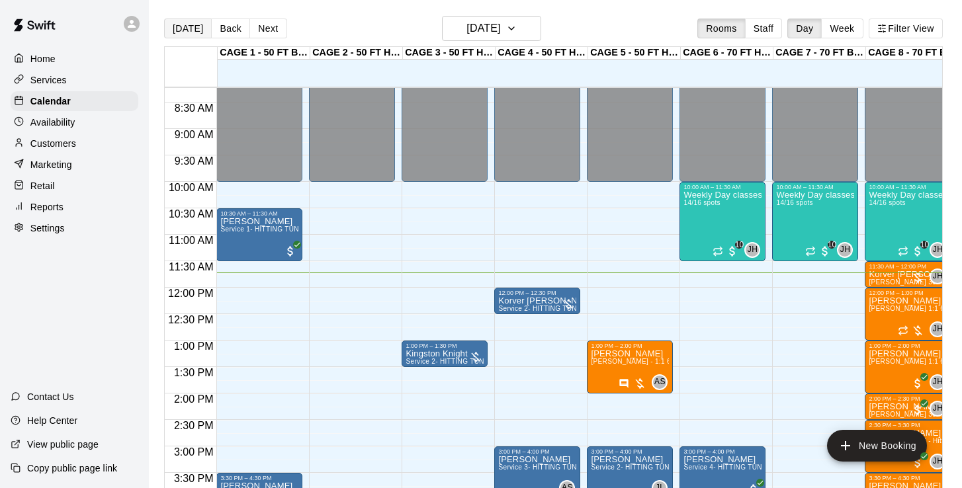
click at [187, 30] on button "[DATE]" at bounding box center [188, 29] width 48 height 20
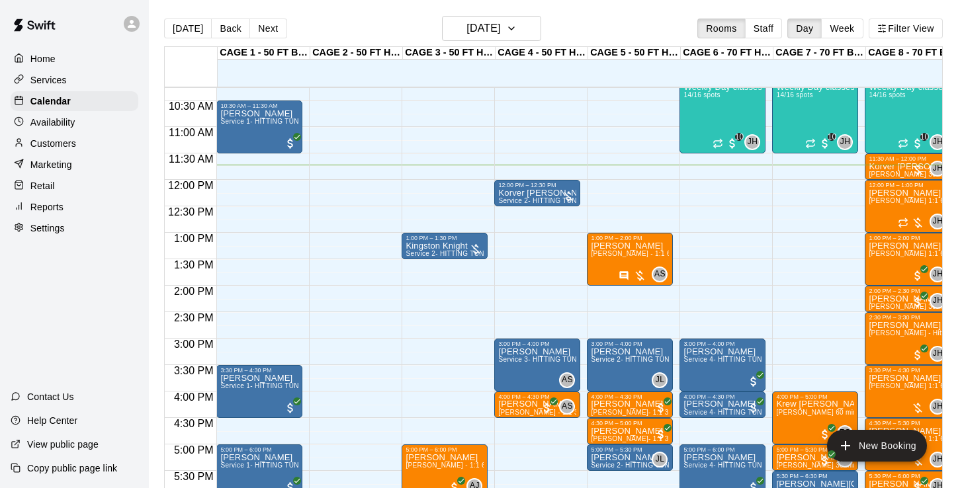
scroll to position [543, 0]
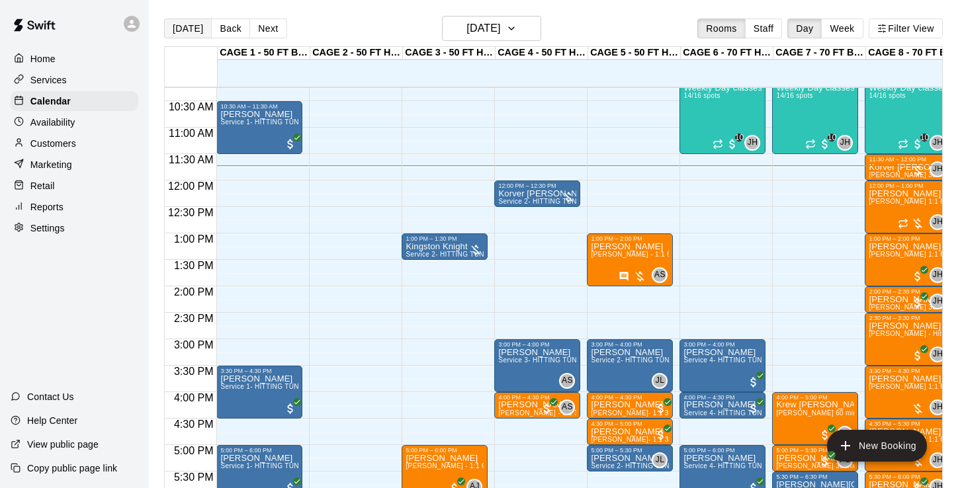
click at [183, 24] on button "[DATE]" at bounding box center [188, 29] width 48 height 20
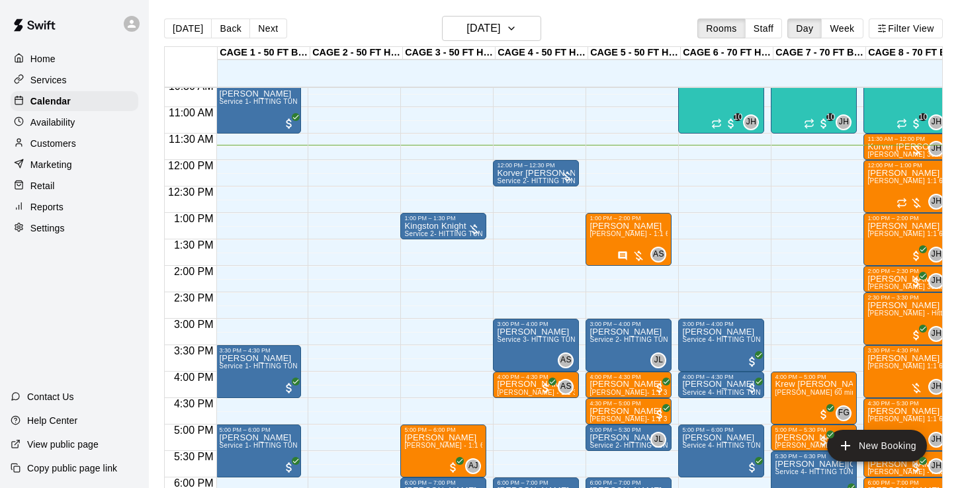
scroll to position [0, 1]
click at [267, 41] on div "Today Back Next Friday Sep 19 Rooms Staff Day Week Filter View" at bounding box center [553, 31] width 779 height 30
click at [269, 34] on button "Next" at bounding box center [267, 29] width 37 height 20
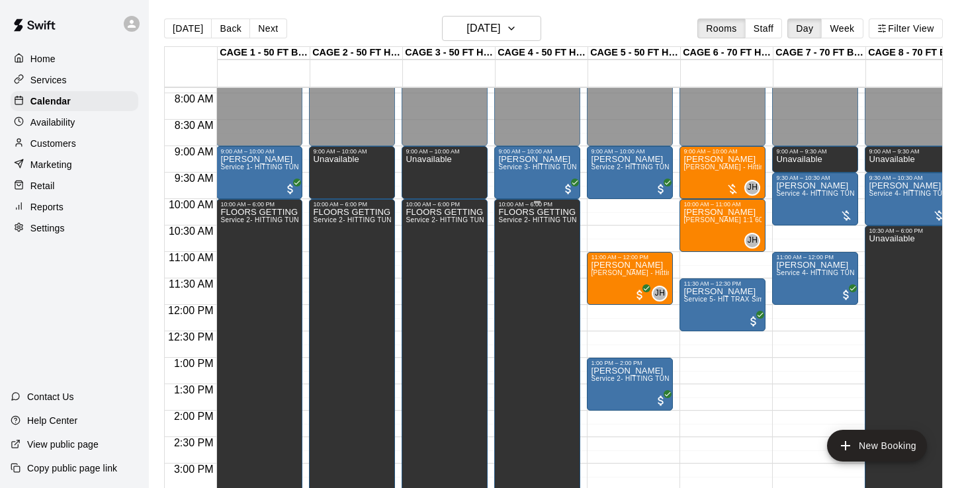
scroll to position [424, 0]
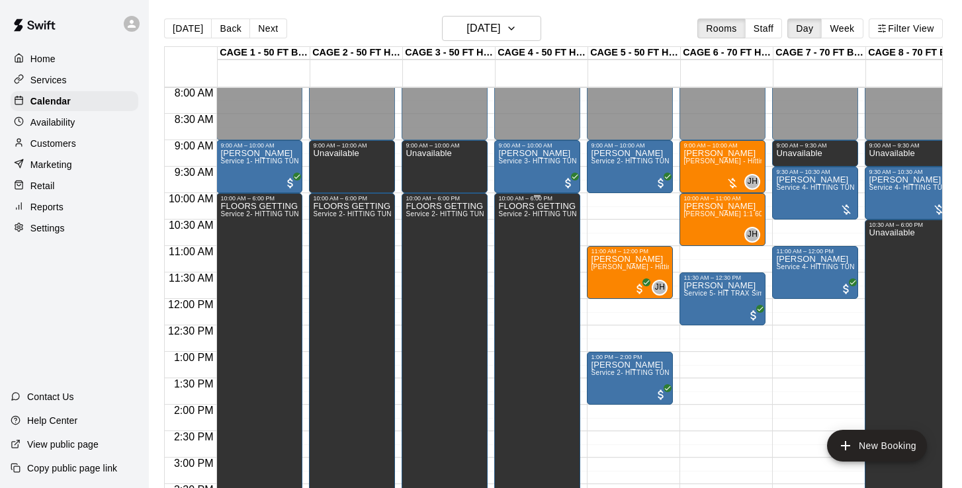
click at [541, 244] on div "FLOORS GETTING RE-EPOX'ED Service 2- HITTING TUNNEL RENTAL - 50ft Baseball" at bounding box center [537, 446] width 78 height 488
click at [525, 314] on div at bounding box center [481, 244] width 962 height 488
click at [525, 273] on div "FLOORS GETTING RE-EPOX'ED Service 2- HITTING TUNNEL RENTAL - 50ft Baseball" at bounding box center [537, 446] width 78 height 488
click at [515, 216] on icon "edit" at bounding box center [512, 216] width 16 height 16
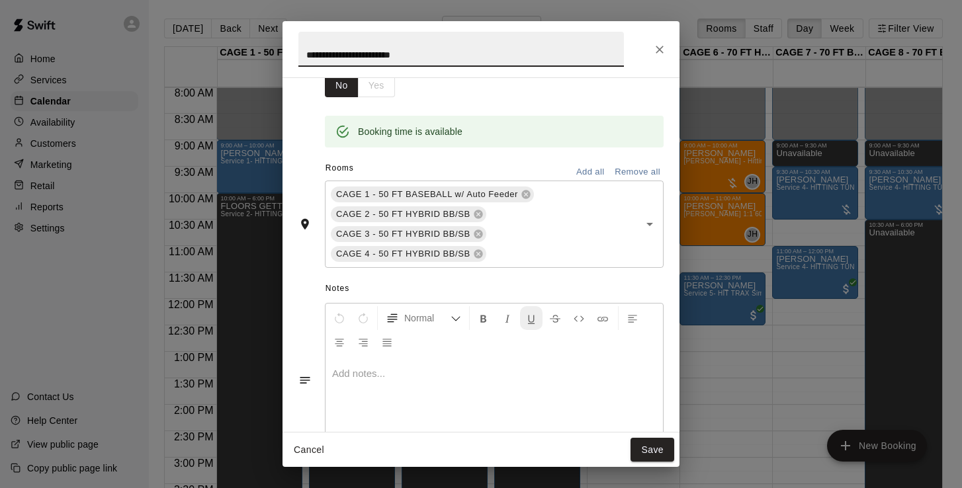
scroll to position [171, 0]
